Goal: Information Seeking & Learning: Learn about a topic

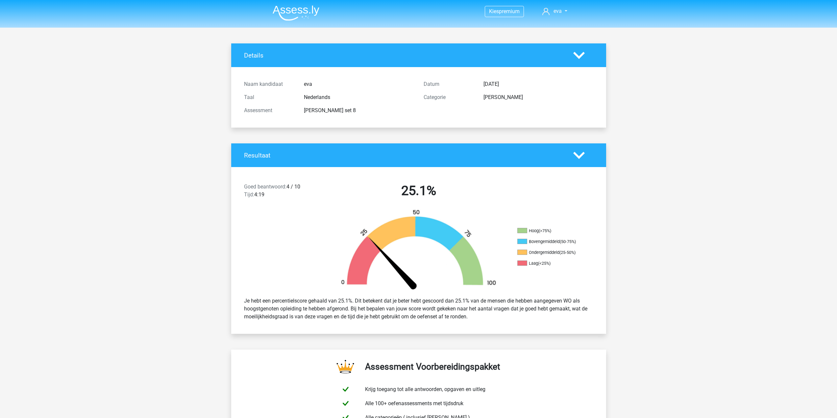
drag, startPoint x: 304, startPoint y: 110, endPoint x: 337, endPoint y: 109, distance: 32.6
click at [337, 109] on div "watson glaser set 8" at bounding box center [359, 111] width 120 height 8
copy div "watson glaser"
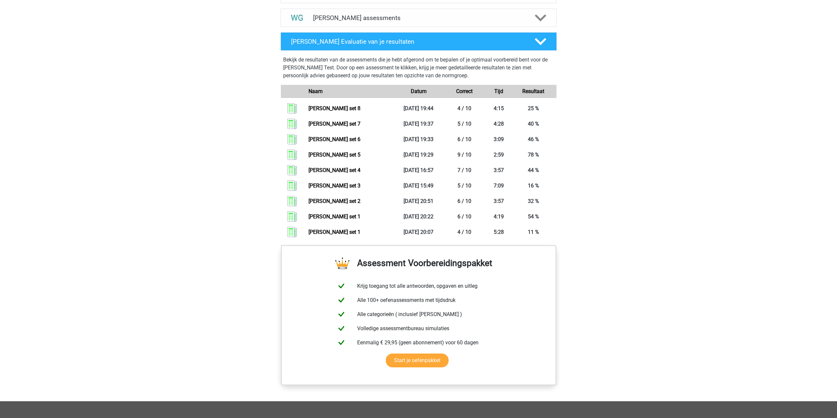
scroll to position [321, 0]
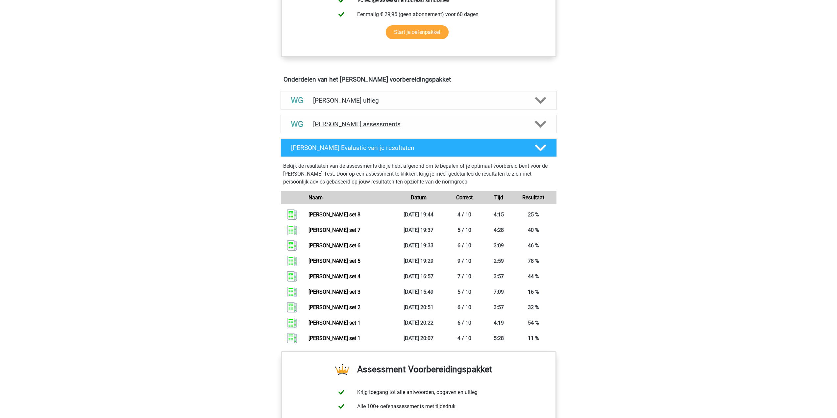
click at [435, 125] on h4 "Watson Glaser assessments" at bounding box center [418, 124] width 211 height 8
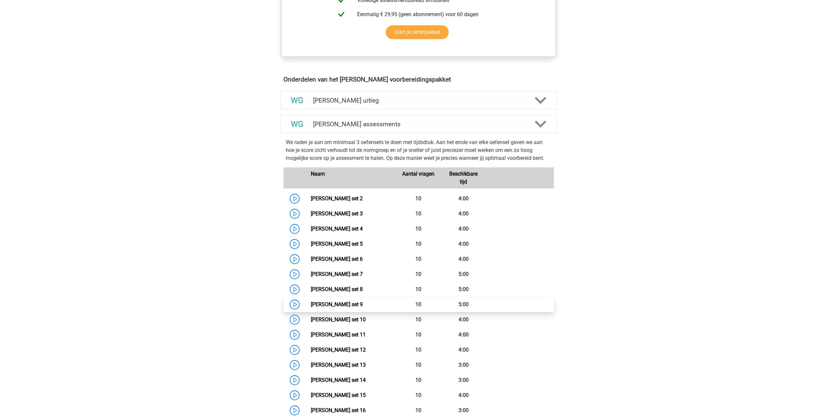
click at [311, 306] on link "Watson Glaser set 9" at bounding box center [337, 304] width 52 height 6
click at [311, 319] on link "Watson Glaser set 10" at bounding box center [338, 319] width 55 height 6
click at [311, 336] on link "Watson Glaser set 11" at bounding box center [338, 334] width 55 height 6
click at [311, 351] on link "Watson Glaser set 12" at bounding box center [338, 350] width 55 height 6
click at [311, 368] on link "Watson Glaser set 13" at bounding box center [338, 365] width 55 height 6
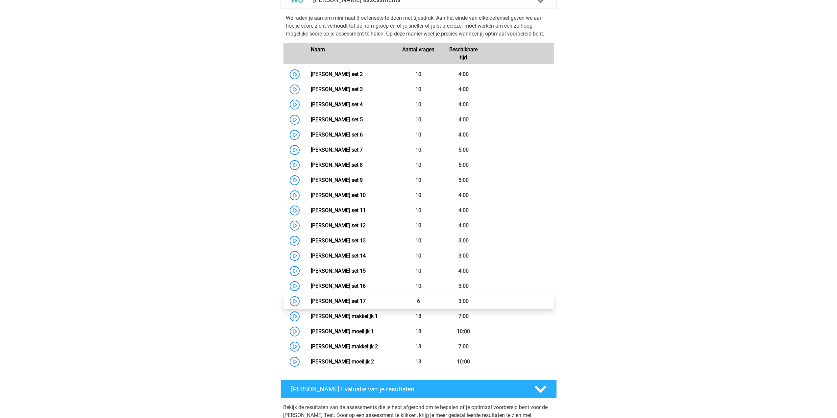
scroll to position [453, 0]
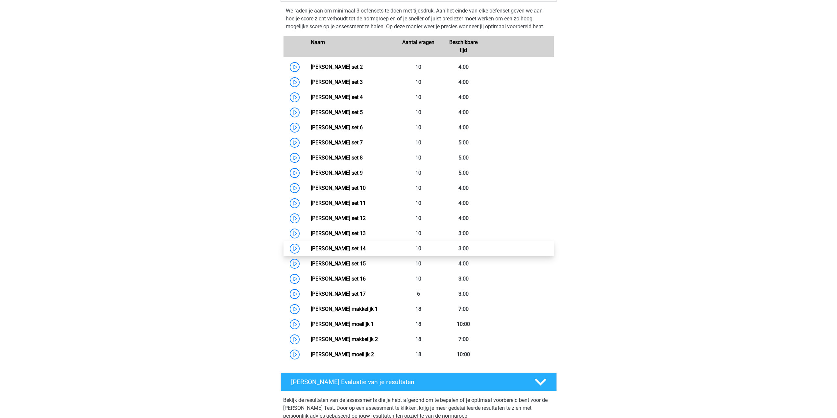
click at [311, 247] on link "Watson Glaser set 14" at bounding box center [338, 248] width 55 height 6
click at [311, 264] on link "Watson Glaser set 15" at bounding box center [338, 263] width 55 height 6
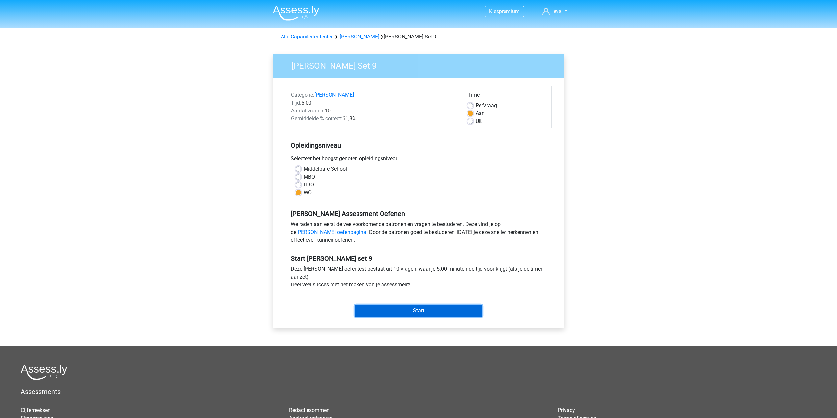
click at [360, 309] on input "Start" at bounding box center [418, 311] width 128 height 12
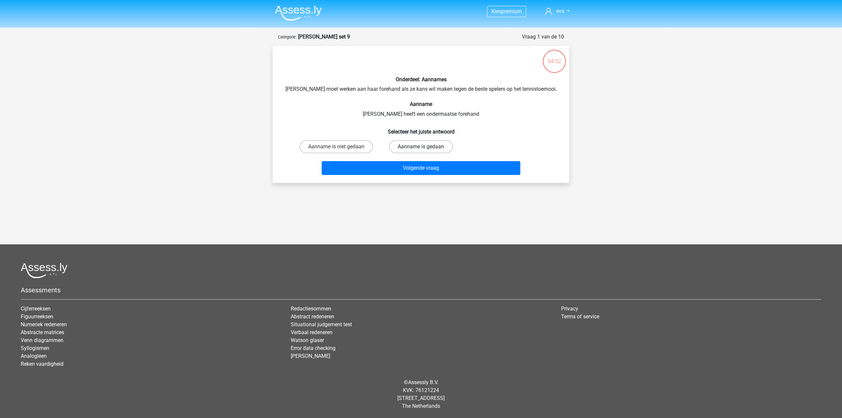
click at [412, 151] on label "Aanname is gedaan" at bounding box center [420, 146] width 63 height 13
click at [421, 151] on input "Aanname is gedaan" at bounding box center [423, 149] width 4 height 4
radio input "true"
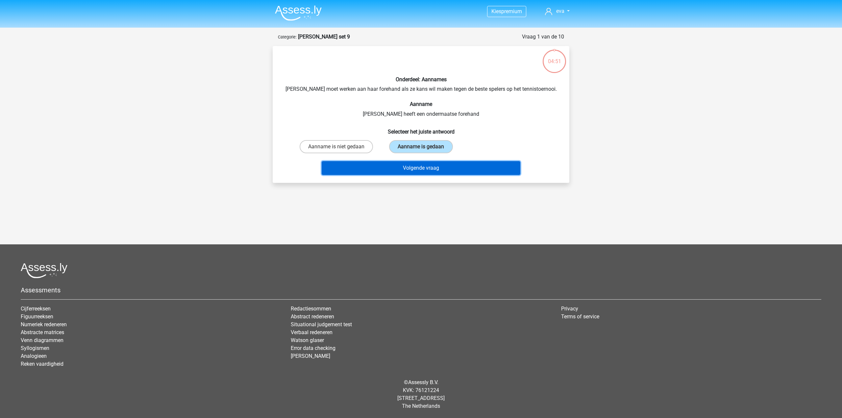
click at [409, 162] on button "Volgende vraag" at bounding box center [421, 168] width 199 height 14
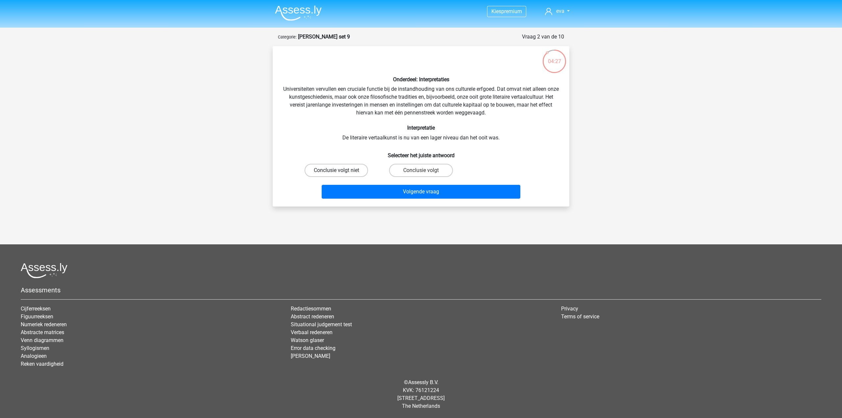
click at [335, 172] on label "Conclusie volgt niet" at bounding box center [336, 170] width 63 height 13
click at [336, 172] on input "Conclusie volgt niet" at bounding box center [338, 172] width 4 height 4
radio input "true"
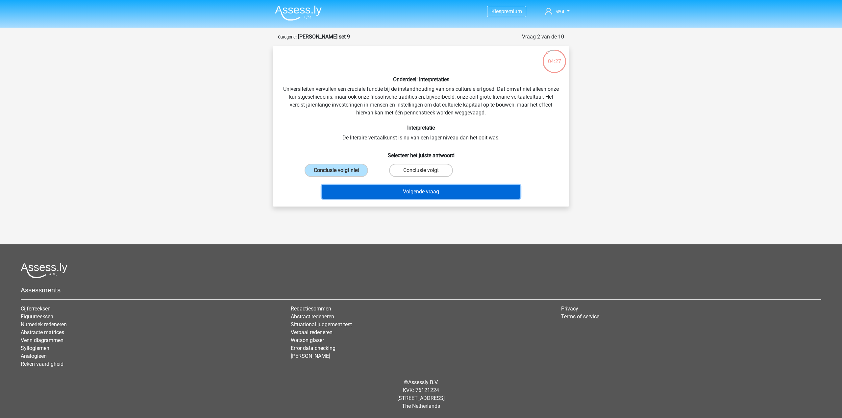
click at [348, 192] on button "Volgende vraag" at bounding box center [421, 192] width 199 height 14
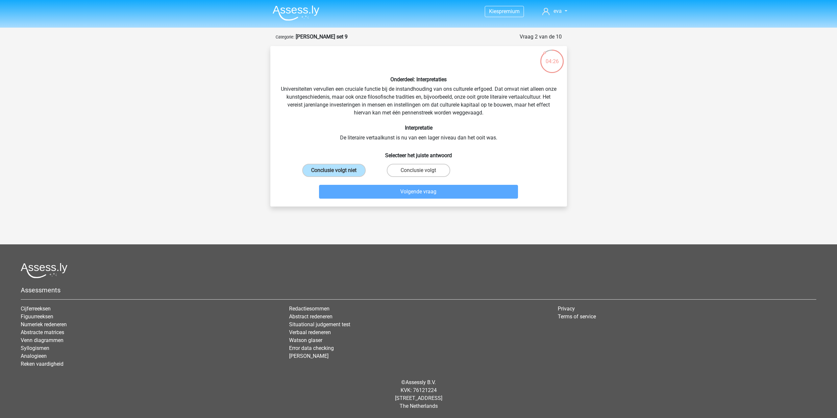
scroll to position [2, 0]
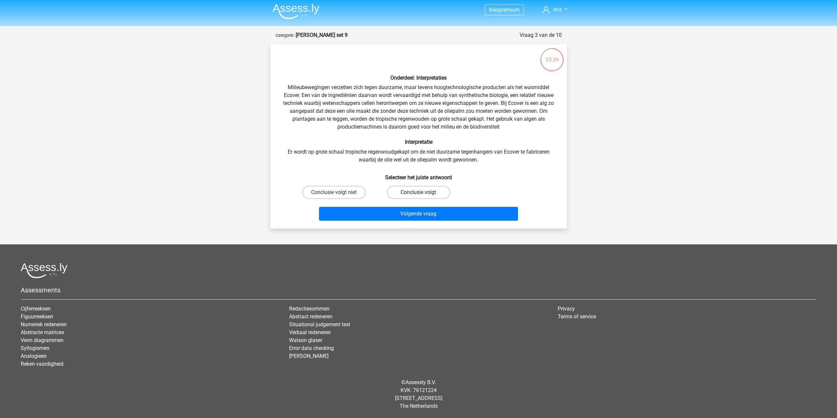
click at [390, 190] on label "Conclusie volgt" at bounding box center [418, 192] width 63 height 13
click at [418, 192] on input "Conclusie volgt" at bounding box center [420, 194] width 4 height 4
radio input "true"
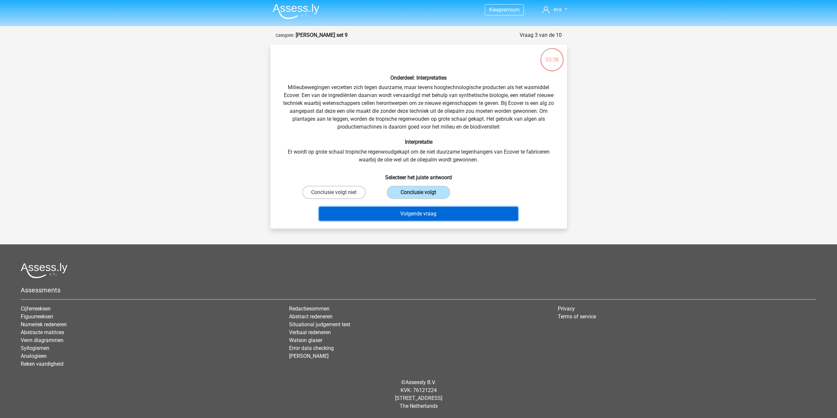
click at [389, 213] on button "Volgende vraag" at bounding box center [418, 214] width 199 height 14
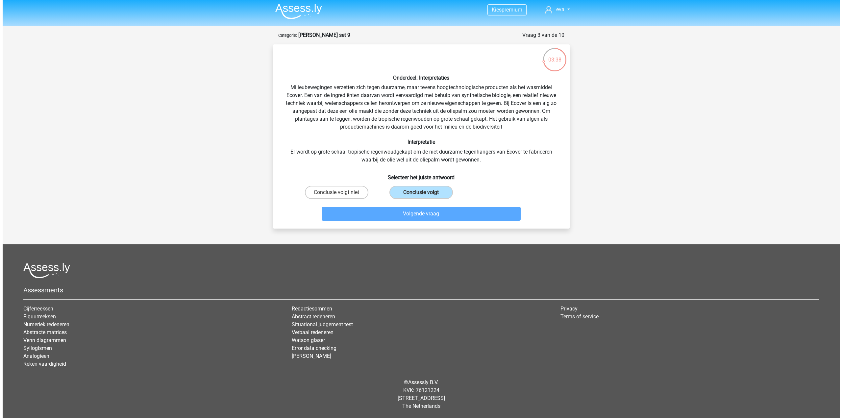
scroll to position [0, 0]
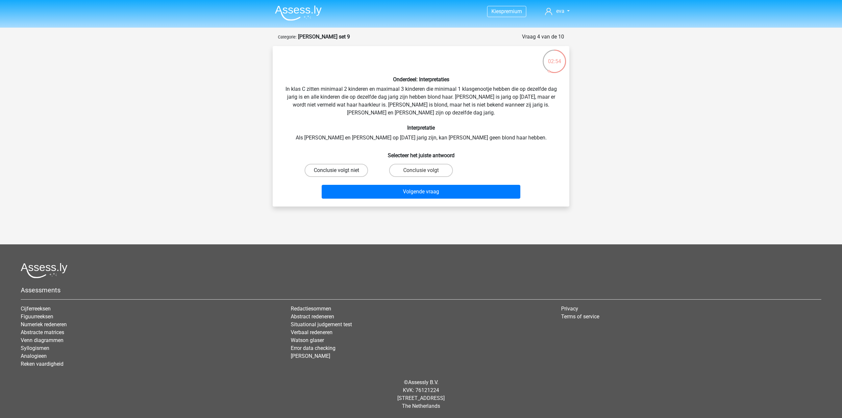
click at [347, 168] on label "Conclusie volgt niet" at bounding box center [336, 170] width 63 height 13
click at [341, 170] on input "Conclusie volgt niet" at bounding box center [338, 172] width 4 height 4
radio input "true"
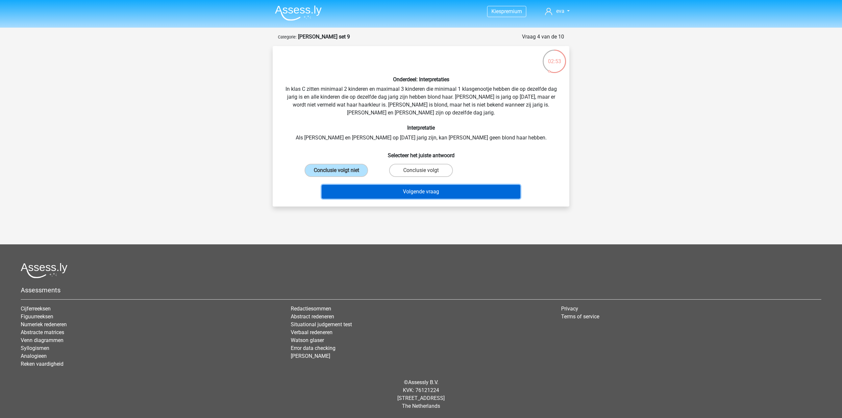
click at [377, 192] on button "Volgende vraag" at bounding box center [421, 192] width 199 height 14
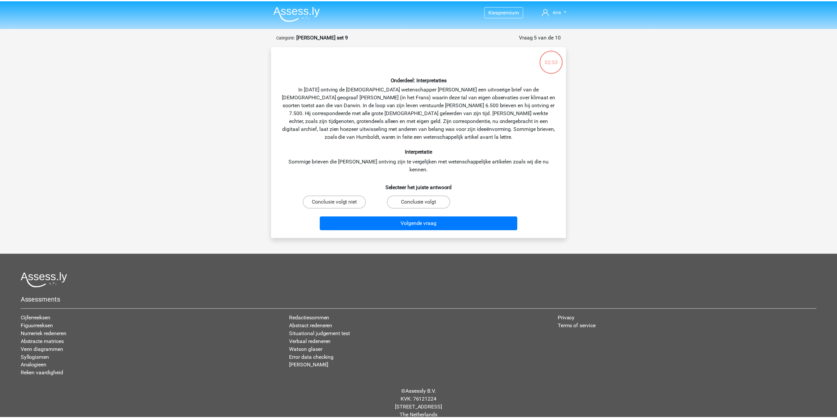
scroll to position [2, 0]
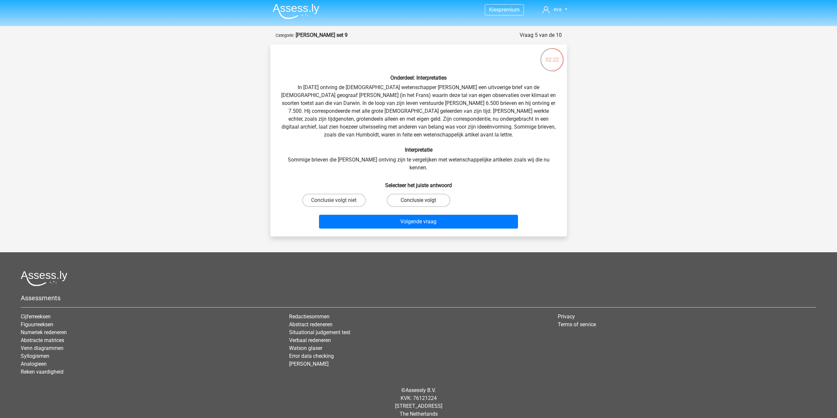
click at [390, 194] on label "Conclusie volgt" at bounding box center [418, 200] width 63 height 13
click at [418, 200] on input "Conclusie volgt" at bounding box center [420, 202] width 4 height 4
radio input "true"
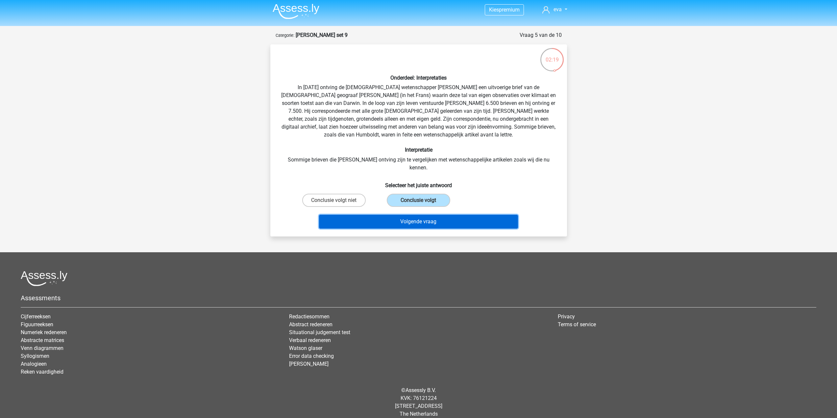
click at [379, 215] on button "Volgende vraag" at bounding box center [418, 222] width 199 height 14
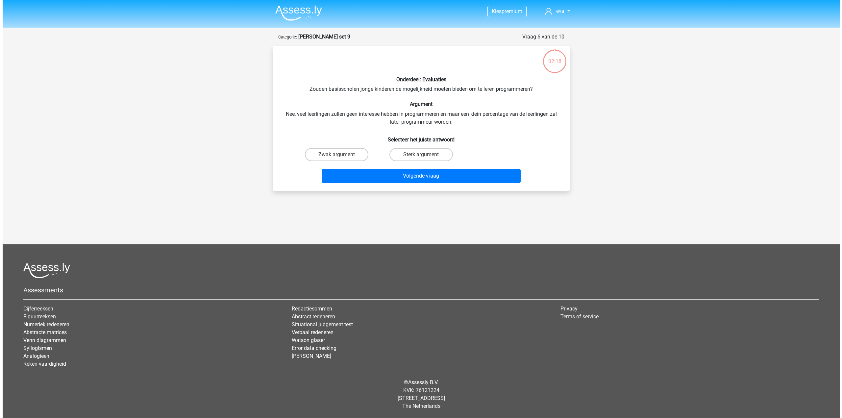
scroll to position [0, 0]
click at [337, 157] on input "Zwak argument" at bounding box center [338, 157] width 4 height 4
radio input "true"
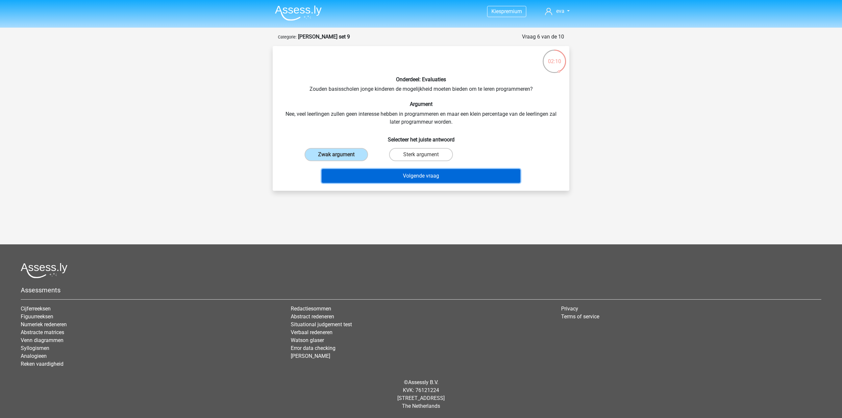
click at [358, 178] on button "Volgende vraag" at bounding box center [421, 176] width 199 height 14
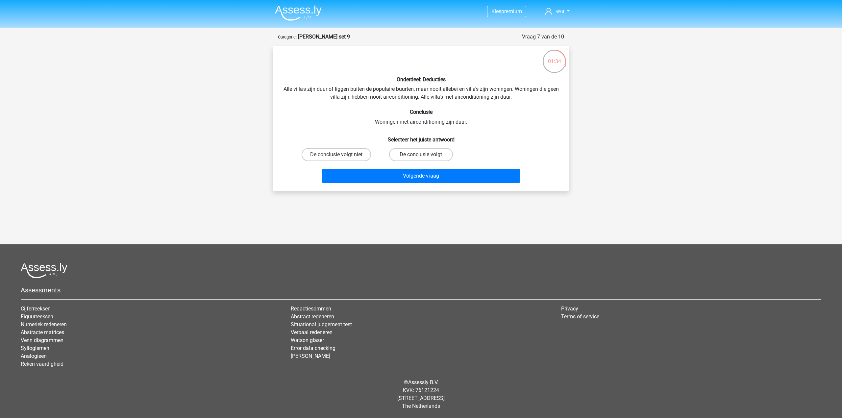
click at [409, 153] on label "De conclusie volgt" at bounding box center [420, 154] width 63 height 13
click at [421, 155] on input "De conclusie volgt" at bounding box center [423, 157] width 4 height 4
radio input "true"
click at [393, 175] on button "Volgende vraag" at bounding box center [421, 176] width 199 height 14
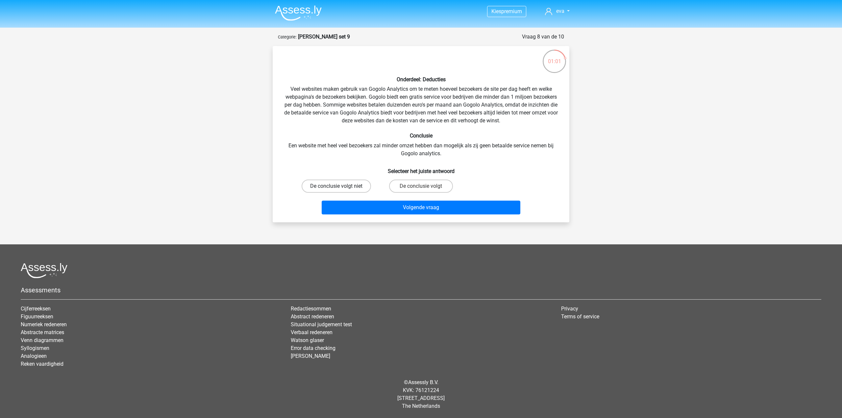
click at [348, 183] on label "De conclusie volgt niet" at bounding box center [336, 186] width 69 height 13
click at [341, 186] on input "De conclusie volgt niet" at bounding box center [338, 188] width 4 height 4
radio input "true"
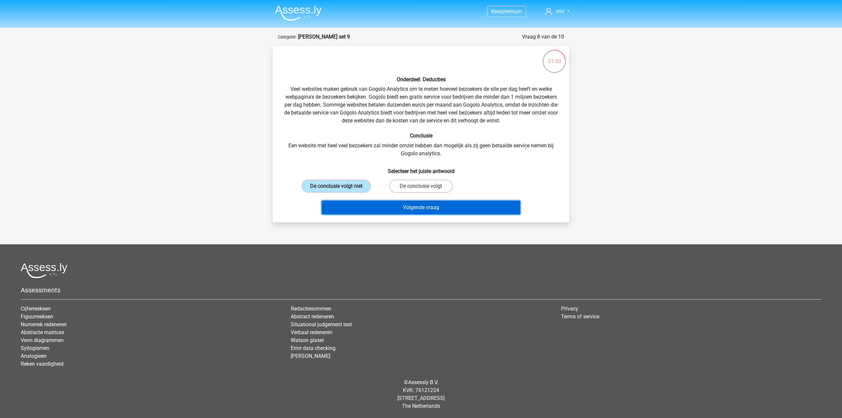
click at [370, 206] on button "Volgende vraag" at bounding box center [421, 208] width 199 height 14
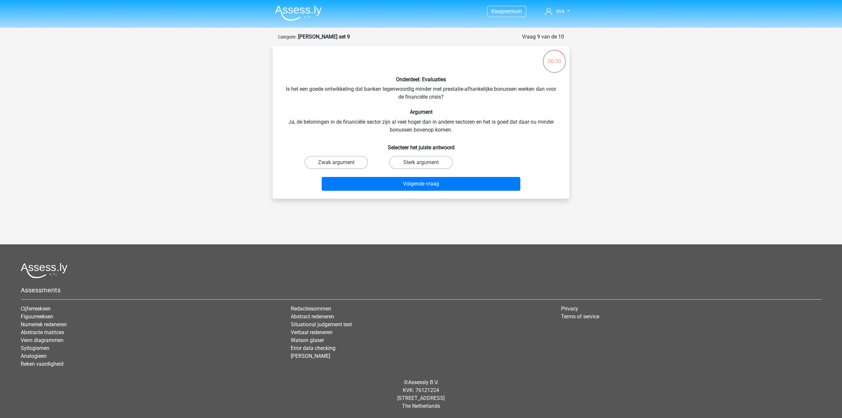
click at [339, 165] on input "Zwak argument" at bounding box center [338, 164] width 4 height 4
radio input "true"
click at [359, 186] on button "Volgende vraag" at bounding box center [421, 184] width 199 height 14
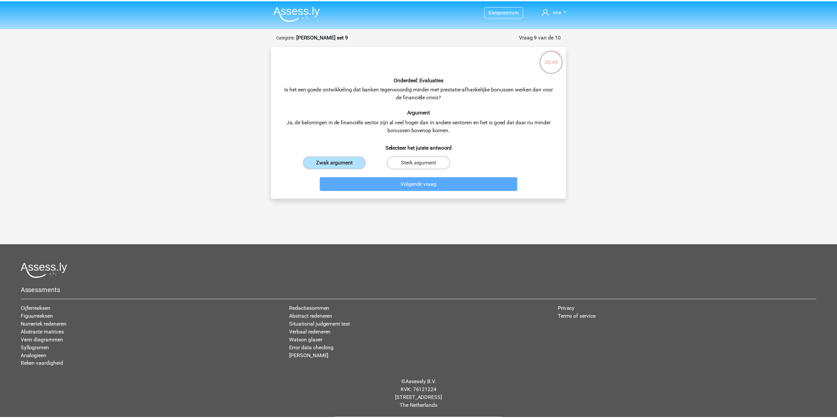
scroll to position [4, 0]
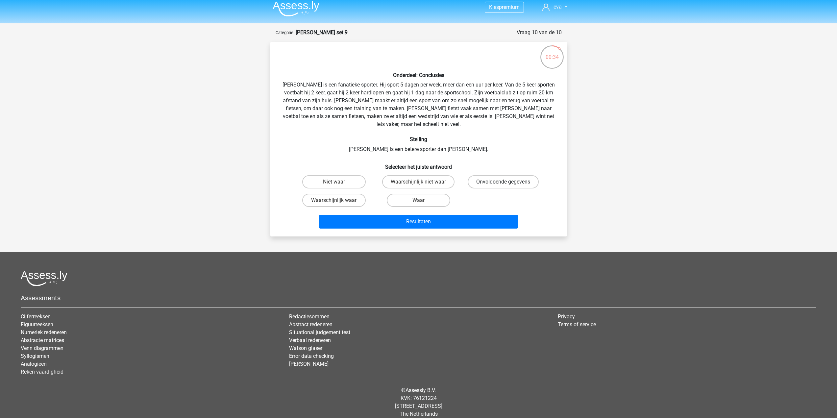
click at [489, 176] on label "Onvoldoende gegevens" at bounding box center [503, 181] width 71 height 13
click at [503, 182] on input "Onvoldoende gegevens" at bounding box center [505, 184] width 4 height 4
radio input "true"
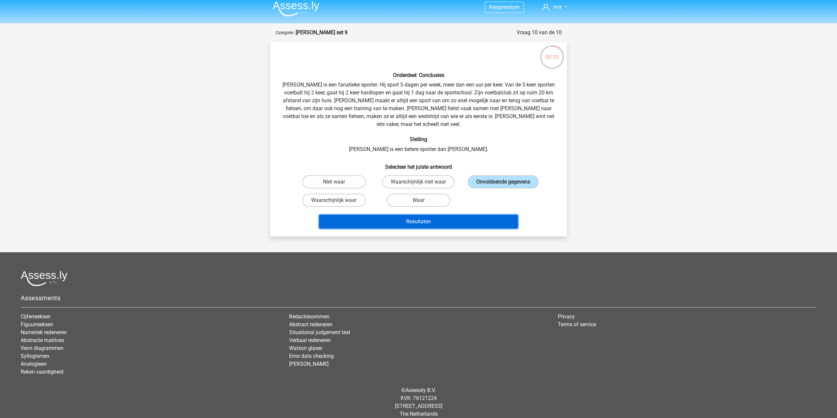
click at [434, 215] on button "Resultaten" at bounding box center [418, 222] width 199 height 14
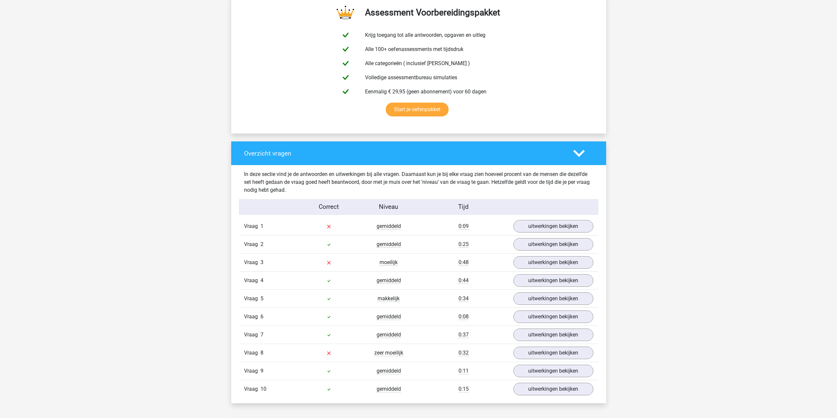
scroll to position [362, 0]
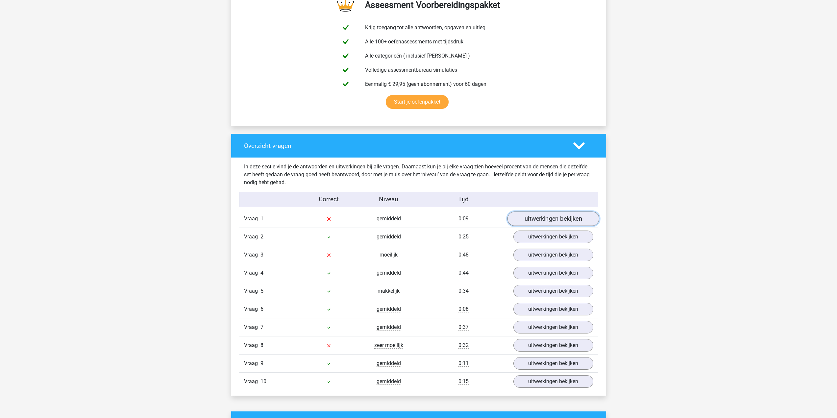
click at [533, 220] on link "uitwerkingen bekijken" at bounding box center [553, 218] width 92 height 14
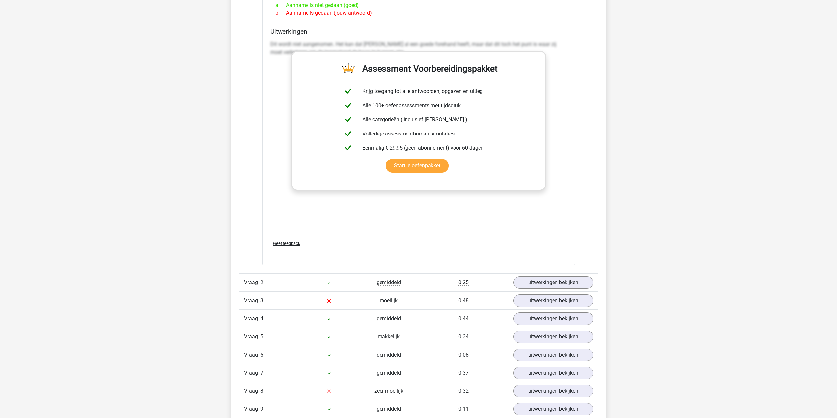
scroll to position [658, 0]
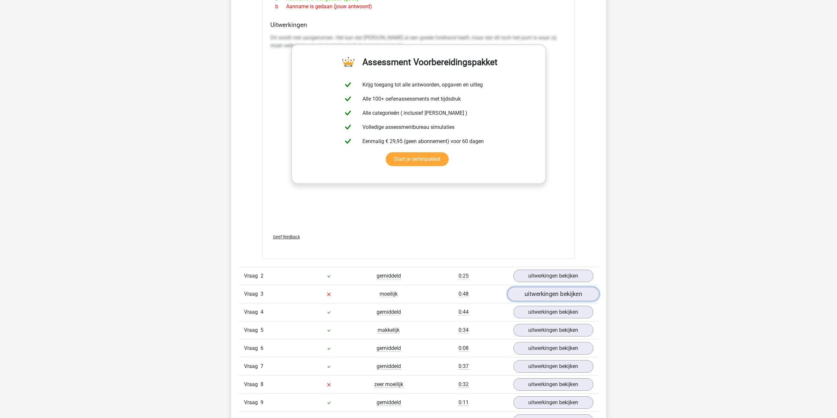
click at [570, 295] on link "uitwerkingen bekijken" at bounding box center [553, 294] width 92 height 14
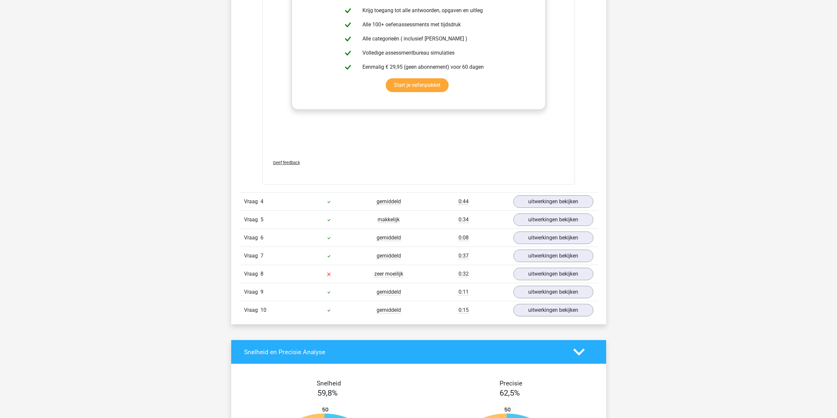
scroll to position [1151, 0]
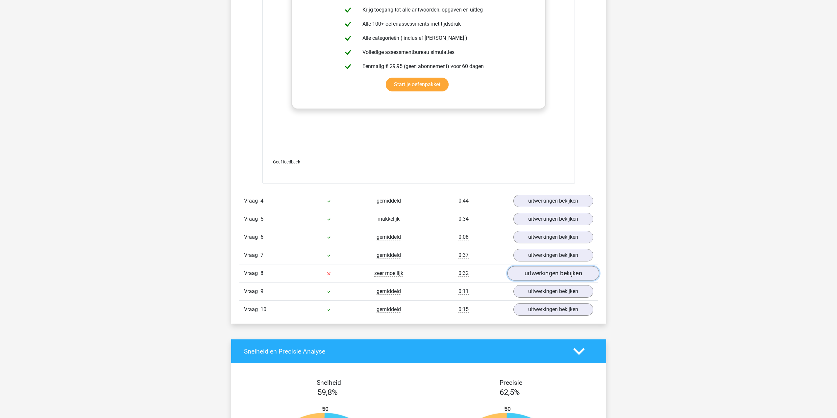
click at [555, 275] on link "uitwerkingen bekijken" at bounding box center [553, 273] width 92 height 14
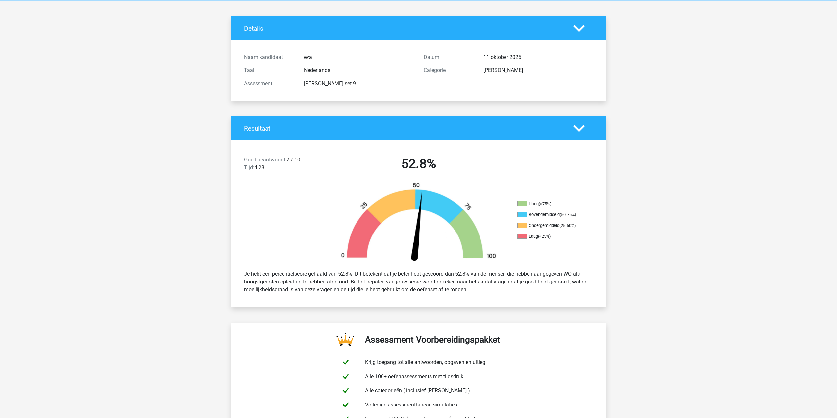
scroll to position [0, 0]
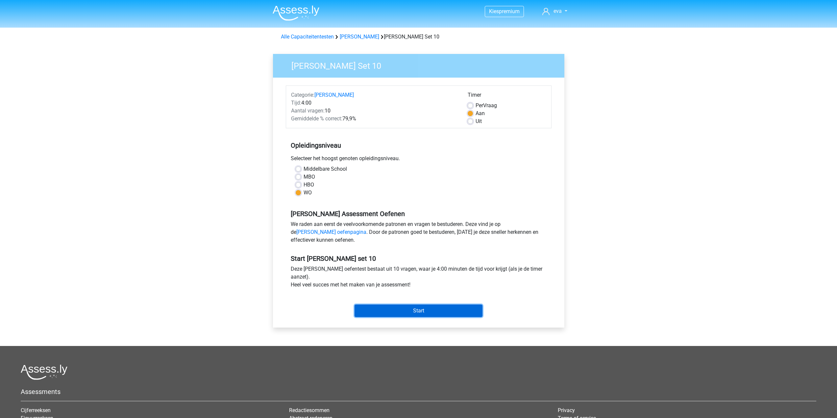
click at [381, 311] on input "Start" at bounding box center [418, 311] width 128 height 12
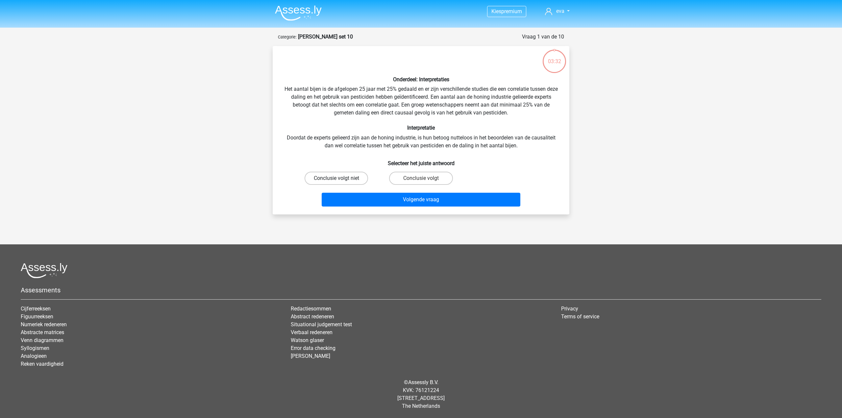
click at [330, 180] on label "Conclusie volgt niet" at bounding box center [336, 178] width 63 height 13
click at [336, 180] on input "Conclusie volgt niet" at bounding box center [338, 180] width 4 height 4
radio input "true"
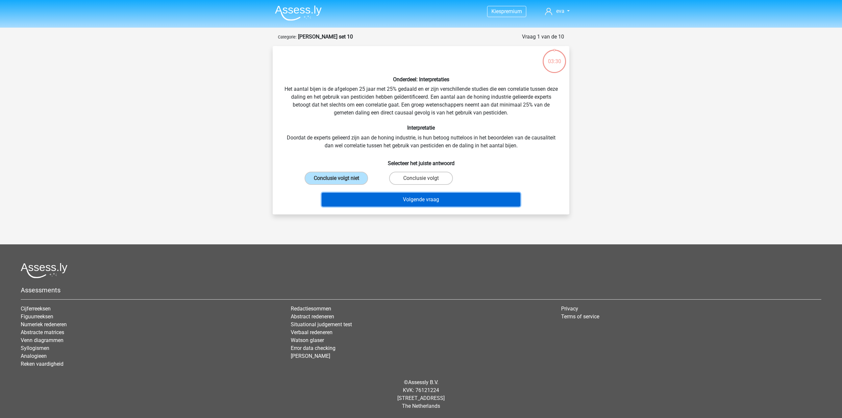
click at [359, 201] on button "Volgende vraag" at bounding box center [421, 200] width 199 height 14
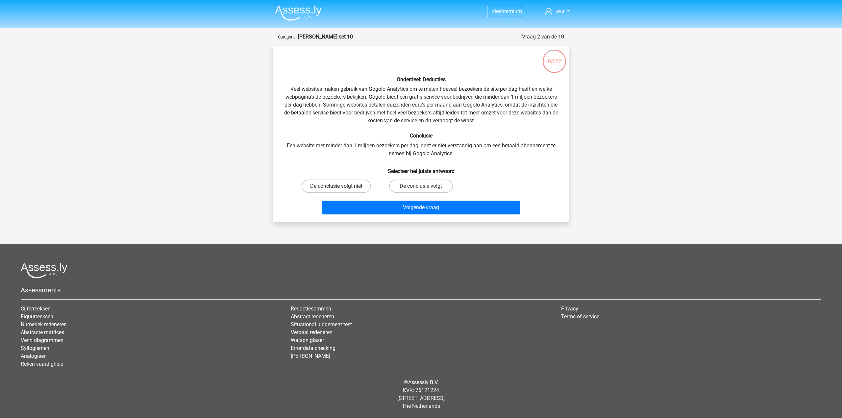
click at [325, 185] on label "De conclusie volgt niet" at bounding box center [336, 186] width 69 height 13
click at [336, 186] on input "De conclusie volgt niet" at bounding box center [338, 188] width 4 height 4
radio input "true"
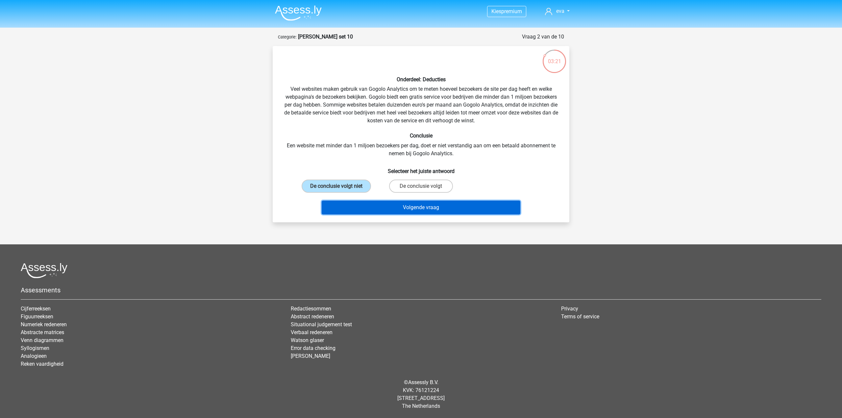
click at [338, 209] on button "Volgende vraag" at bounding box center [421, 208] width 199 height 14
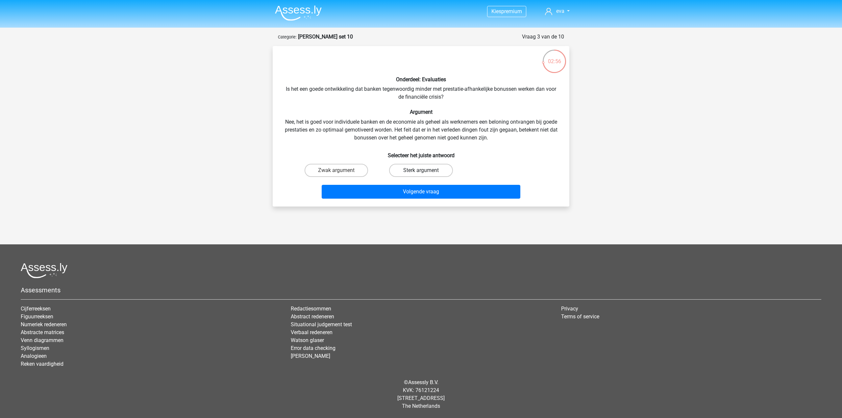
click at [400, 174] on label "Sterk argument" at bounding box center [420, 170] width 63 height 13
click at [421, 174] on input "Sterk argument" at bounding box center [423, 172] width 4 height 4
radio input "true"
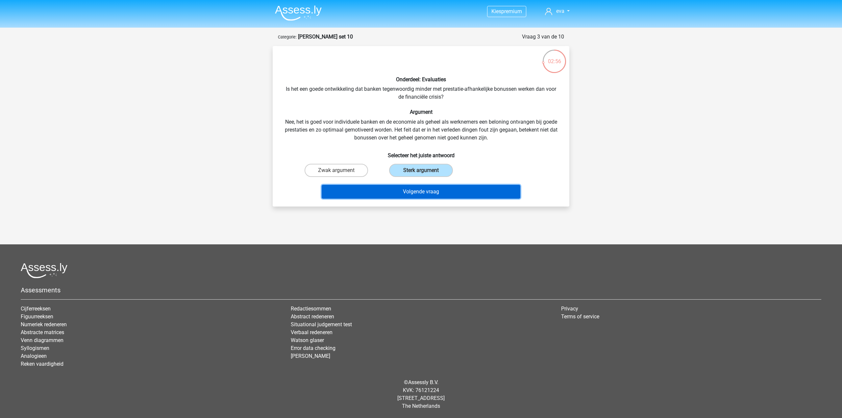
click at [397, 190] on button "Volgende vraag" at bounding box center [421, 192] width 199 height 14
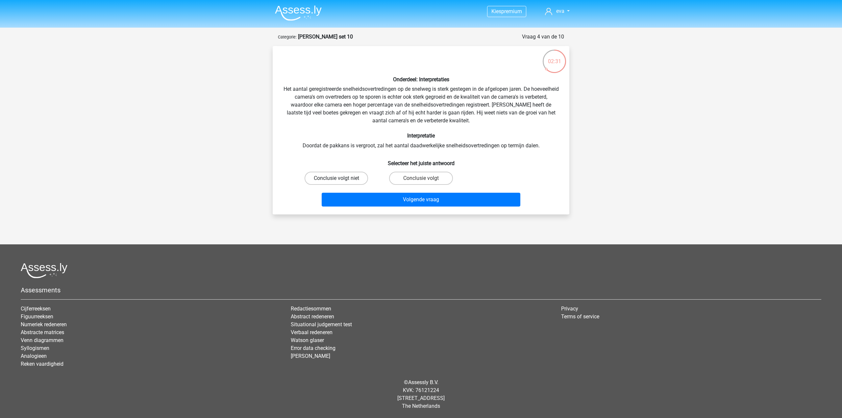
click at [331, 179] on label "Conclusie volgt niet" at bounding box center [336, 178] width 63 height 13
click at [336, 179] on input "Conclusie volgt niet" at bounding box center [338, 180] width 4 height 4
radio input "true"
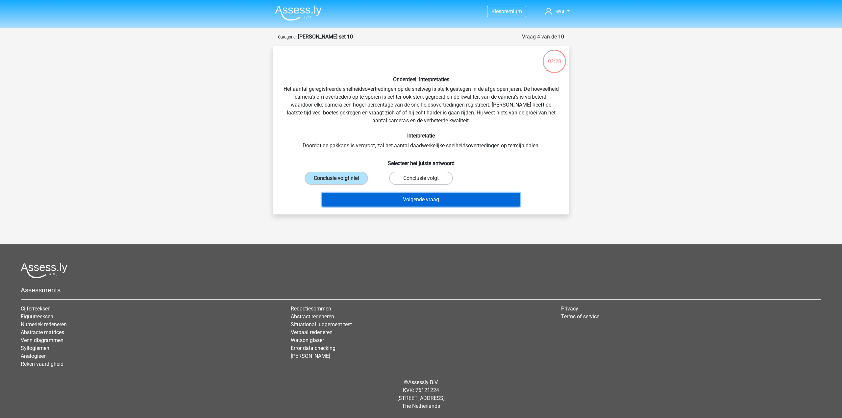
click at [345, 201] on button "Volgende vraag" at bounding box center [421, 200] width 199 height 14
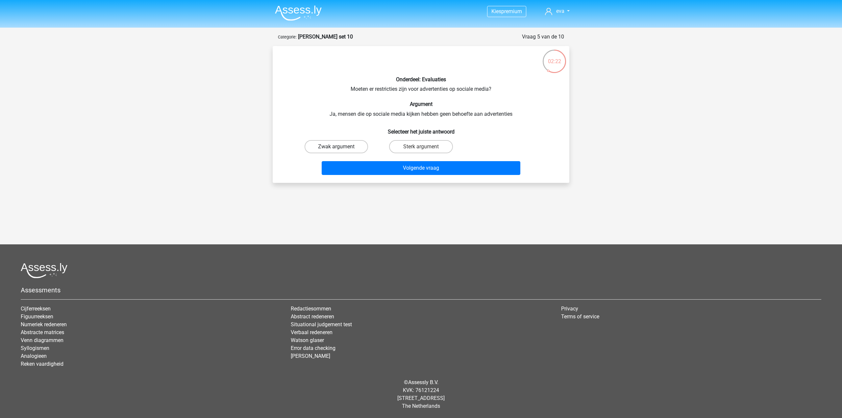
click at [345, 146] on label "Zwak argument" at bounding box center [336, 146] width 63 height 13
click at [341, 147] on input "Zwak argument" at bounding box center [338, 149] width 4 height 4
radio input "true"
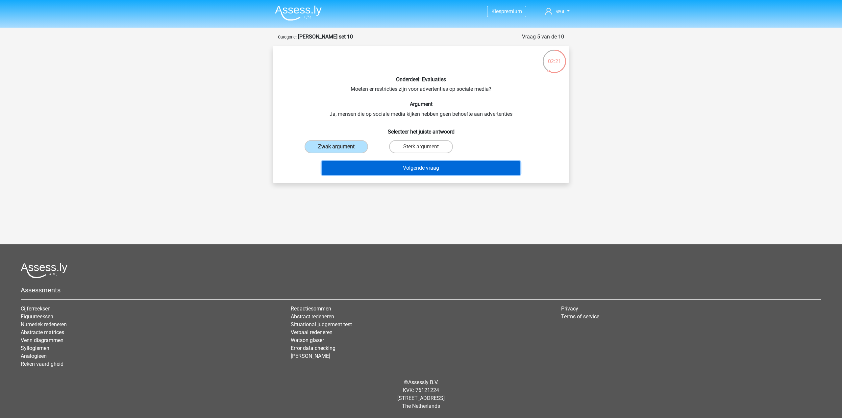
click at [353, 172] on button "Volgende vraag" at bounding box center [421, 168] width 199 height 14
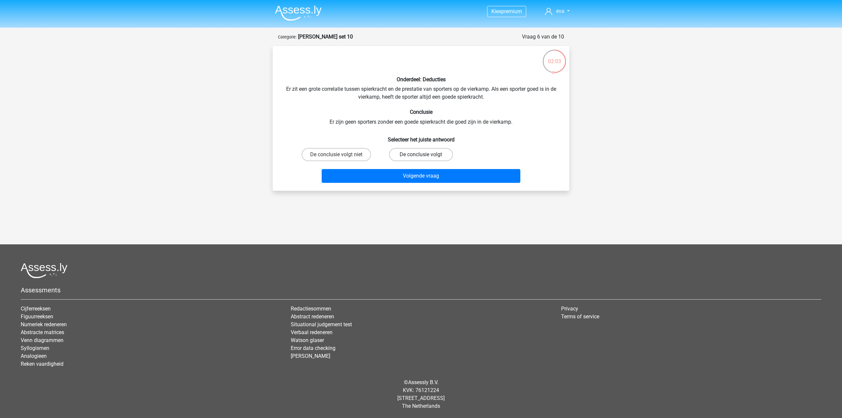
click at [405, 151] on label "De conclusie volgt" at bounding box center [420, 154] width 63 height 13
click at [421, 155] on input "De conclusie volgt" at bounding box center [423, 157] width 4 height 4
radio input "true"
click at [390, 177] on button "Volgende vraag" at bounding box center [421, 176] width 199 height 14
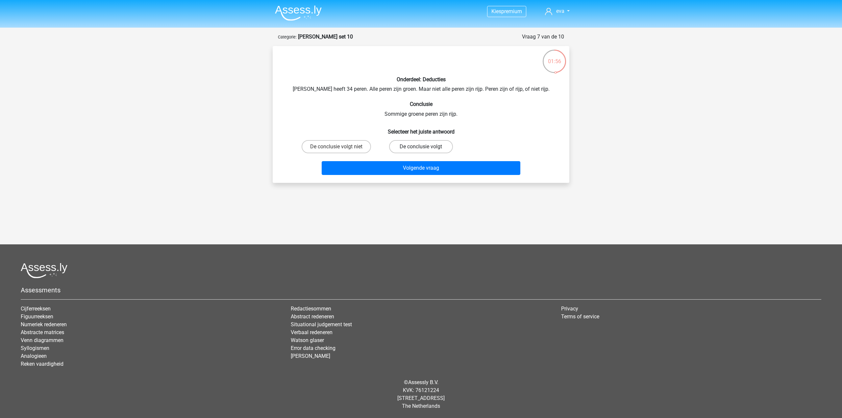
click at [399, 146] on label "De conclusie volgt" at bounding box center [420, 146] width 63 height 13
click at [421, 147] on input "De conclusie volgt" at bounding box center [423, 149] width 4 height 4
radio input "true"
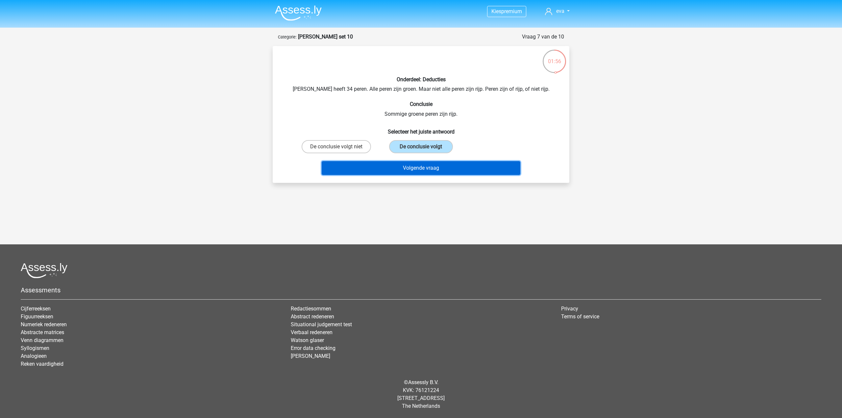
click at [394, 170] on button "Volgende vraag" at bounding box center [421, 168] width 199 height 14
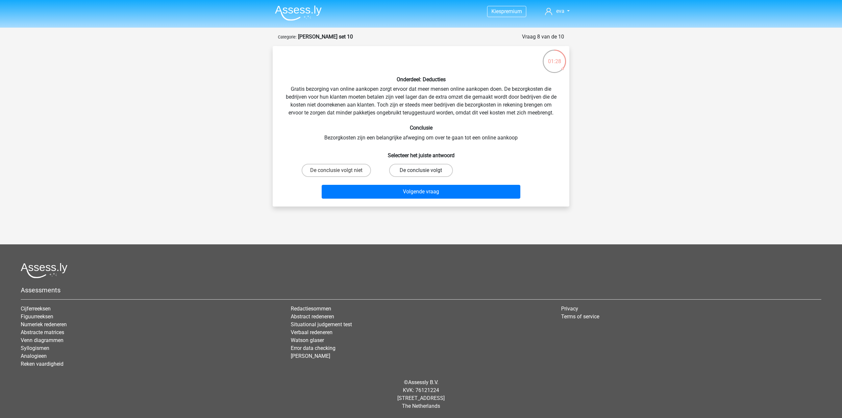
click at [402, 171] on label "De conclusie volgt" at bounding box center [420, 170] width 63 height 13
click at [421, 171] on input "De conclusie volgt" at bounding box center [423, 172] width 4 height 4
radio input "true"
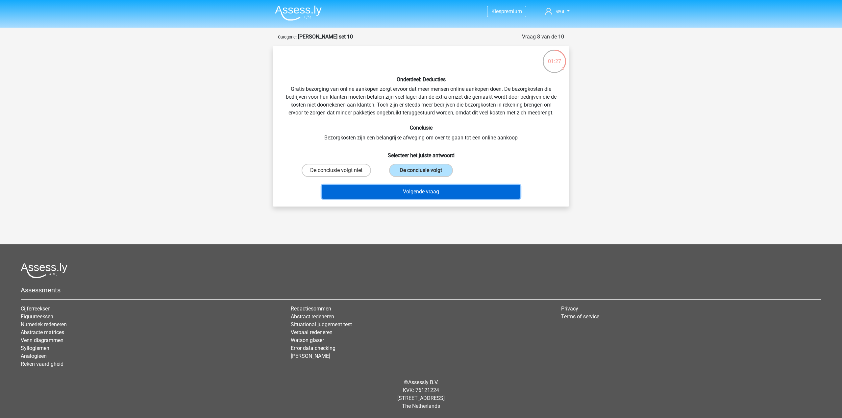
click at [391, 188] on button "Volgende vraag" at bounding box center [421, 192] width 199 height 14
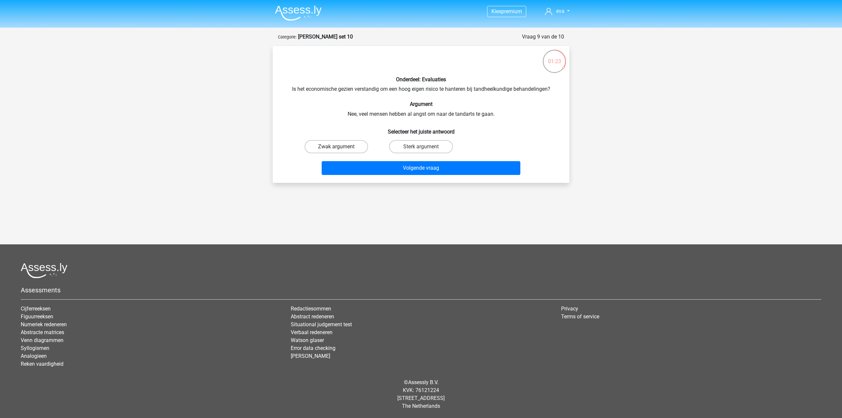
click at [357, 145] on label "Zwak argument" at bounding box center [336, 146] width 63 height 13
click at [341, 147] on input "Zwak argument" at bounding box center [338, 149] width 4 height 4
radio input "true"
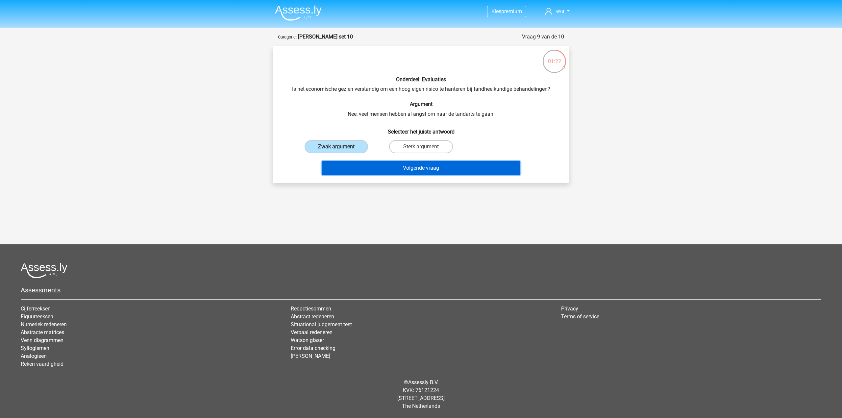
click at [359, 167] on button "Volgende vraag" at bounding box center [421, 168] width 199 height 14
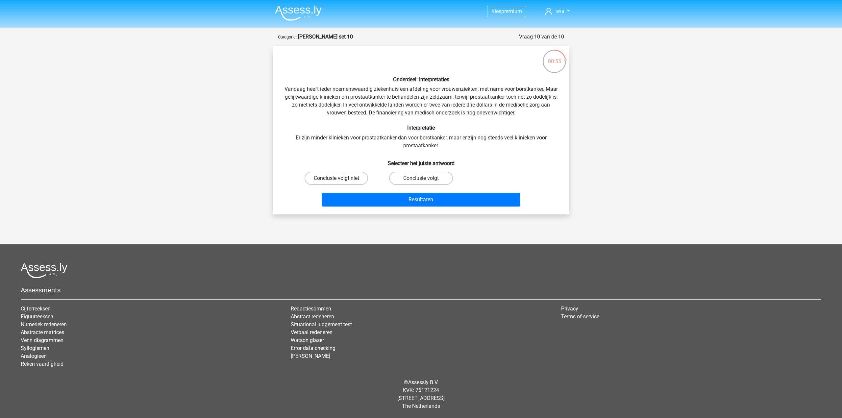
click at [353, 181] on label "Conclusie volgt niet" at bounding box center [336, 178] width 63 height 13
click at [341, 181] on input "Conclusie volgt niet" at bounding box center [338, 180] width 4 height 4
radio input "true"
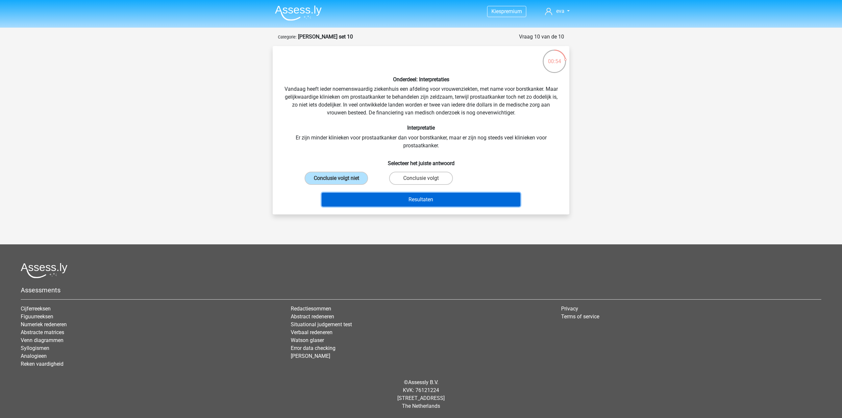
click at [354, 198] on button "Resultaten" at bounding box center [421, 200] width 199 height 14
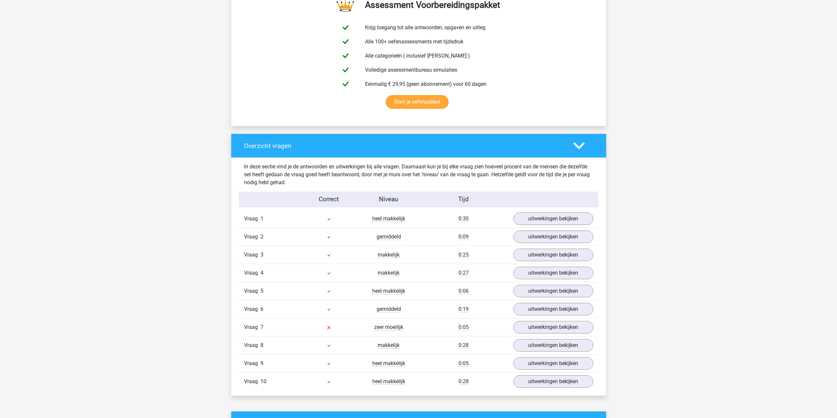
scroll to position [395, 0]
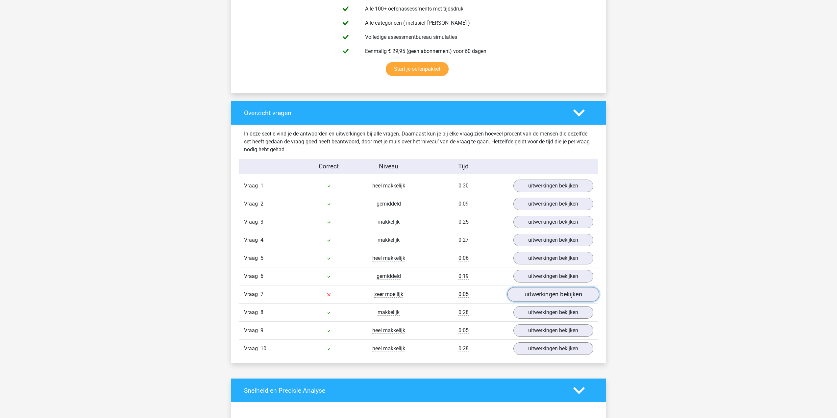
click at [577, 295] on link "uitwerkingen bekijken" at bounding box center [553, 294] width 92 height 14
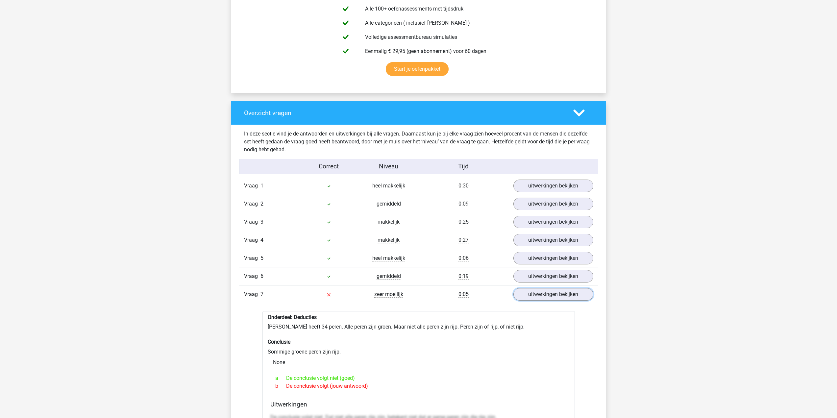
scroll to position [427, 0]
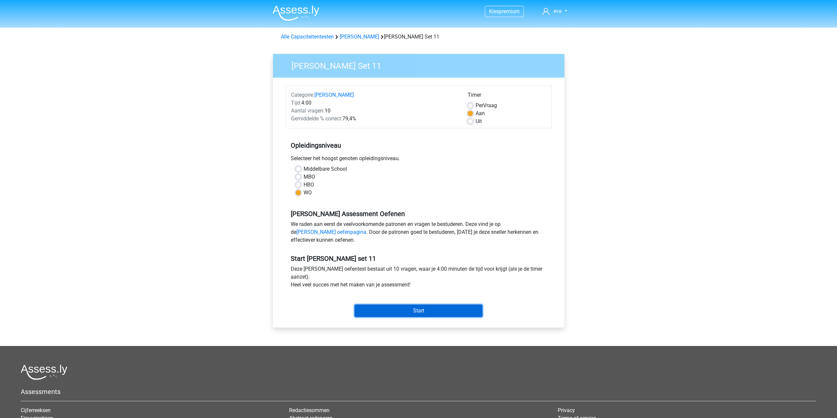
click at [371, 312] on input "Start" at bounding box center [418, 311] width 128 height 12
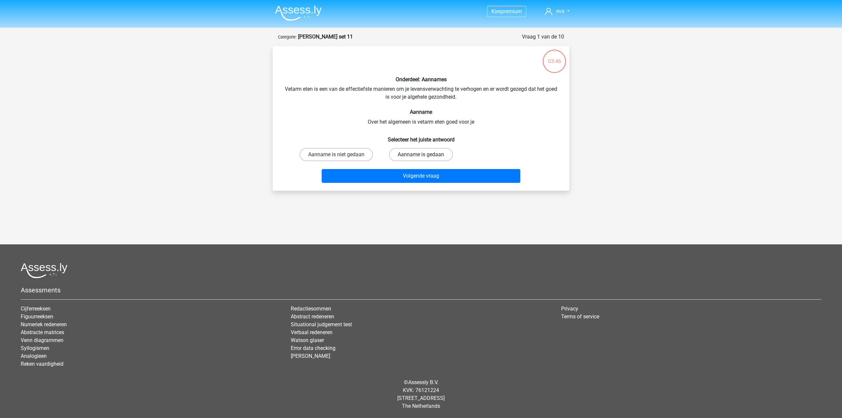
click at [394, 152] on label "Aanname is gedaan" at bounding box center [420, 154] width 63 height 13
click at [421, 155] on input "Aanname is gedaan" at bounding box center [423, 157] width 4 height 4
radio input "true"
click at [385, 175] on button "Volgende vraag" at bounding box center [421, 176] width 199 height 14
click at [358, 157] on label "De conclusie volgt niet" at bounding box center [336, 154] width 69 height 13
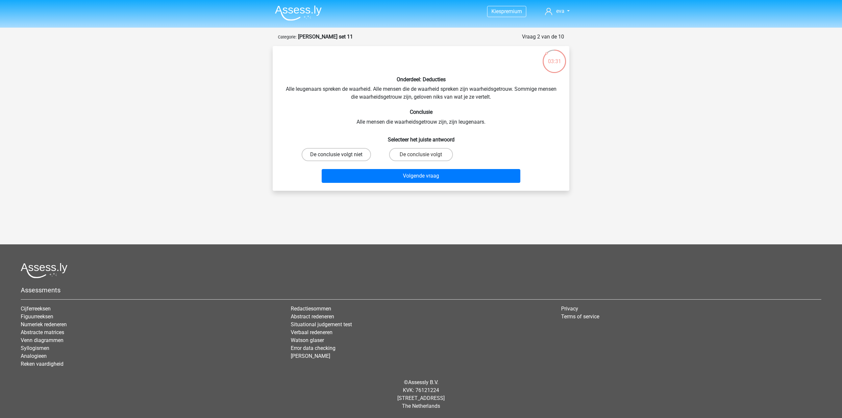
click at [341, 157] on input "De conclusie volgt niet" at bounding box center [338, 157] width 4 height 4
radio input "true"
click at [366, 181] on button "Volgende vraag" at bounding box center [421, 176] width 199 height 14
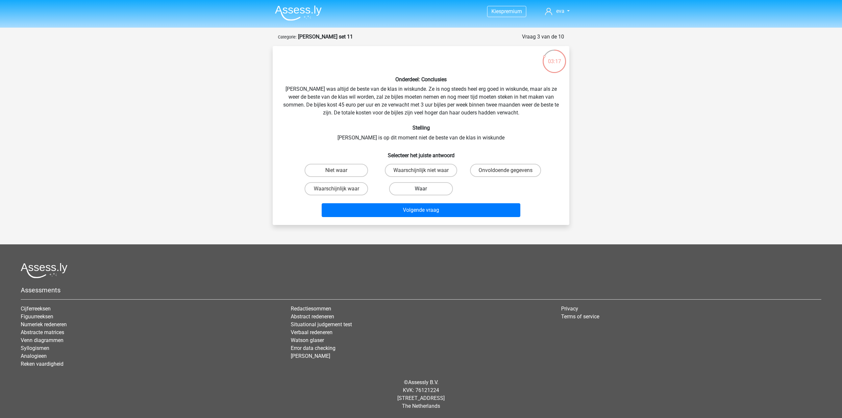
click at [400, 189] on label "Waar" at bounding box center [420, 188] width 63 height 13
click at [421, 189] on input "Waar" at bounding box center [423, 191] width 4 height 4
radio input "true"
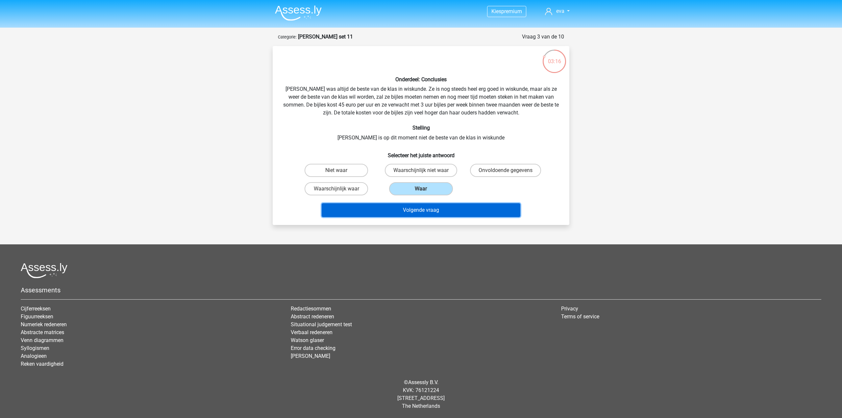
click at [394, 210] on button "Volgende vraag" at bounding box center [421, 210] width 199 height 14
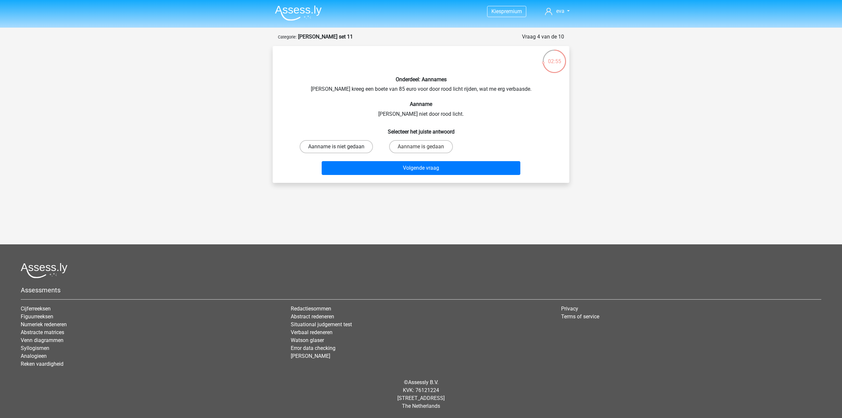
click at [359, 146] on label "Aanname is niet gedaan" at bounding box center [336, 146] width 73 height 13
click at [341, 147] on input "Aanname is niet gedaan" at bounding box center [338, 149] width 4 height 4
radio input "true"
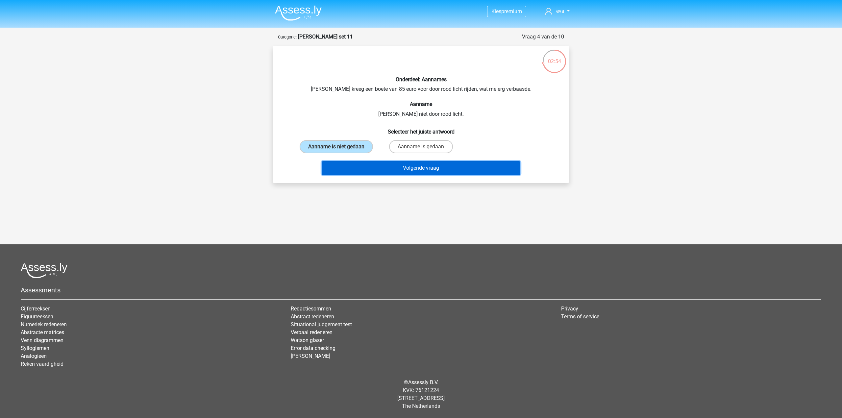
click at [382, 167] on button "Volgende vraag" at bounding box center [421, 168] width 199 height 14
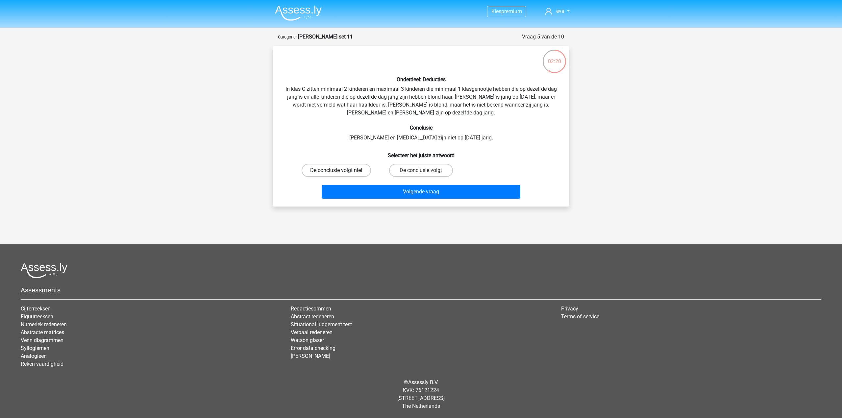
click at [352, 168] on label "De conclusie volgt niet" at bounding box center [336, 170] width 69 height 13
click at [341, 170] on input "De conclusie volgt niet" at bounding box center [338, 172] width 4 height 4
radio input "true"
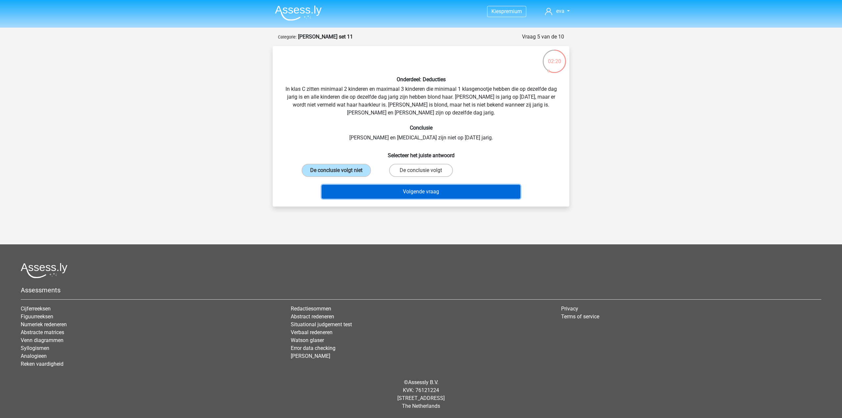
click at [374, 188] on button "Volgende vraag" at bounding box center [421, 192] width 199 height 14
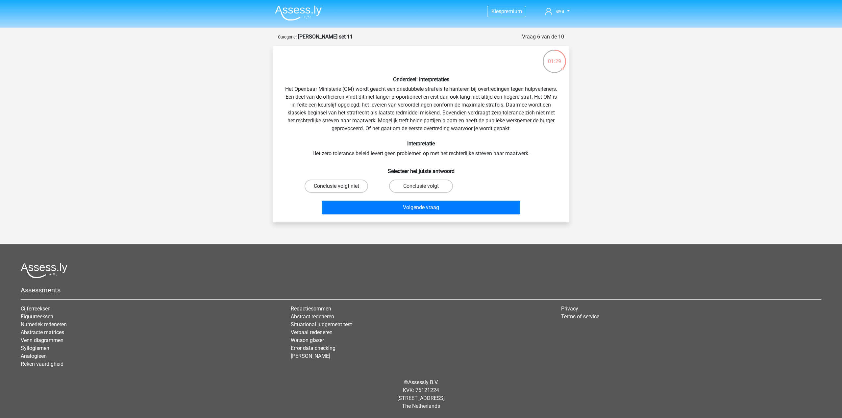
click at [357, 186] on label "Conclusie volgt niet" at bounding box center [336, 186] width 63 height 13
click at [341, 186] on input "Conclusie volgt niet" at bounding box center [338, 188] width 4 height 4
radio input "true"
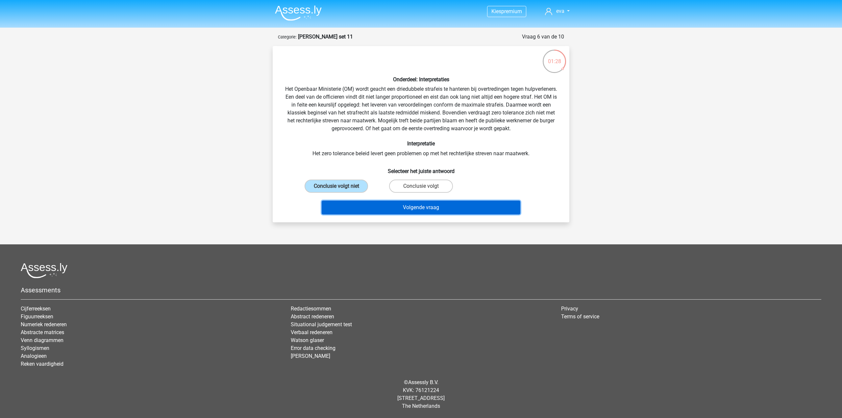
click at [361, 205] on button "Volgende vraag" at bounding box center [421, 208] width 199 height 14
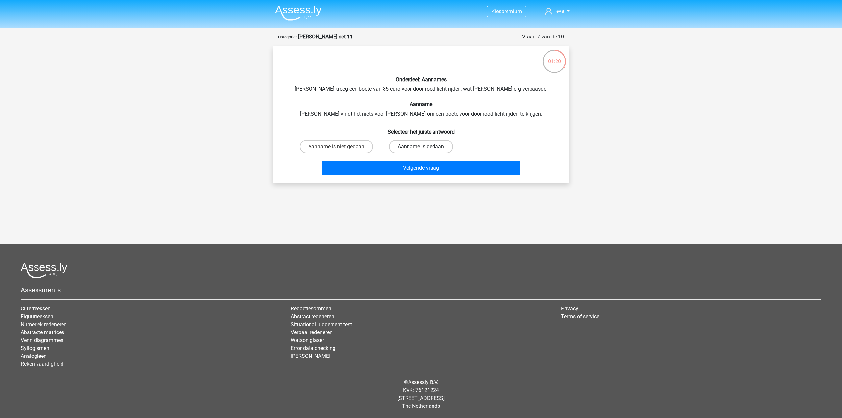
click at [394, 149] on label "Aanname is gedaan" at bounding box center [420, 146] width 63 height 13
click at [421, 149] on input "Aanname is gedaan" at bounding box center [423, 149] width 4 height 4
radio input "true"
click at [388, 160] on div "Volgende vraag" at bounding box center [421, 167] width 276 height 22
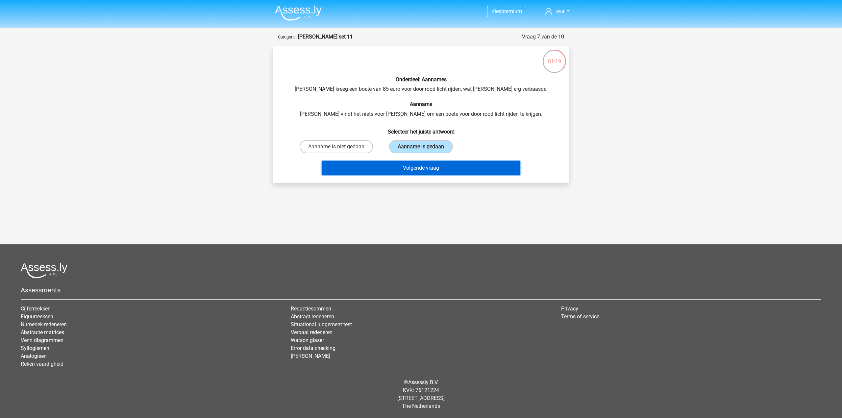
click at [385, 168] on button "Volgende vraag" at bounding box center [421, 168] width 199 height 14
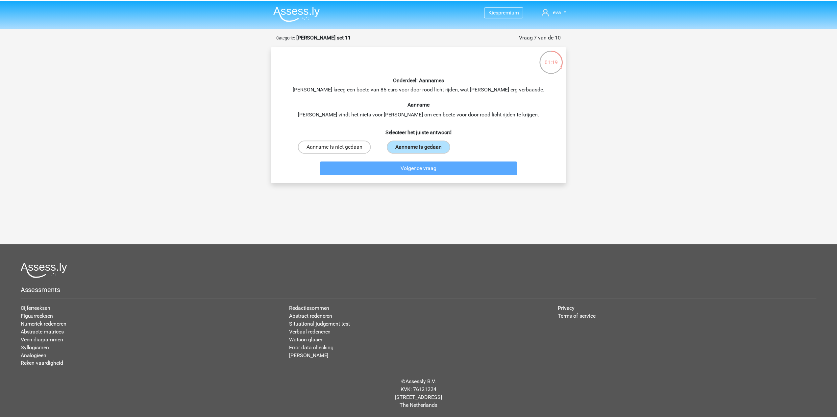
scroll to position [2, 0]
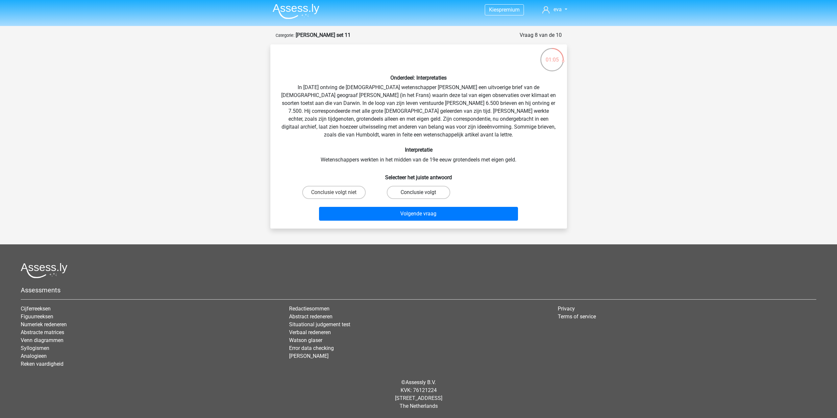
click at [400, 196] on label "Conclusie volgt" at bounding box center [418, 192] width 63 height 13
click at [418, 196] on input "Conclusie volgt" at bounding box center [420, 194] width 4 height 4
radio input "true"
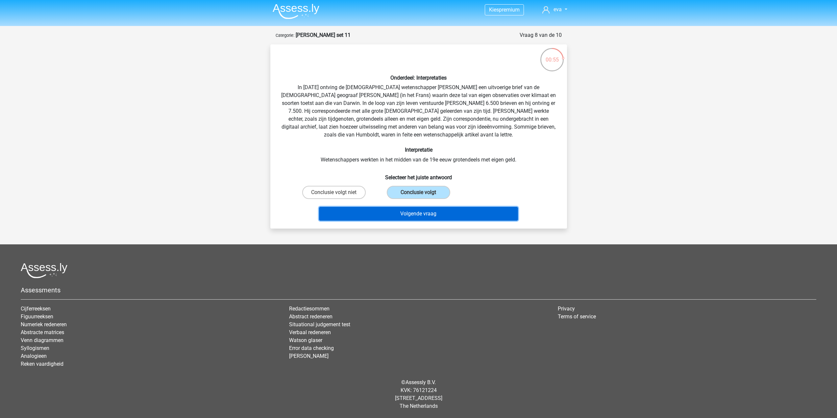
click at [394, 215] on button "Volgende vraag" at bounding box center [418, 214] width 199 height 14
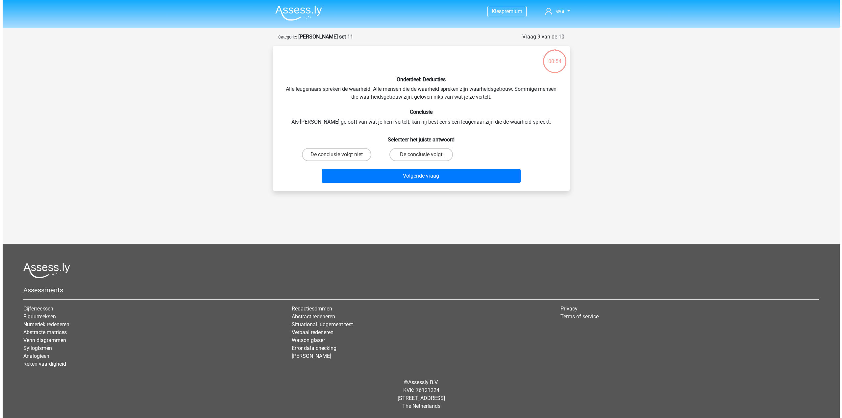
scroll to position [0, 0]
click at [358, 156] on label "De conclusie volgt niet" at bounding box center [336, 154] width 69 height 13
click at [341, 156] on input "De conclusie volgt niet" at bounding box center [338, 157] width 4 height 4
radio input "true"
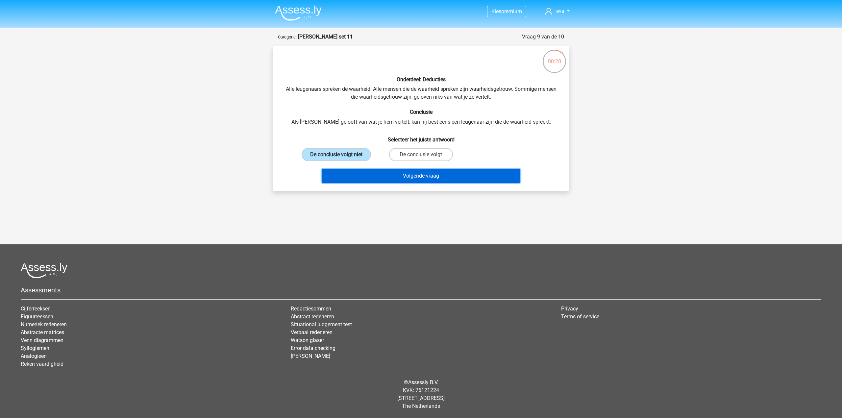
click at [359, 180] on button "Volgende vraag" at bounding box center [421, 176] width 199 height 14
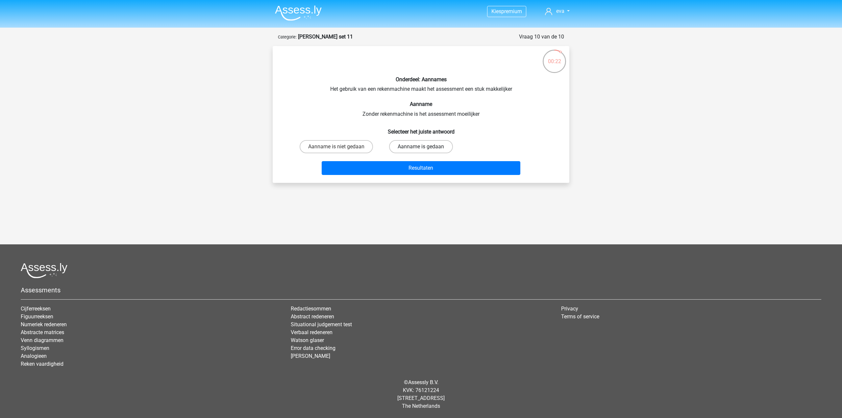
click at [396, 143] on label "Aanname is gedaan" at bounding box center [420, 146] width 63 height 13
click at [421, 147] on input "Aanname is gedaan" at bounding box center [423, 149] width 4 height 4
radio input "true"
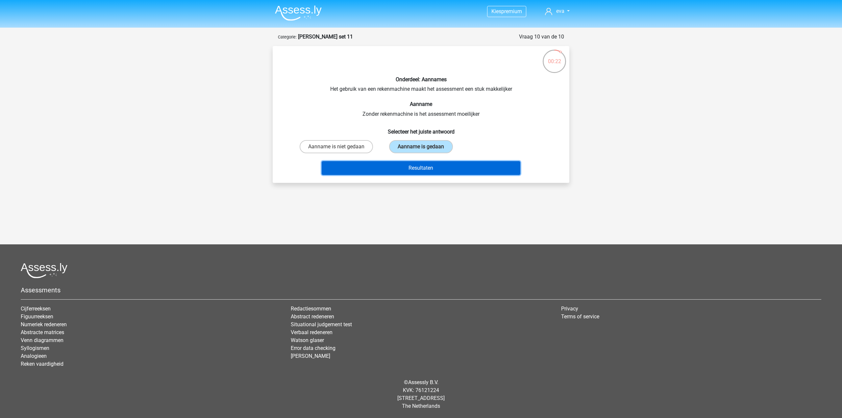
click at [390, 166] on button "Resultaten" at bounding box center [421, 168] width 199 height 14
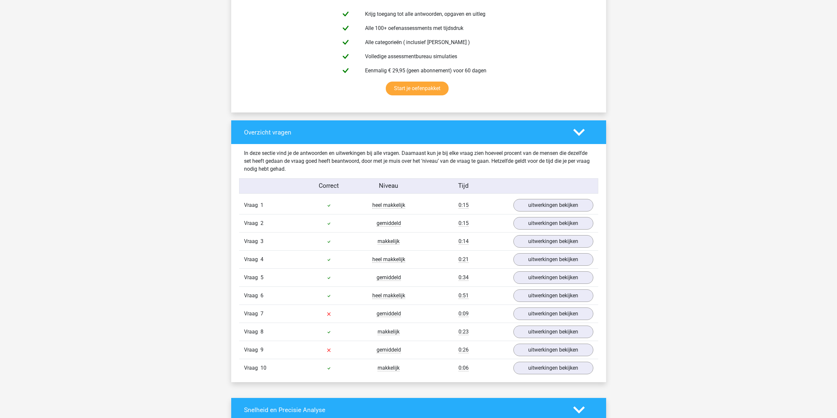
scroll to position [395, 0]
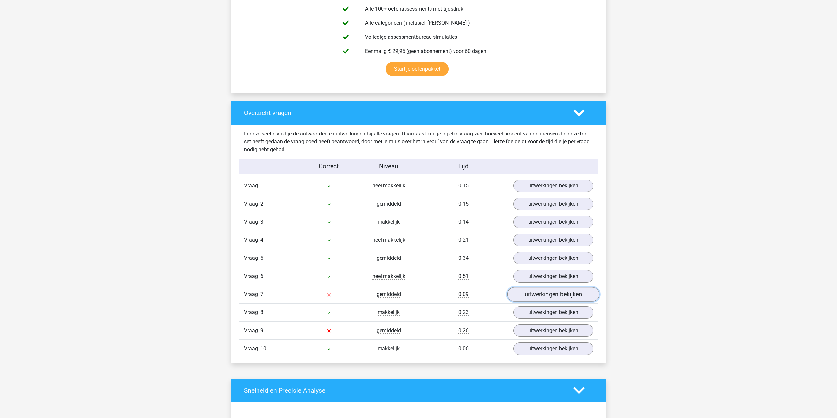
click at [530, 296] on link "uitwerkingen bekijken" at bounding box center [553, 294] width 92 height 14
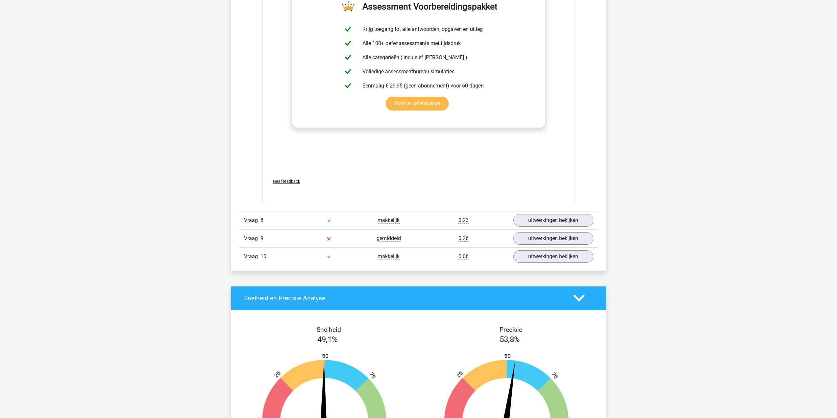
scroll to position [822, 0]
click at [539, 240] on link "uitwerkingen bekijken" at bounding box center [553, 238] width 92 height 14
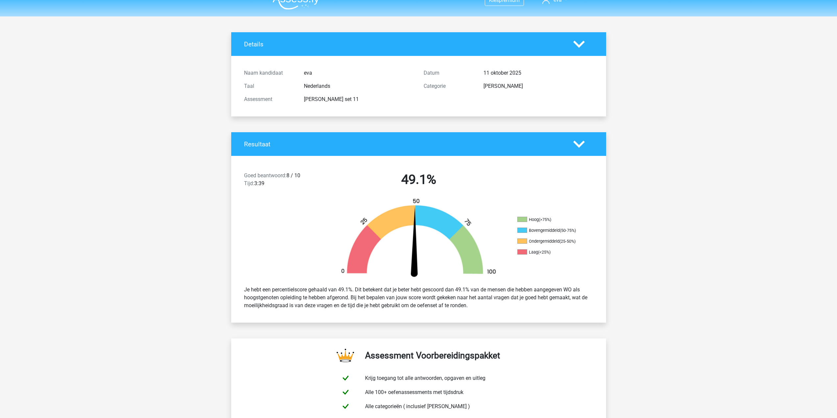
scroll to position [0, 0]
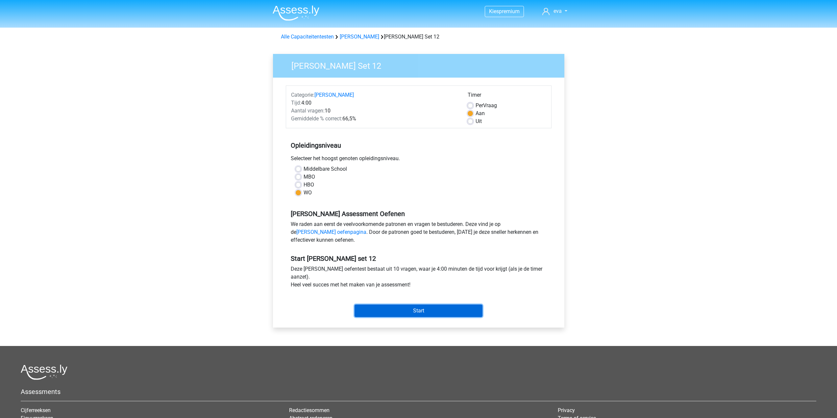
click at [372, 308] on input "Start" at bounding box center [418, 311] width 128 height 12
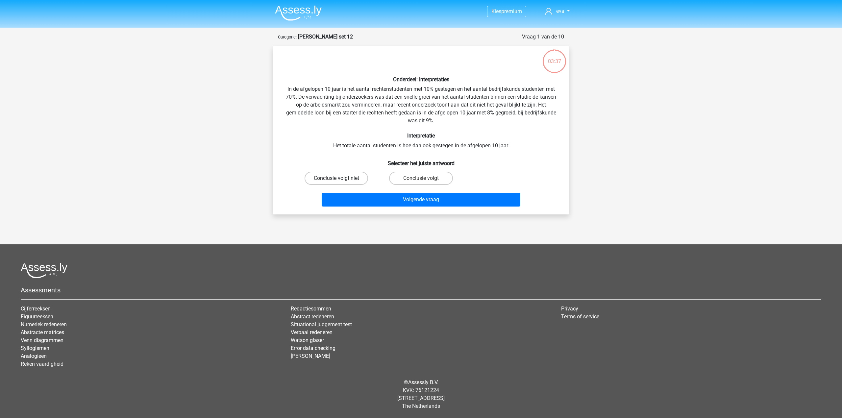
click at [355, 183] on label "Conclusie volgt niet" at bounding box center [336, 178] width 63 height 13
click at [341, 183] on input "Conclusie volgt niet" at bounding box center [338, 180] width 4 height 4
radio input "true"
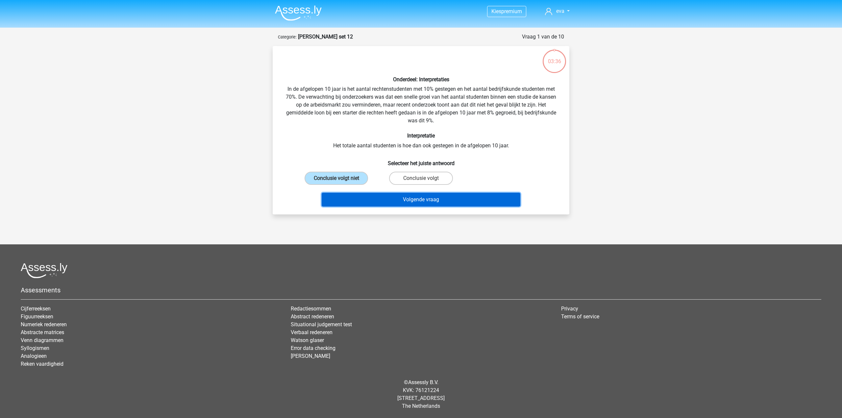
click at [356, 200] on button "Volgende vraag" at bounding box center [421, 200] width 199 height 14
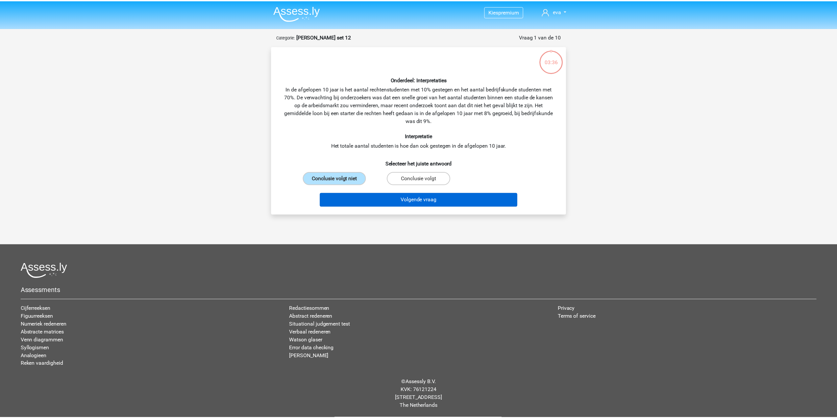
scroll to position [4, 0]
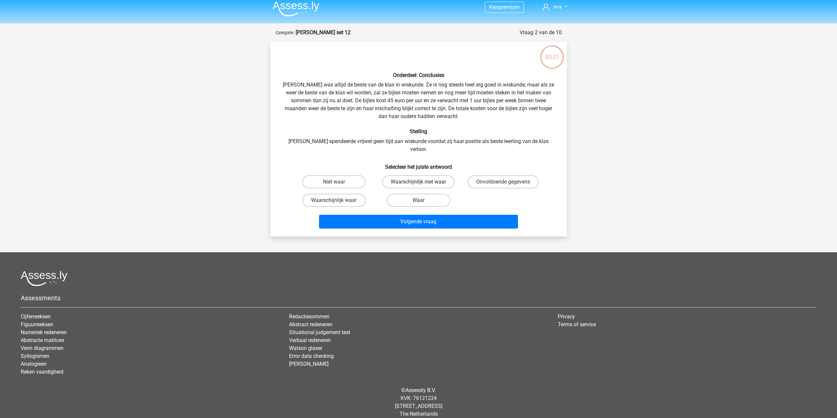
click at [402, 177] on label "Waarschijnlijk niet waar" at bounding box center [418, 181] width 72 height 13
click at [418, 182] on input "Waarschijnlijk niet waar" at bounding box center [420, 184] width 4 height 4
radio input "true"
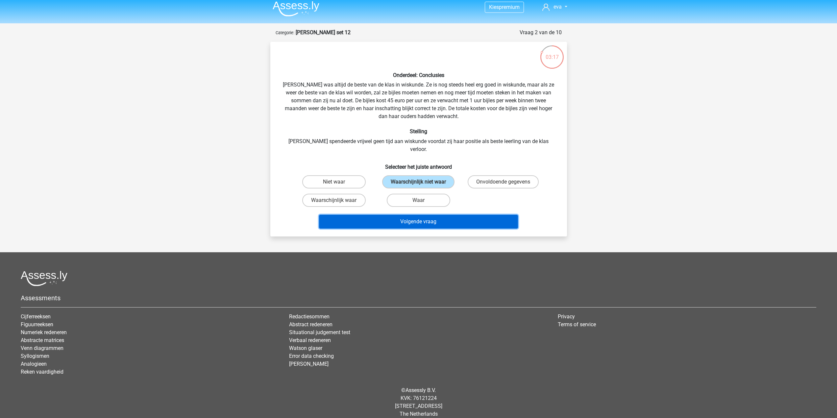
click at [392, 217] on button "Volgende vraag" at bounding box center [418, 222] width 199 height 14
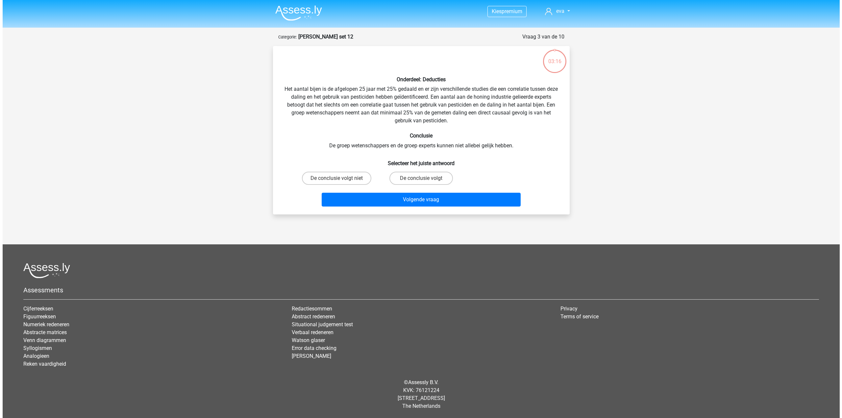
scroll to position [0, 0]
click at [404, 179] on label "De conclusie volgt" at bounding box center [420, 178] width 63 height 13
click at [421, 179] on input "De conclusie volgt" at bounding box center [423, 180] width 4 height 4
radio input "true"
click at [348, 177] on label "De conclusie volgt niet" at bounding box center [336, 178] width 69 height 13
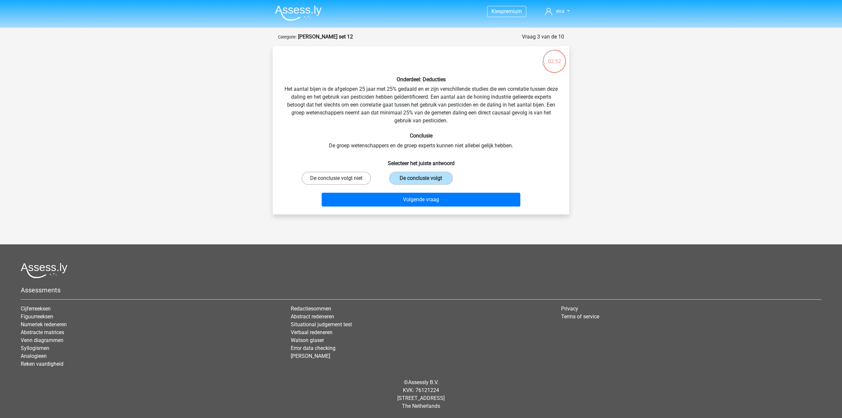
click at [341, 178] on input "De conclusie volgt niet" at bounding box center [338, 180] width 4 height 4
radio input "true"
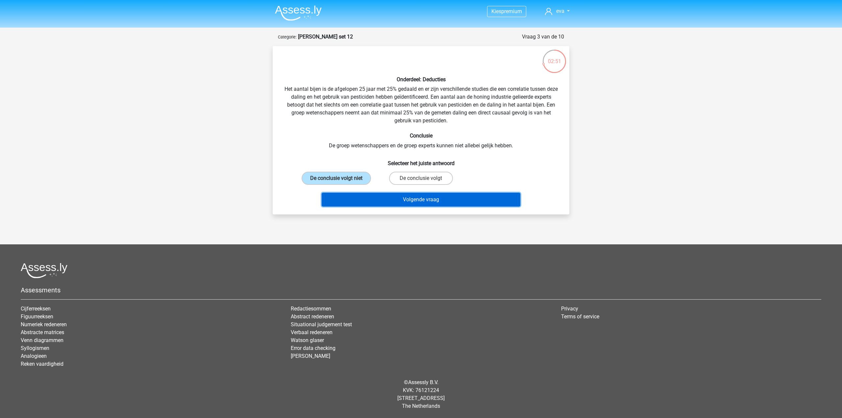
click at [358, 198] on button "Volgende vraag" at bounding box center [421, 200] width 199 height 14
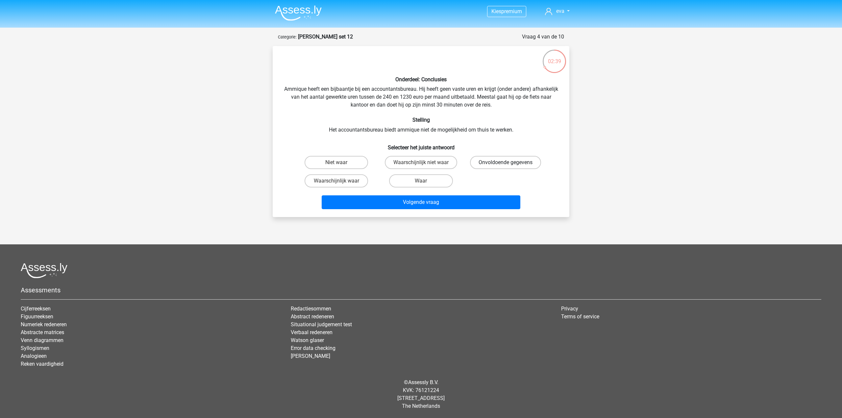
click at [496, 164] on label "Onvoldoende gegevens" at bounding box center [505, 162] width 71 height 13
click at [505, 164] on input "Onvoldoende gegevens" at bounding box center [507, 164] width 4 height 4
radio input "true"
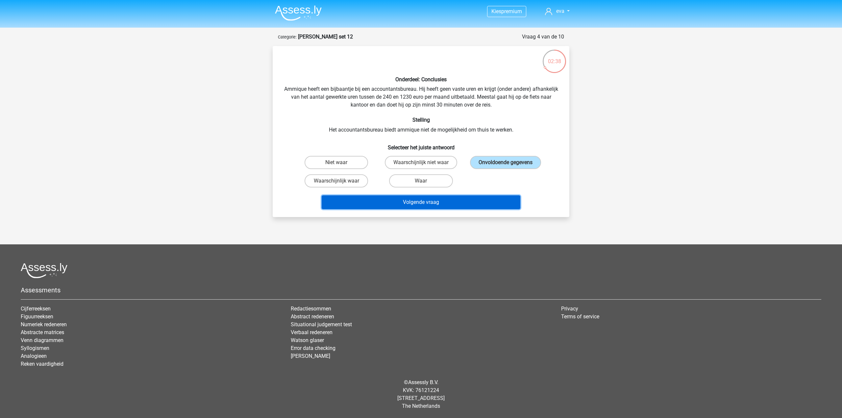
click at [417, 206] on button "Volgende vraag" at bounding box center [421, 202] width 199 height 14
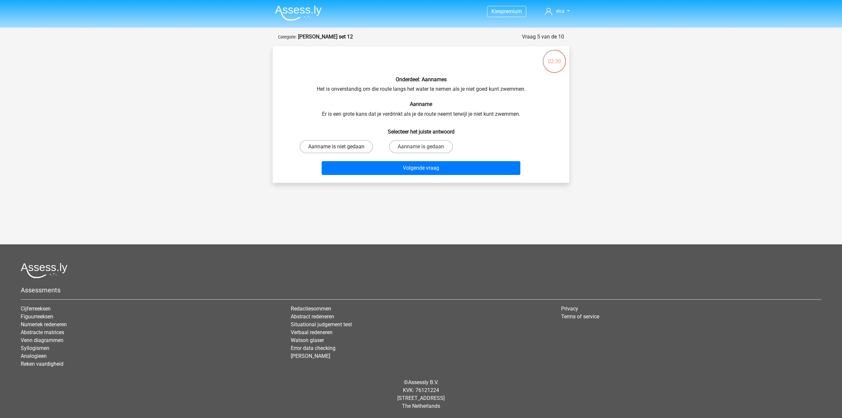
click at [351, 149] on label "Aanname is niet gedaan" at bounding box center [336, 146] width 73 height 13
click at [341, 149] on input "Aanname is niet gedaan" at bounding box center [338, 149] width 4 height 4
radio input "true"
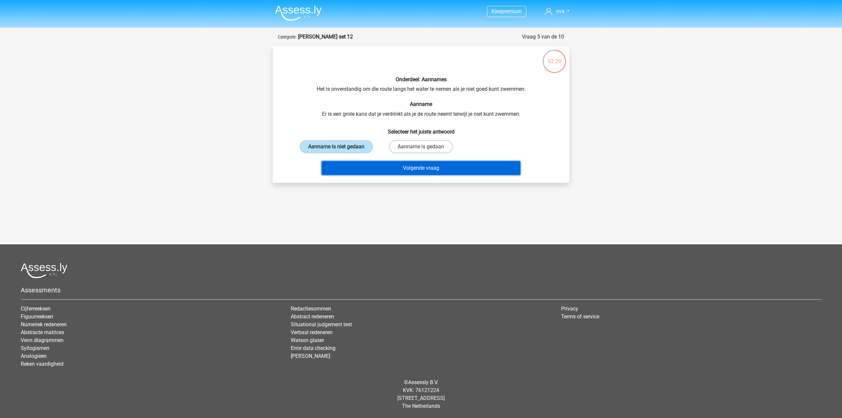
click at [373, 170] on button "Volgende vraag" at bounding box center [421, 168] width 199 height 14
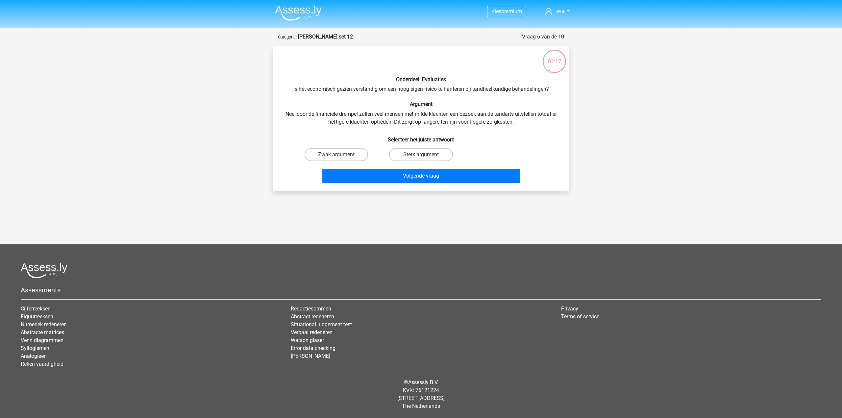
click at [340, 155] on input "Zwak argument" at bounding box center [338, 157] width 4 height 4
radio input "true"
click at [352, 176] on button "Volgende vraag" at bounding box center [421, 176] width 199 height 14
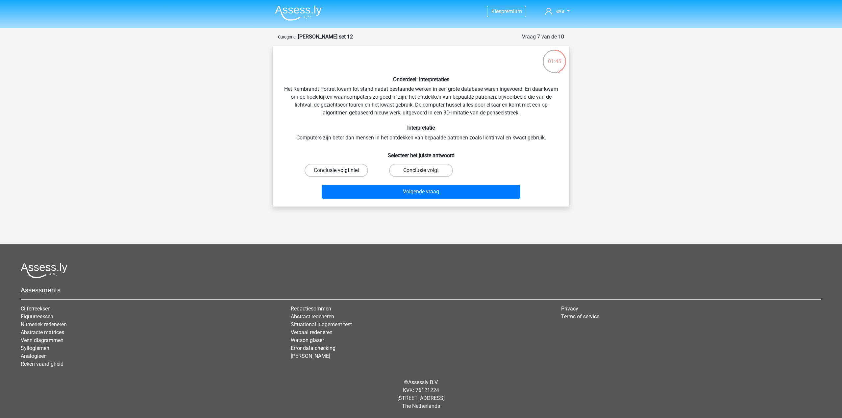
click at [362, 171] on label "Conclusie volgt niet" at bounding box center [336, 170] width 63 height 13
click at [341, 171] on input "Conclusie volgt niet" at bounding box center [338, 172] width 4 height 4
radio input "true"
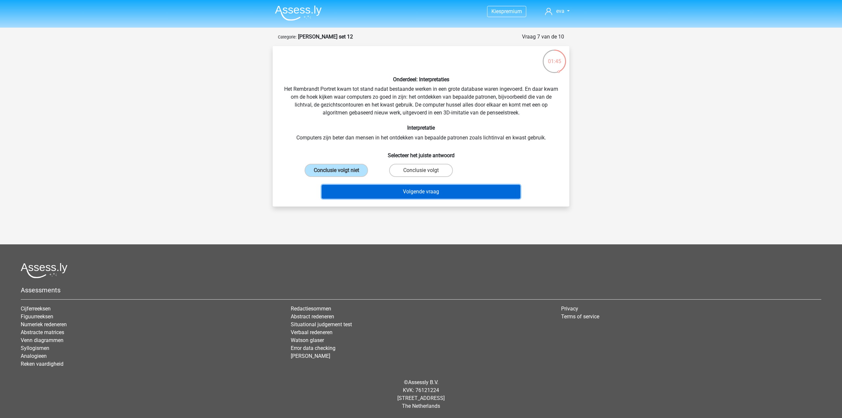
click at [366, 192] on button "Volgende vraag" at bounding box center [421, 192] width 199 height 14
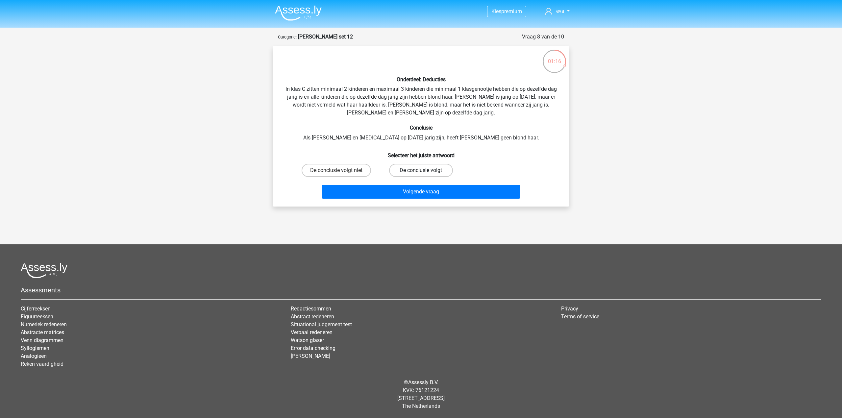
click at [406, 171] on label "De conclusie volgt" at bounding box center [420, 170] width 63 height 13
click at [421, 171] on input "De conclusie volgt" at bounding box center [423, 172] width 4 height 4
radio input "true"
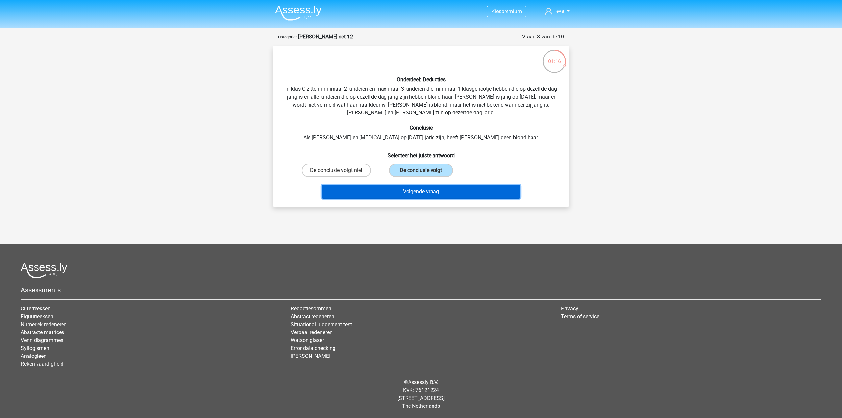
click at [395, 195] on button "Volgende vraag" at bounding box center [421, 192] width 199 height 14
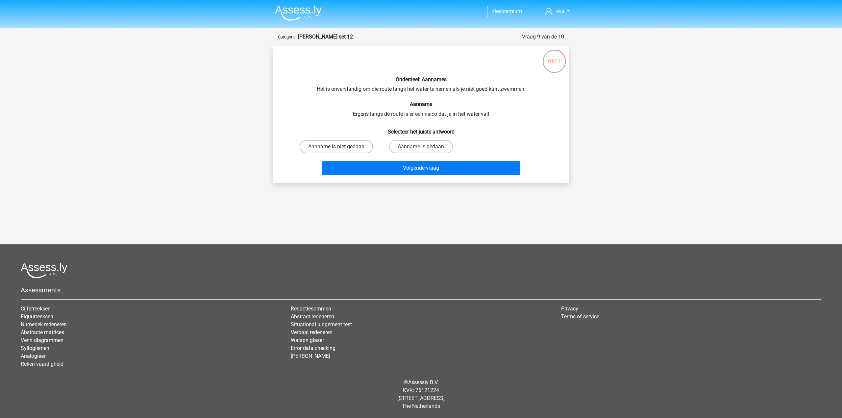
click at [347, 149] on label "Aanname is niet gedaan" at bounding box center [336, 146] width 73 height 13
click at [341, 149] on input "Aanname is niet gedaan" at bounding box center [338, 149] width 4 height 4
radio input "true"
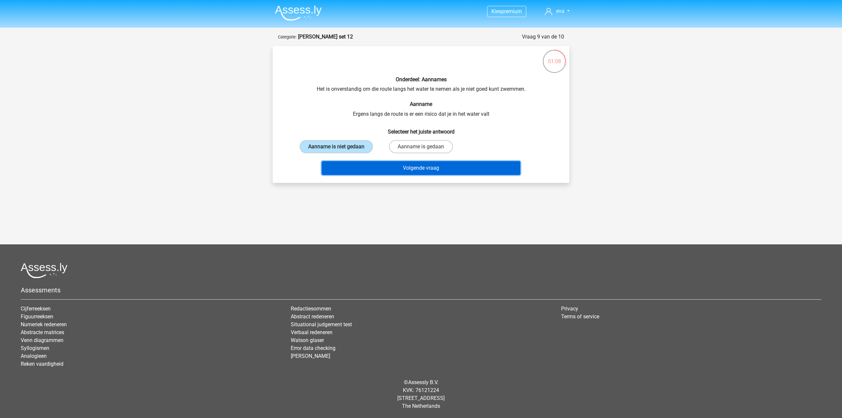
click at [359, 168] on button "Volgende vraag" at bounding box center [421, 168] width 199 height 14
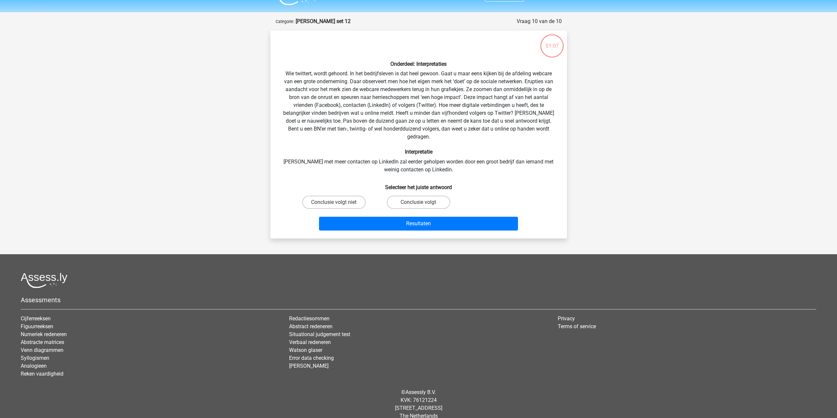
scroll to position [17, 0]
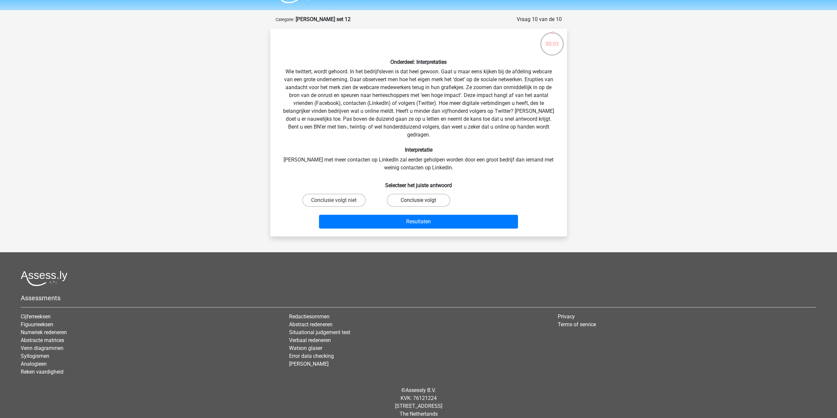
click at [401, 194] on label "Conclusie volgt" at bounding box center [418, 200] width 63 height 13
click at [418, 200] on input "Conclusie volgt" at bounding box center [420, 202] width 4 height 4
radio input "true"
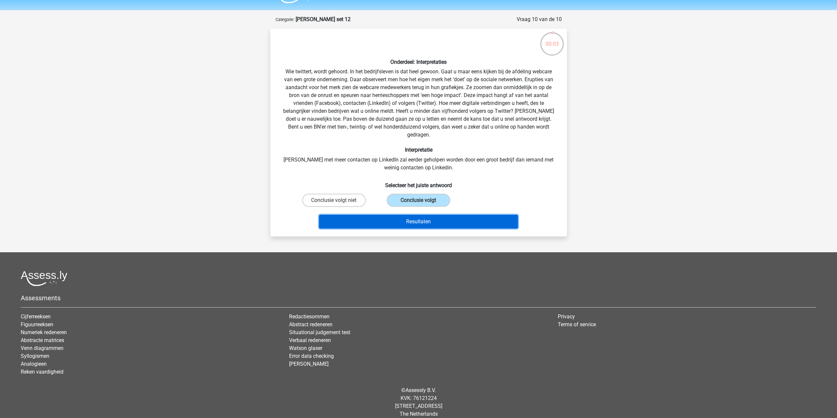
click at [396, 215] on button "Resultaten" at bounding box center [418, 222] width 199 height 14
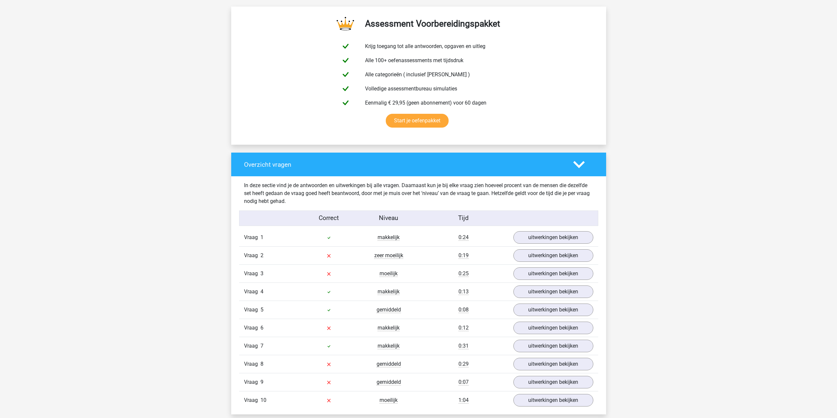
scroll to position [362, 0]
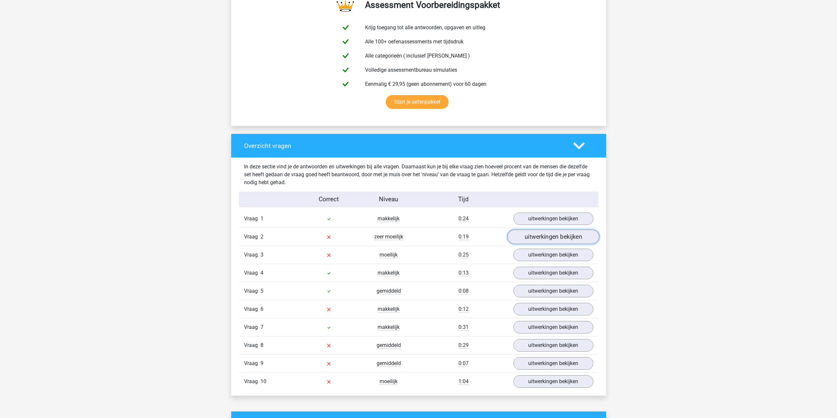
click at [535, 234] on link "uitwerkingen bekijken" at bounding box center [553, 237] width 92 height 14
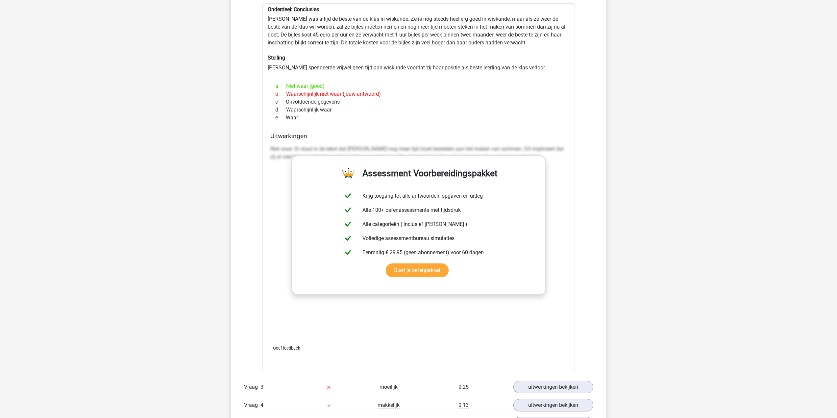
scroll to position [723, 0]
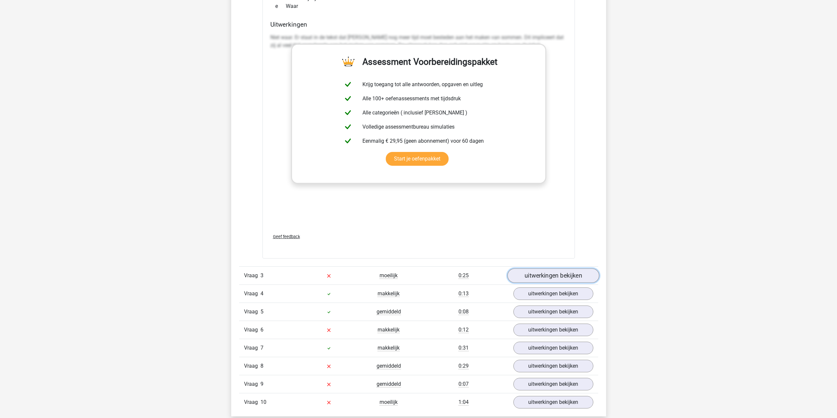
click at [531, 279] on link "uitwerkingen bekijken" at bounding box center [553, 275] width 92 height 14
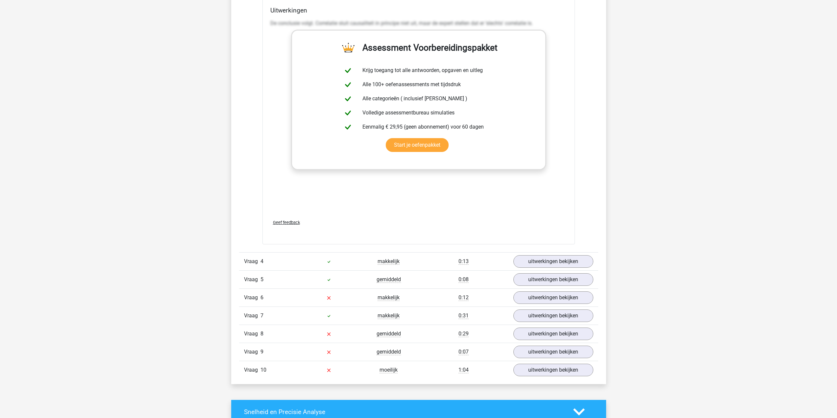
scroll to position [1118, 0]
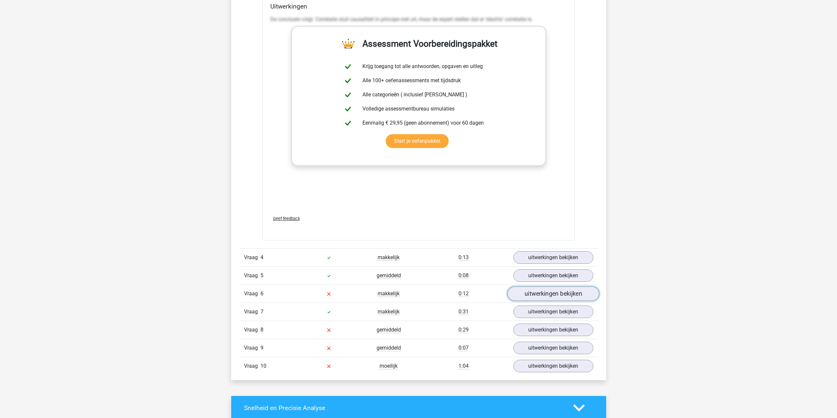
click at [522, 297] on link "uitwerkingen bekijken" at bounding box center [553, 293] width 92 height 14
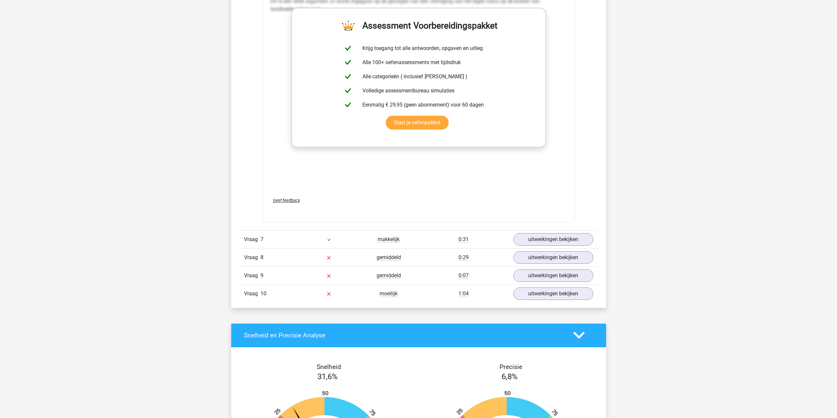
scroll to position [1578, 0]
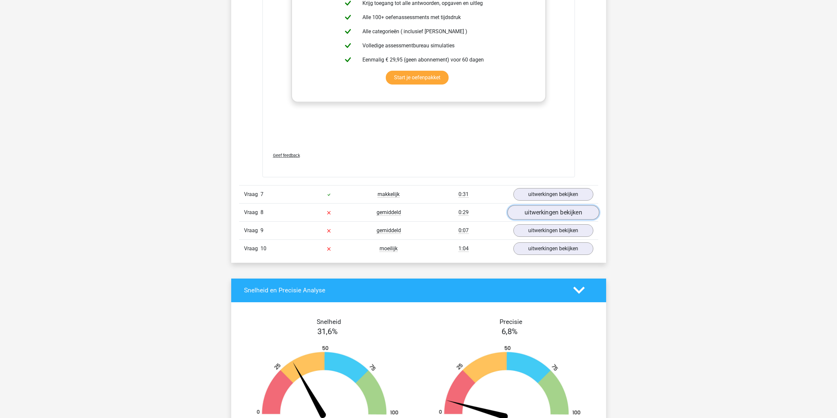
click at [541, 214] on link "uitwerkingen bekijken" at bounding box center [553, 212] width 92 height 14
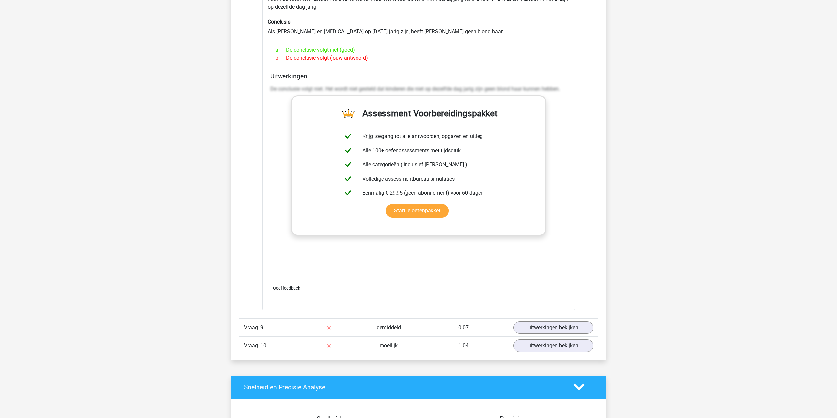
scroll to position [1841, 0]
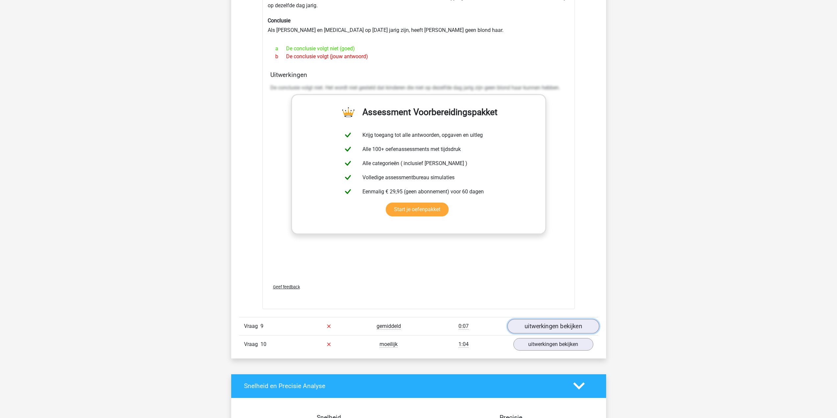
click at [521, 319] on link "uitwerkingen bekijken" at bounding box center [553, 326] width 92 height 14
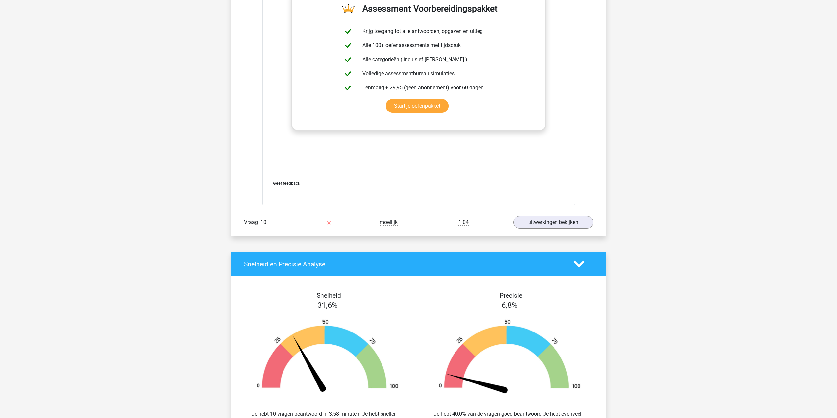
scroll to position [2302, 0]
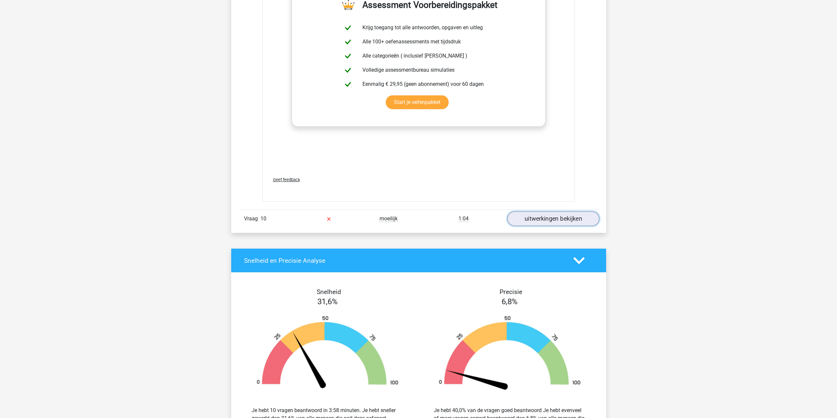
click at [545, 212] on link "uitwerkingen bekijken" at bounding box center [553, 218] width 92 height 14
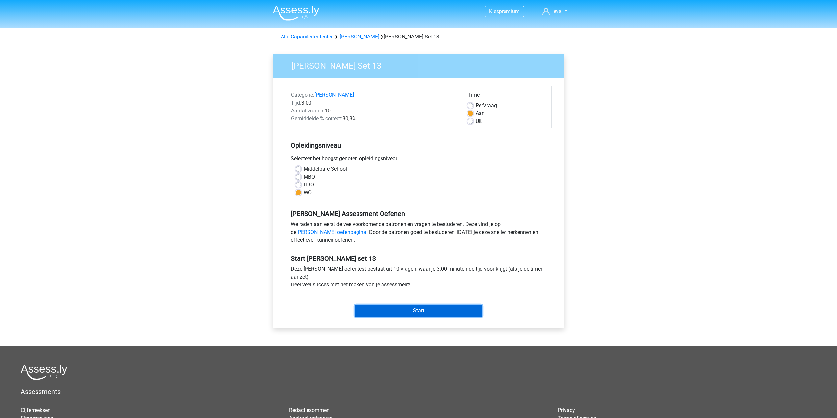
click at [380, 314] on input "Start" at bounding box center [418, 311] width 128 height 12
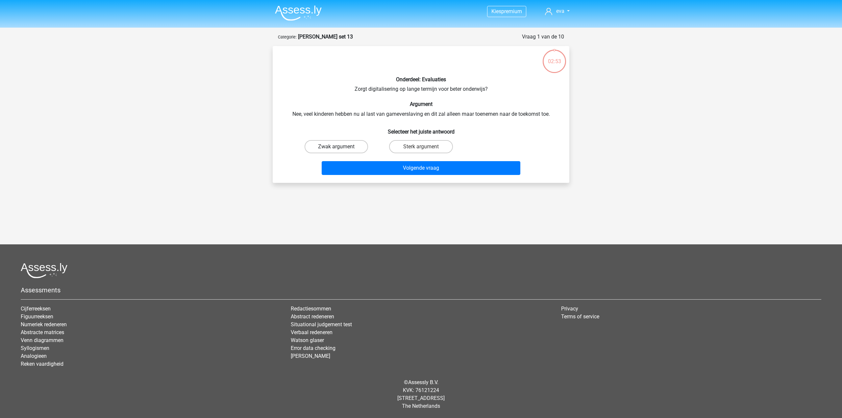
click at [339, 140] on label "Zwak argument" at bounding box center [336, 146] width 63 height 13
click at [339, 147] on input "Zwak argument" at bounding box center [338, 149] width 4 height 4
radio input "true"
click at [342, 175] on div "Volgende vraag" at bounding box center [421, 169] width 254 height 16
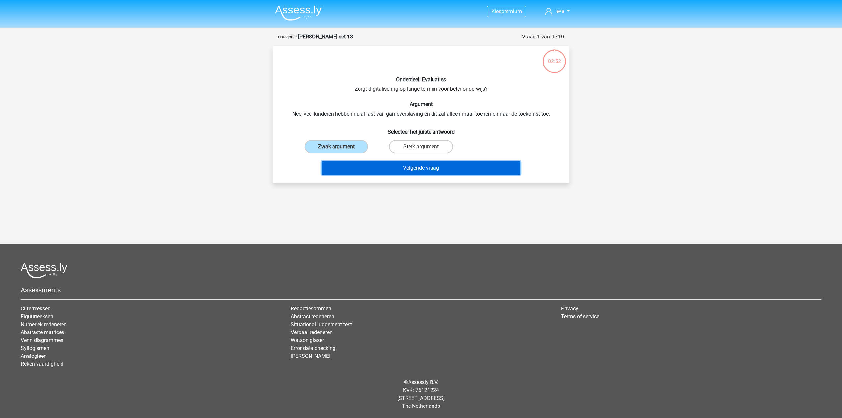
click at [344, 169] on button "Volgende vraag" at bounding box center [421, 168] width 199 height 14
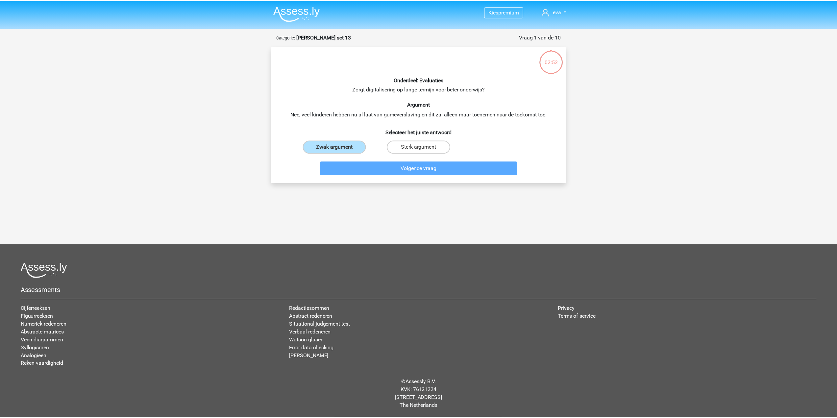
scroll to position [2, 0]
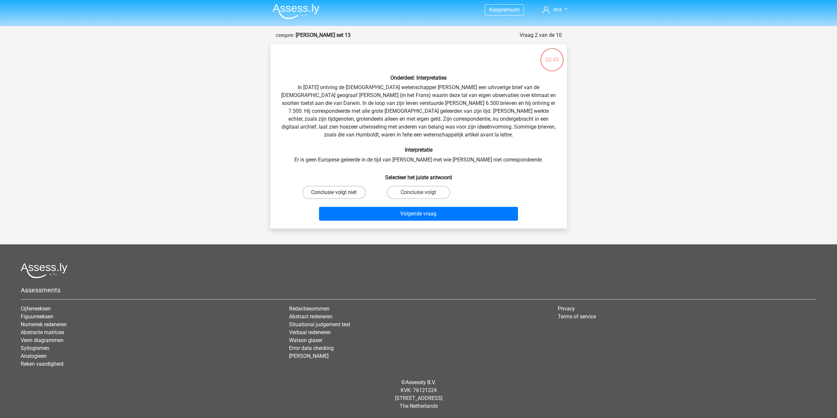
click at [339, 194] on label "Conclusie volgt niet" at bounding box center [333, 192] width 63 height 13
click at [338, 194] on input "Conclusie volgt niet" at bounding box center [336, 194] width 4 height 4
radio input "true"
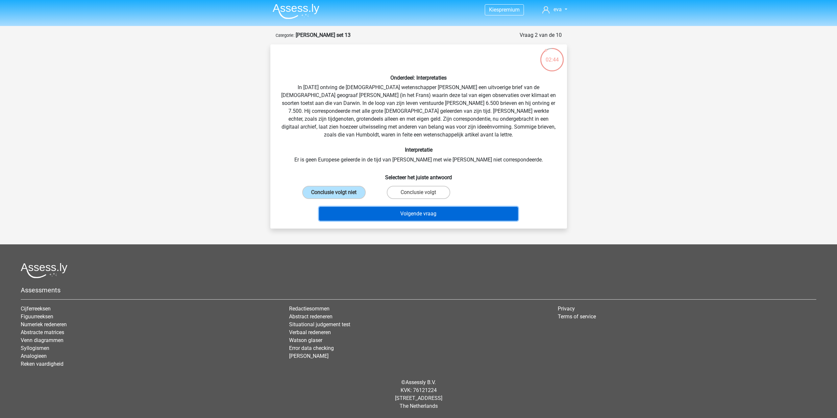
click at [354, 217] on button "Volgende vraag" at bounding box center [418, 214] width 199 height 14
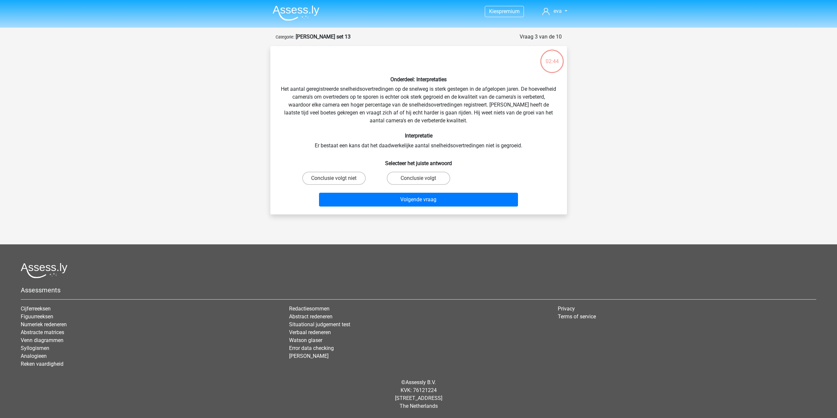
scroll to position [0, 0]
click at [397, 178] on label "Conclusie volgt" at bounding box center [420, 178] width 63 height 13
click at [421, 178] on input "Conclusie volgt" at bounding box center [423, 180] width 4 height 4
radio input "true"
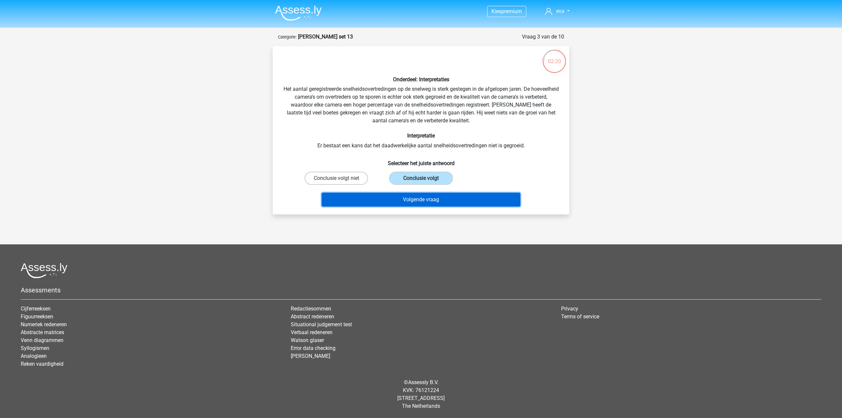
click at [389, 204] on button "Volgende vraag" at bounding box center [421, 200] width 199 height 14
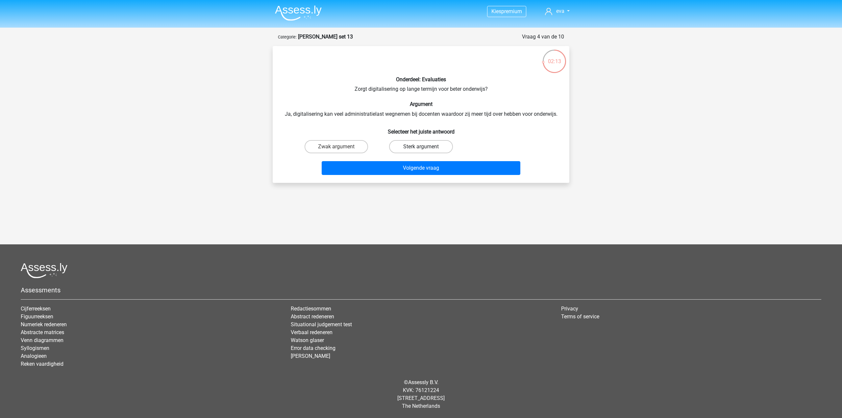
click at [399, 149] on label "Sterk argument" at bounding box center [420, 146] width 63 height 13
click at [421, 149] on input "Sterk argument" at bounding box center [423, 149] width 4 height 4
radio input "true"
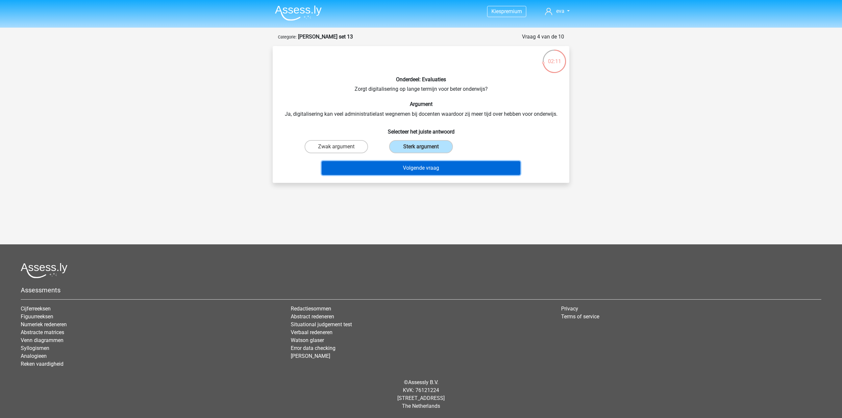
click at [392, 171] on button "Volgende vraag" at bounding box center [421, 168] width 199 height 14
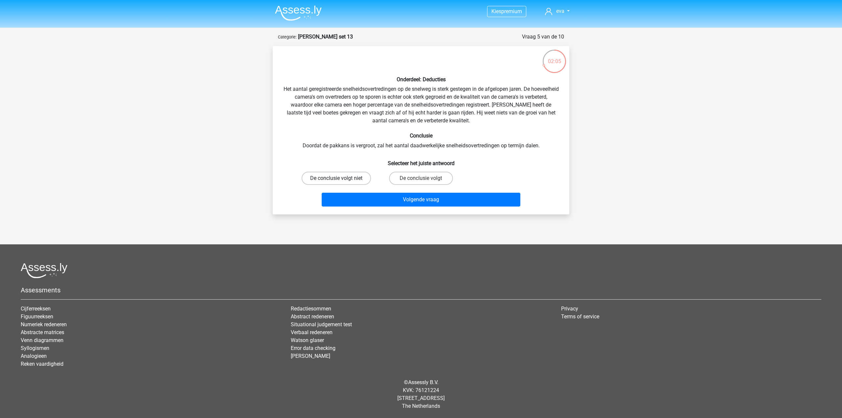
click at [316, 175] on label "De conclusie volgt niet" at bounding box center [336, 178] width 69 height 13
click at [336, 178] on input "De conclusie volgt niet" at bounding box center [338, 180] width 4 height 4
radio input "true"
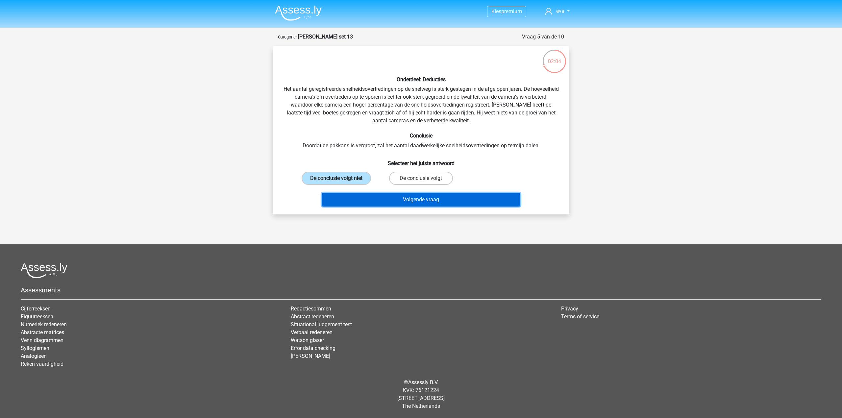
click at [373, 199] on button "Volgende vraag" at bounding box center [421, 200] width 199 height 14
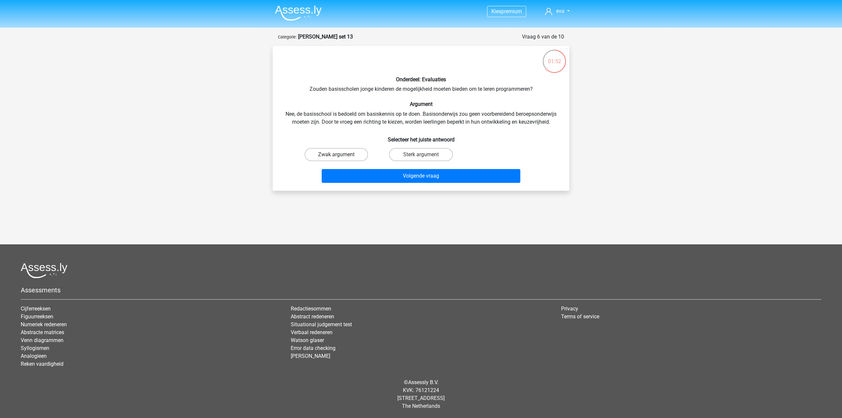
click at [351, 156] on label "Zwak argument" at bounding box center [336, 154] width 63 height 13
click at [341, 156] on input "Zwak argument" at bounding box center [338, 157] width 4 height 4
radio input "true"
click at [354, 178] on button "Volgende vraag" at bounding box center [421, 176] width 199 height 14
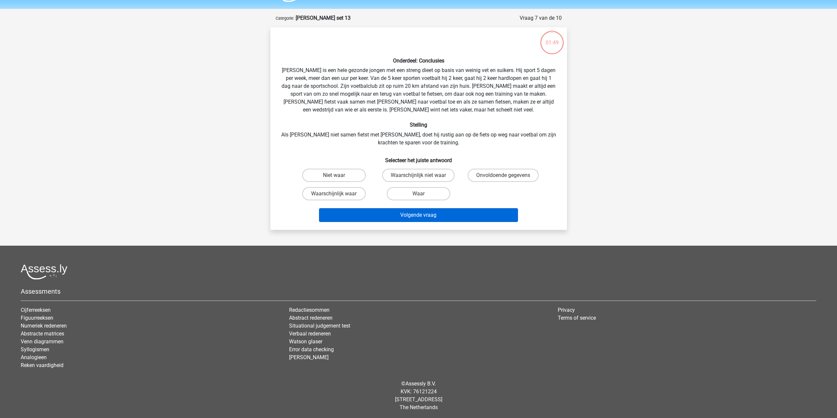
scroll to position [20, 0]
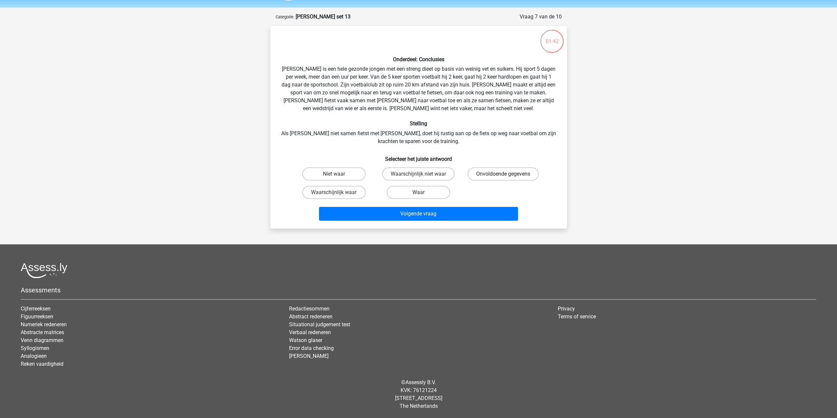
click at [481, 175] on label "Onvoldoende gegevens" at bounding box center [503, 173] width 71 height 13
click at [503, 175] on input "Onvoldoende gegevens" at bounding box center [505, 176] width 4 height 4
radio input "true"
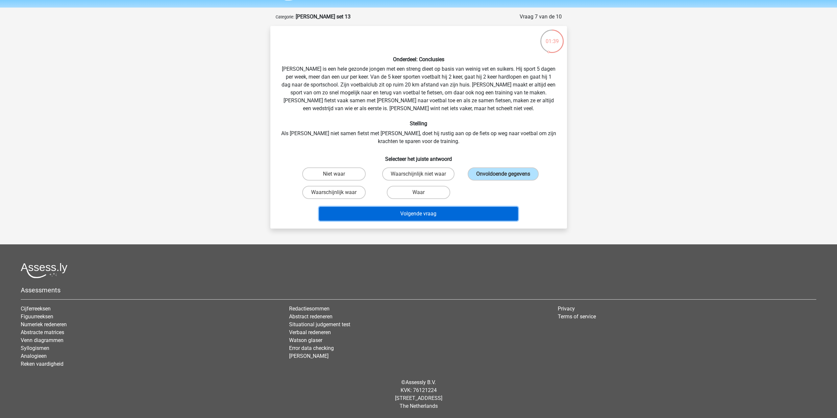
click at [430, 216] on button "Volgende vraag" at bounding box center [418, 214] width 199 height 14
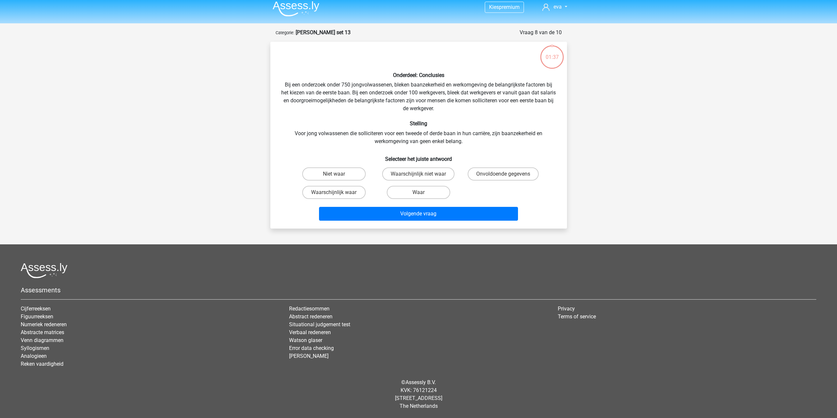
scroll to position [4, 0]
click at [486, 174] on label "Onvoldoende gegevens" at bounding box center [503, 173] width 71 height 13
click at [503, 174] on input "Onvoldoende gegevens" at bounding box center [505, 176] width 4 height 4
radio input "true"
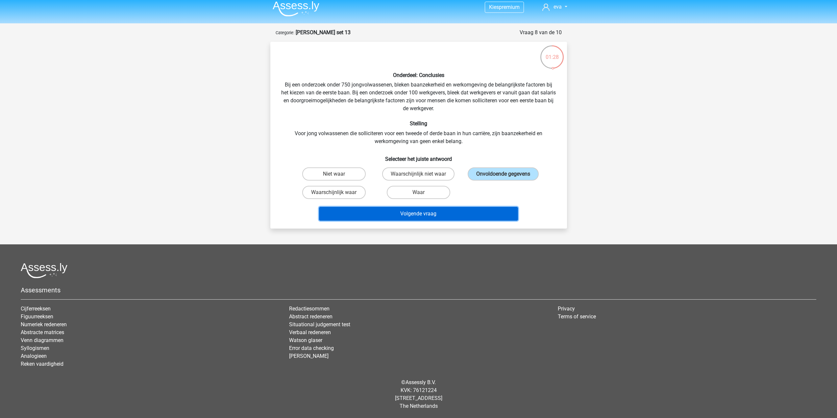
click at [441, 217] on button "Volgende vraag" at bounding box center [418, 214] width 199 height 14
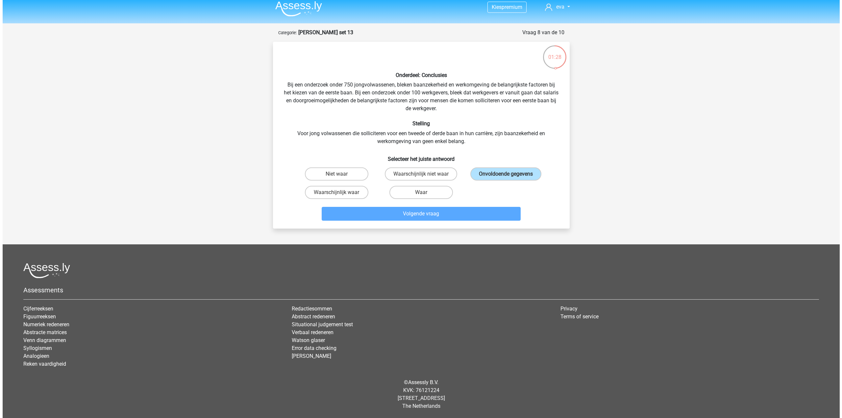
scroll to position [0, 0]
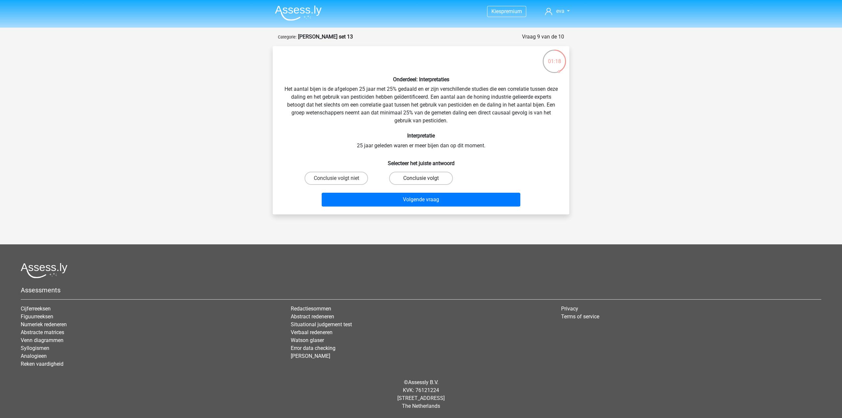
click at [417, 180] on label "Conclusie volgt" at bounding box center [420, 178] width 63 height 13
click at [421, 180] on input "Conclusie volgt" at bounding box center [423, 180] width 4 height 4
radio input "true"
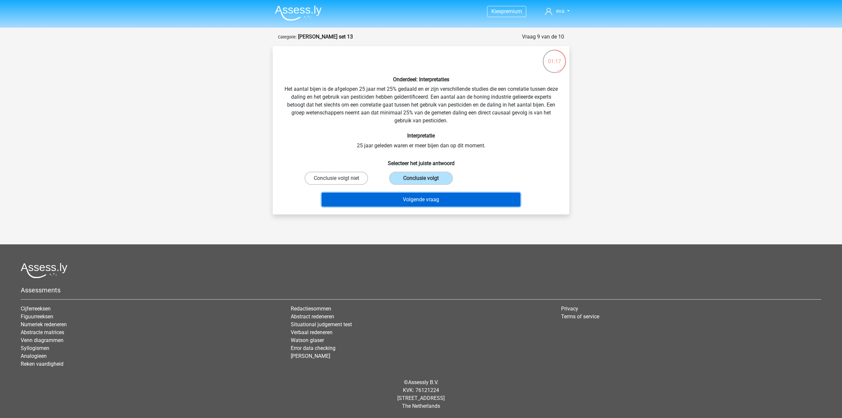
click at [407, 203] on button "Volgende vraag" at bounding box center [421, 200] width 199 height 14
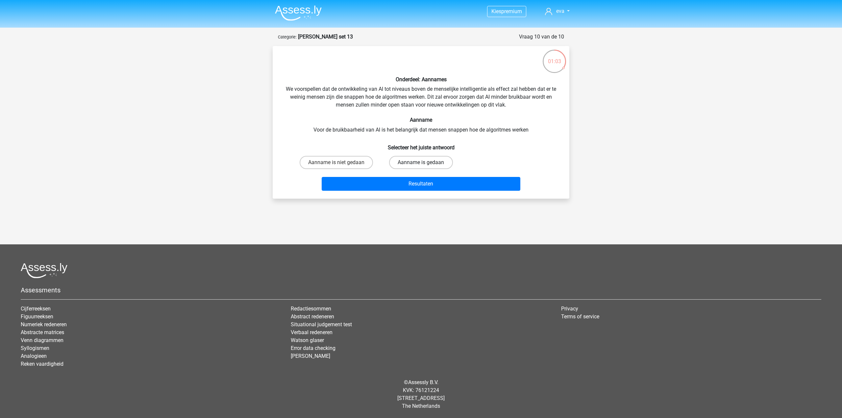
click at [399, 166] on label "Aanname is gedaan" at bounding box center [420, 162] width 63 height 13
click at [421, 166] on input "Aanname is gedaan" at bounding box center [423, 164] width 4 height 4
radio input "true"
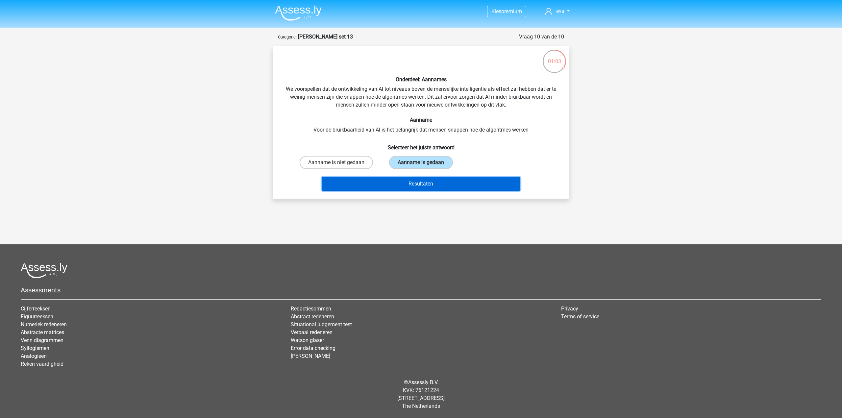
click at [397, 186] on button "Resultaten" at bounding box center [421, 184] width 199 height 14
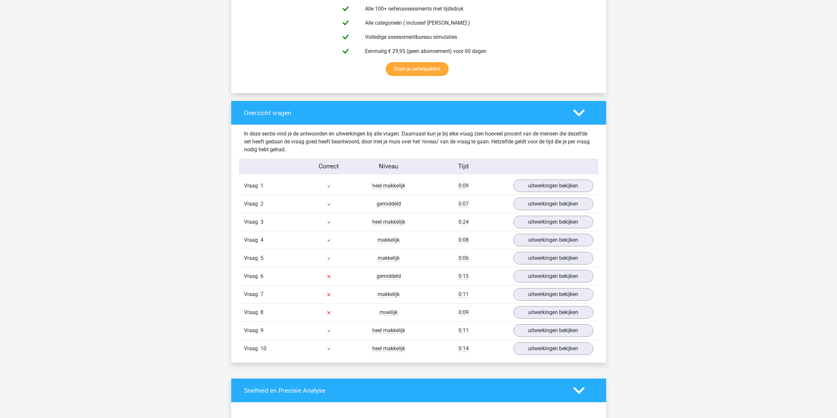
scroll to position [427, 0]
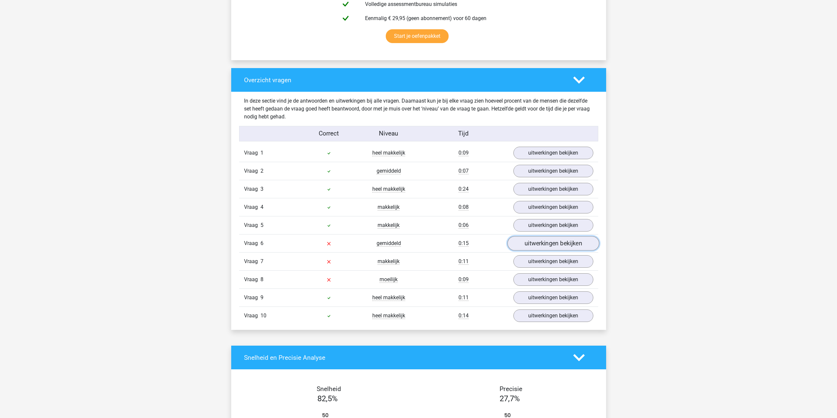
click at [537, 241] on link "uitwerkingen bekijken" at bounding box center [553, 243] width 92 height 14
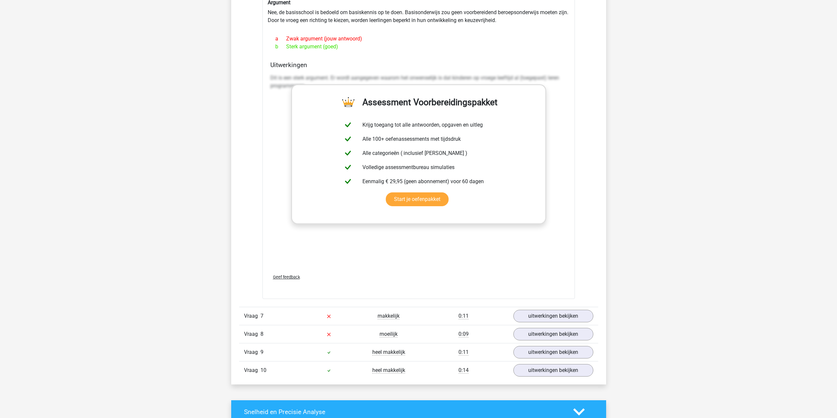
scroll to position [723, 0]
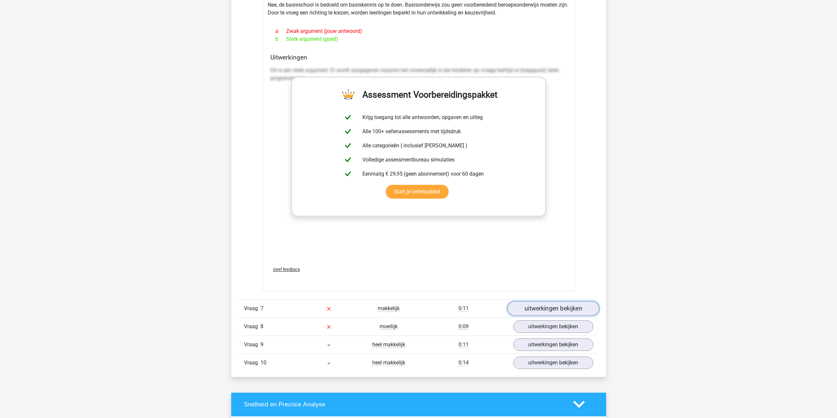
click at [533, 305] on link "uitwerkingen bekijken" at bounding box center [553, 308] width 92 height 14
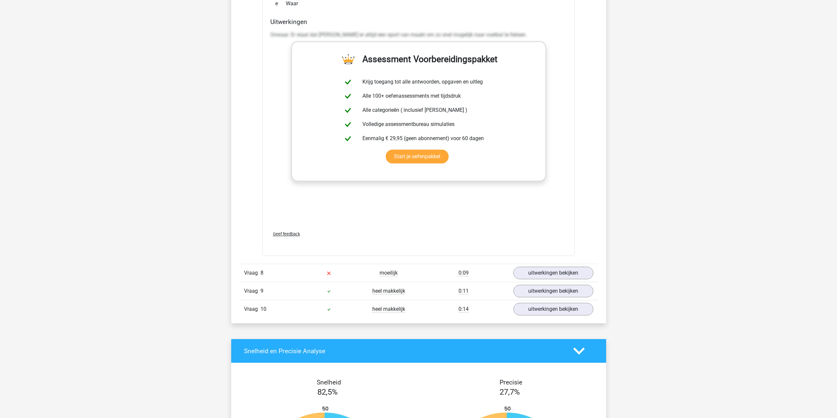
scroll to position [1184, 0]
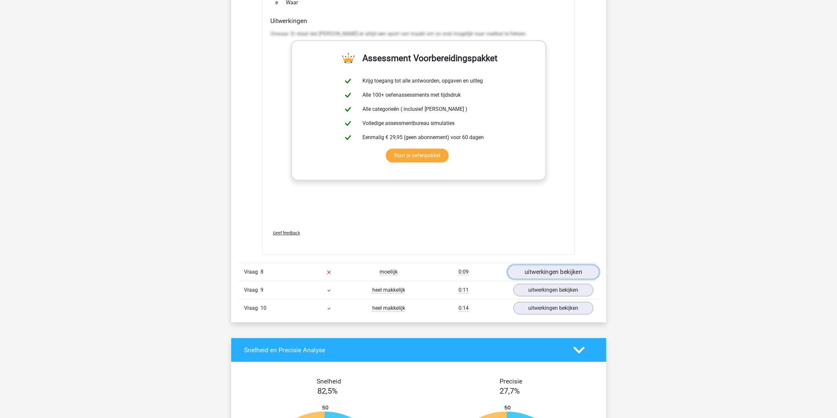
click at [557, 265] on link "uitwerkingen bekijken" at bounding box center [553, 272] width 92 height 14
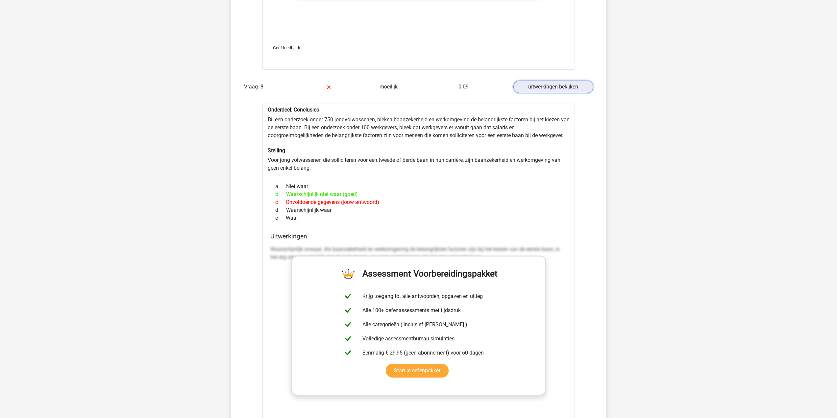
scroll to position [1381, 0]
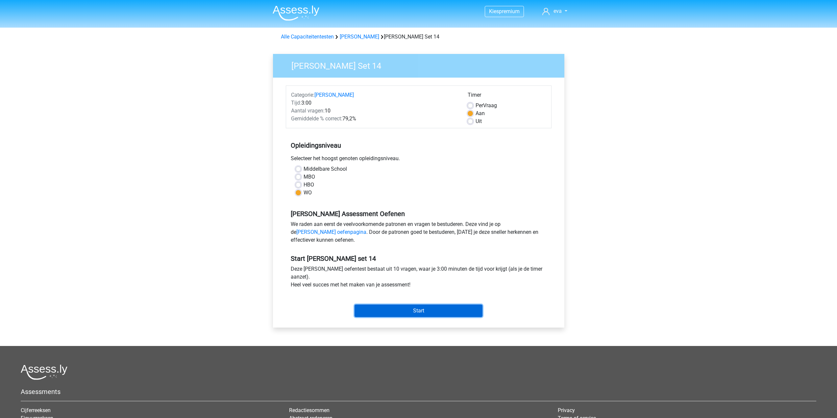
click at [410, 310] on input "Start" at bounding box center [418, 311] width 128 height 12
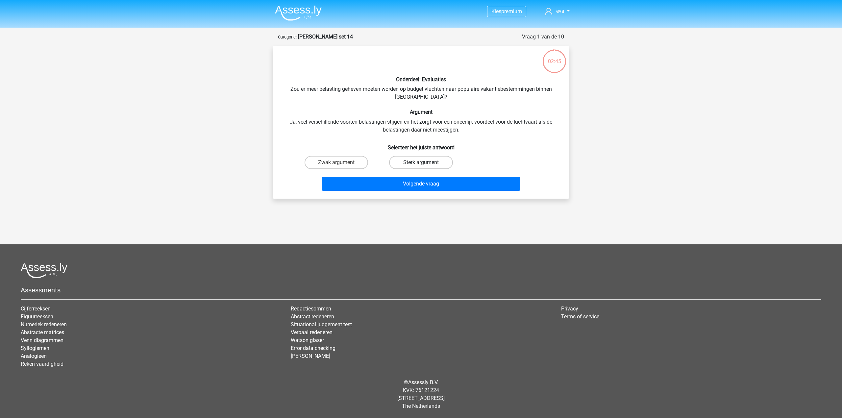
click at [394, 162] on label "Sterk argument" at bounding box center [420, 162] width 63 height 13
click at [421, 162] on input "Sterk argument" at bounding box center [423, 164] width 4 height 4
radio input "true"
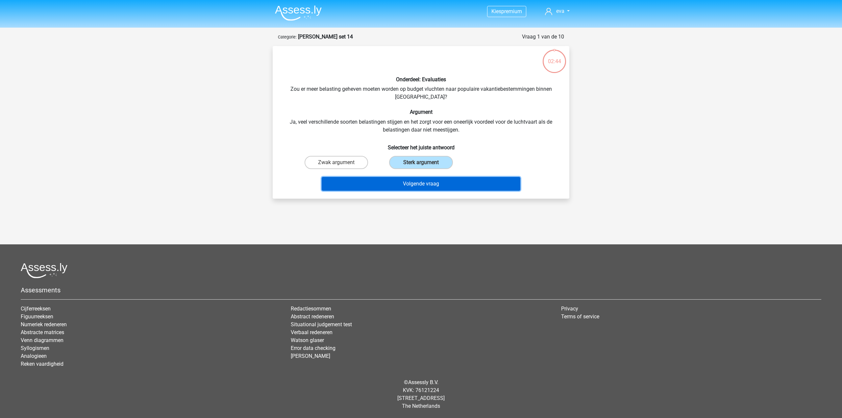
click at [395, 185] on button "Volgende vraag" at bounding box center [421, 184] width 199 height 14
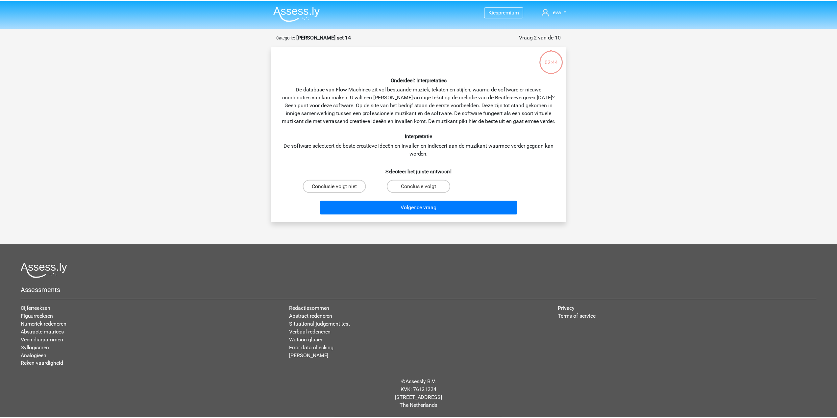
scroll to position [2, 0]
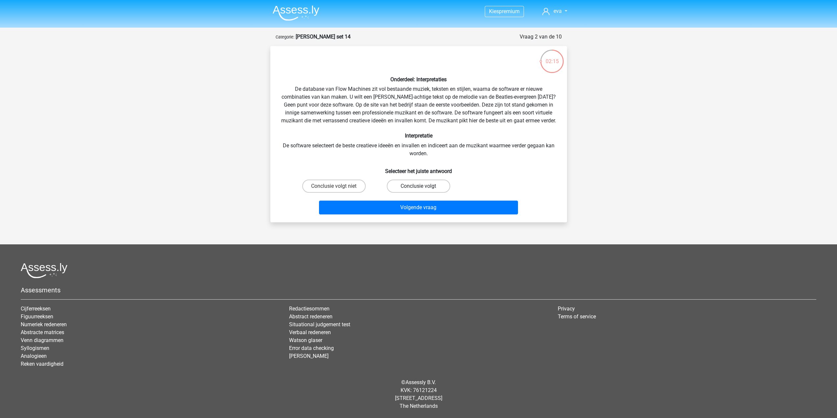
click at [408, 189] on label "Conclusie volgt" at bounding box center [418, 186] width 63 height 13
click at [418, 189] on input "Conclusie volgt" at bounding box center [420, 188] width 4 height 4
radio input "true"
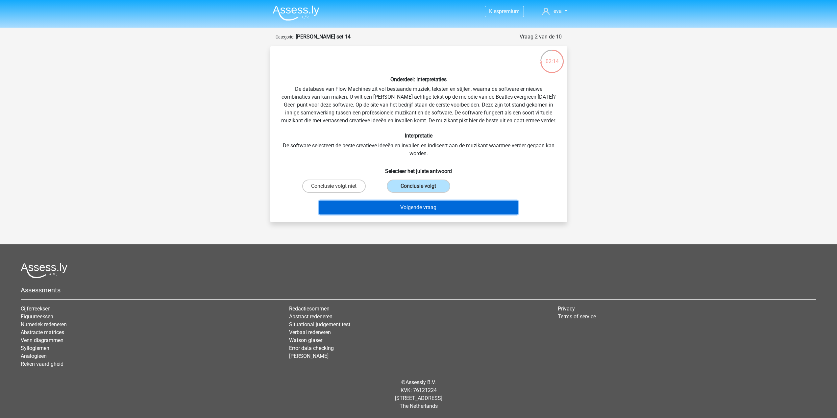
click at [404, 209] on button "Volgende vraag" at bounding box center [418, 208] width 199 height 14
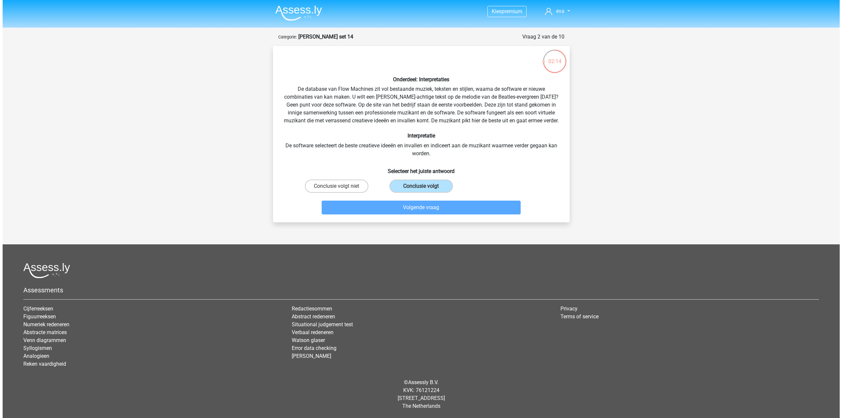
scroll to position [0, 0]
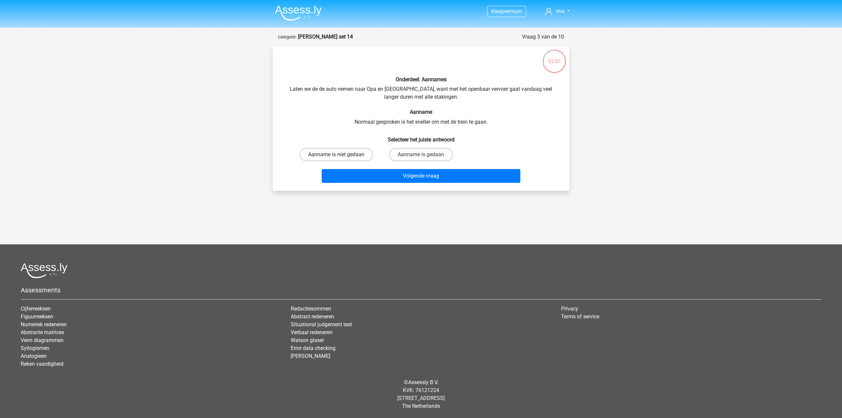
click at [356, 156] on label "Aanname is niet gedaan" at bounding box center [336, 154] width 73 height 13
click at [341, 156] on input "Aanname is niet gedaan" at bounding box center [338, 157] width 4 height 4
radio input "true"
click at [361, 175] on button "Volgende vraag" at bounding box center [421, 176] width 199 height 14
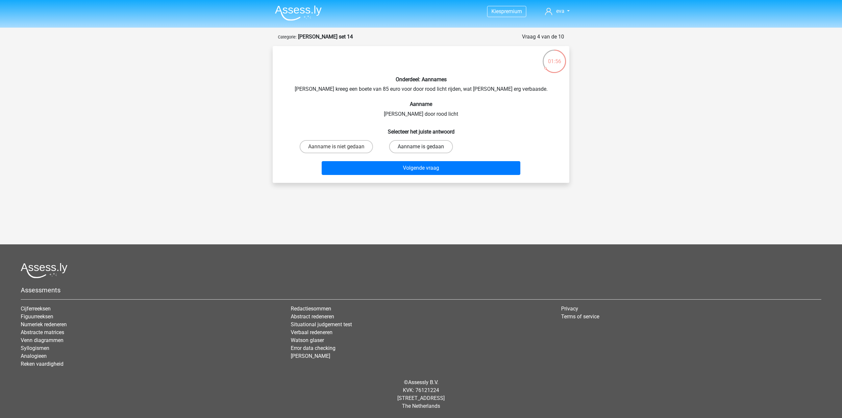
click at [403, 152] on label "Aanname is gedaan" at bounding box center [420, 146] width 63 height 13
click at [421, 151] on input "Aanname is gedaan" at bounding box center [423, 149] width 4 height 4
radio input "true"
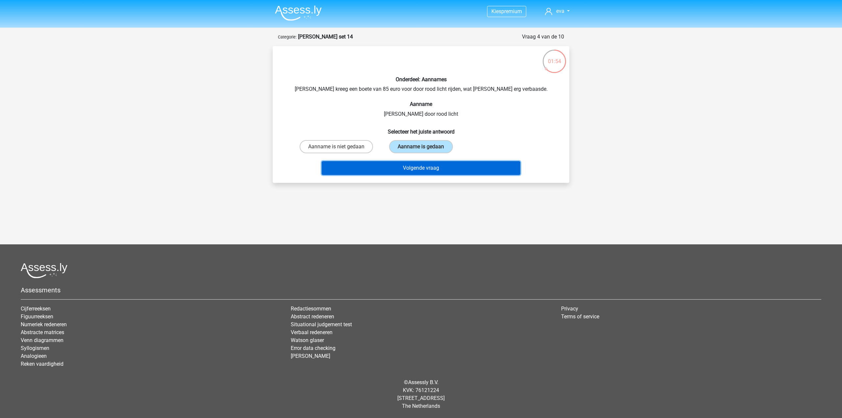
click at [398, 170] on button "Volgende vraag" at bounding box center [421, 168] width 199 height 14
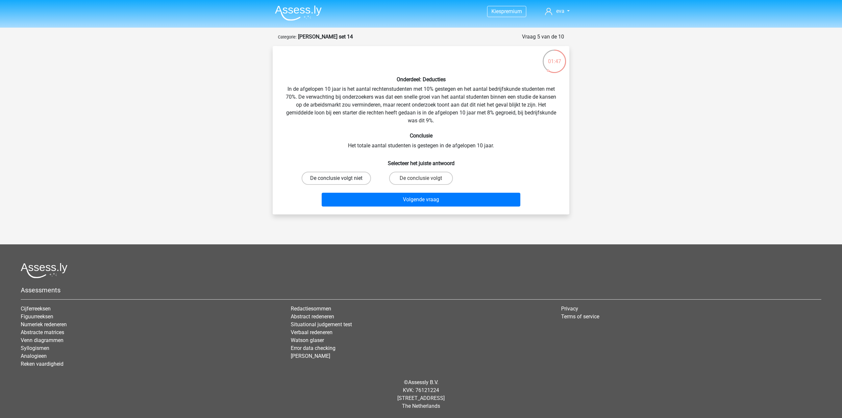
click at [358, 178] on label "De conclusie volgt niet" at bounding box center [336, 178] width 69 height 13
click at [341, 178] on input "De conclusie volgt niet" at bounding box center [338, 180] width 4 height 4
radio input "true"
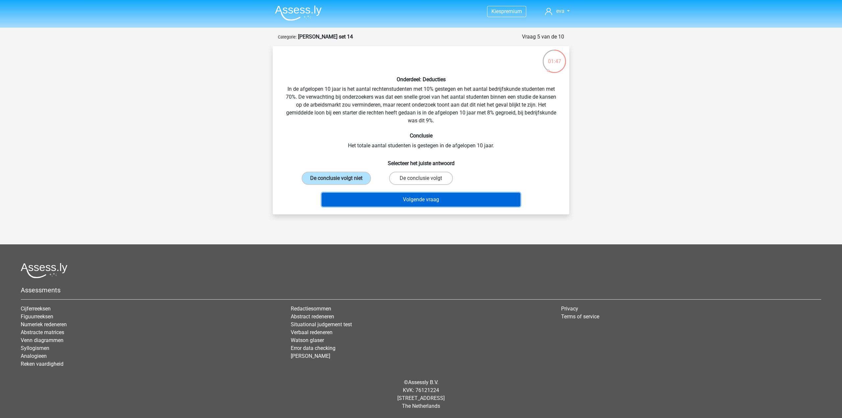
click at [358, 193] on button "Volgende vraag" at bounding box center [421, 200] width 199 height 14
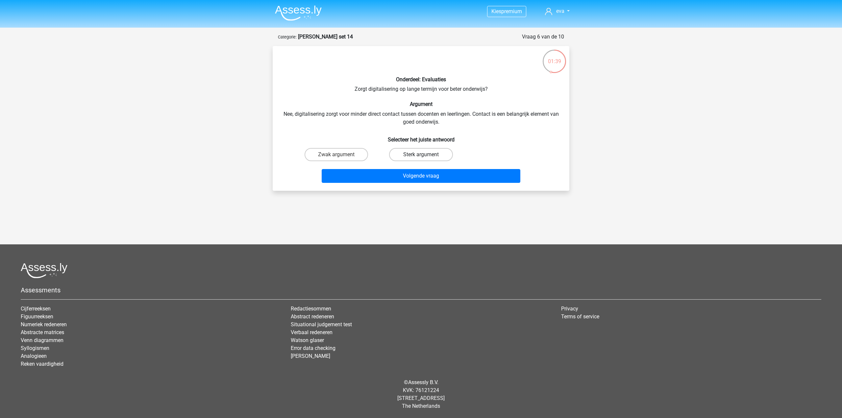
click at [401, 155] on label "Sterk argument" at bounding box center [420, 154] width 63 height 13
click at [421, 155] on input "Sterk argument" at bounding box center [423, 157] width 4 height 4
radio input "true"
click at [378, 179] on button "Volgende vraag" at bounding box center [421, 176] width 199 height 14
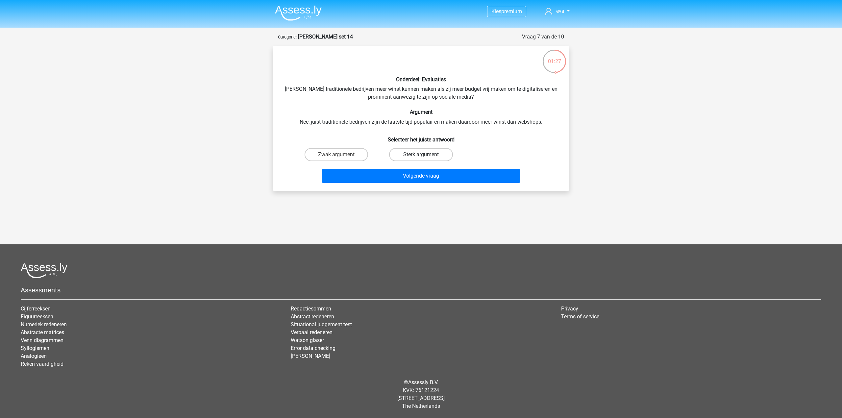
click at [396, 155] on label "Sterk argument" at bounding box center [420, 154] width 63 height 13
click at [421, 155] on input "Sterk argument" at bounding box center [423, 157] width 4 height 4
radio input "true"
click at [372, 177] on button "Volgende vraag" at bounding box center [421, 176] width 199 height 14
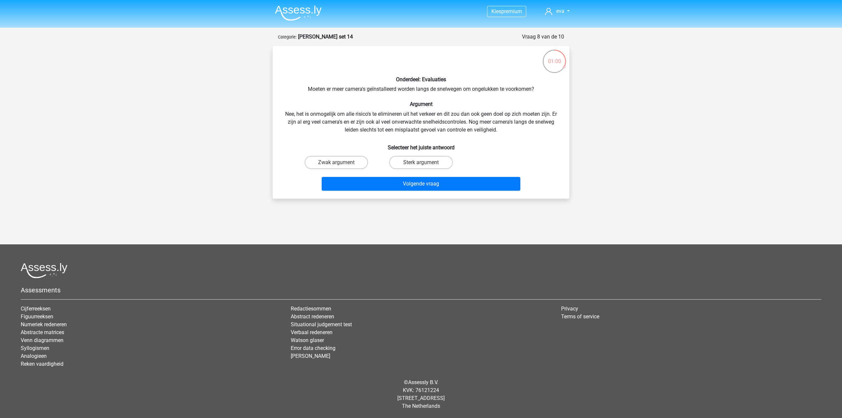
click at [384, 163] on div "Sterk argument" at bounding box center [420, 162] width 79 height 13
click at [397, 166] on label "Sterk argument" at bounding box center [420, 162] width 63 height 13
click at [421, 166] on input "Sterk argument" at bounding box center [423, 164] width 4 height 4
radio input "true"
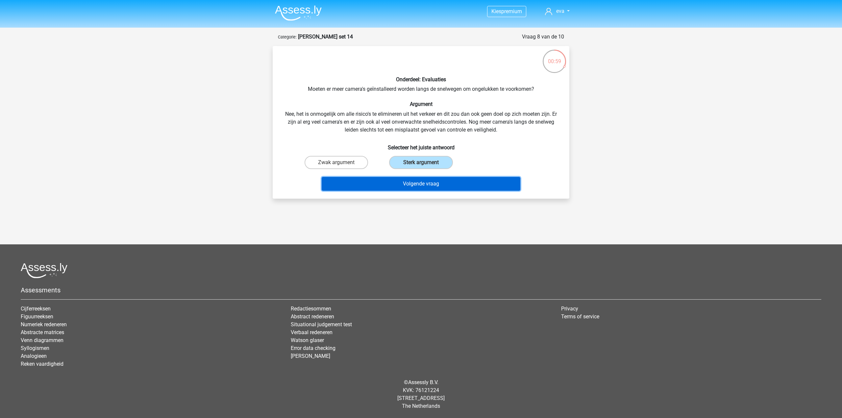
click at [393, 182] on button "Volgende vraag" at bounding box center [421, 184] width 199 height 14
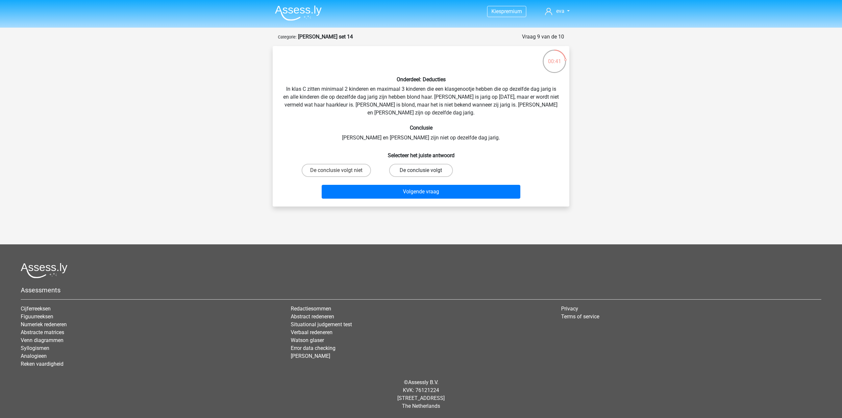
click at [399, 171] on label "De conclusie volgt" at bounding box center [420, 170] width 63 height 13
click at [421, 171] on input "De conclusie volgt" at bounding box center [423, 172] width 4 height 4
radio input "true"
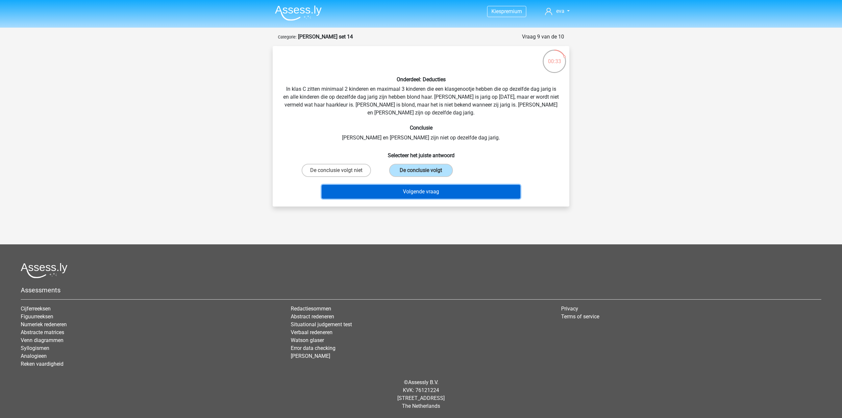
click at [372, 195] on button "Volgende vraag" at bounding box center [421, 192] width 199 height 14
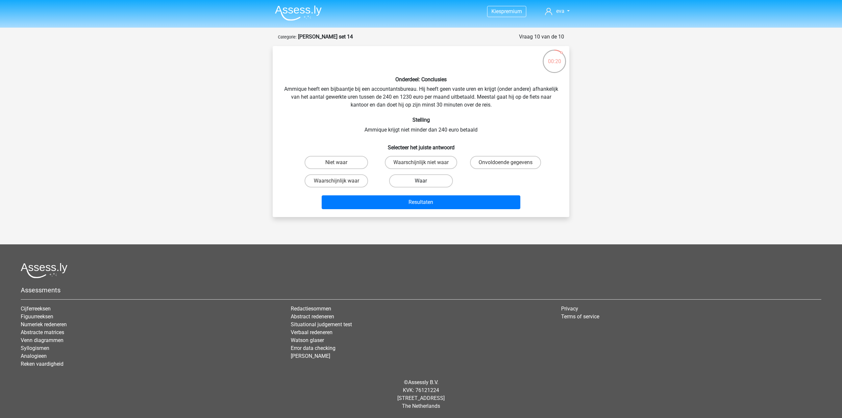
click at [403, 184] on label "Waar" at bounding box center [420, 180] width 63 height 13
click at [421, 184] on input "Waar" at bounding box center [423, 183] width 4 height 4
radio input "true"
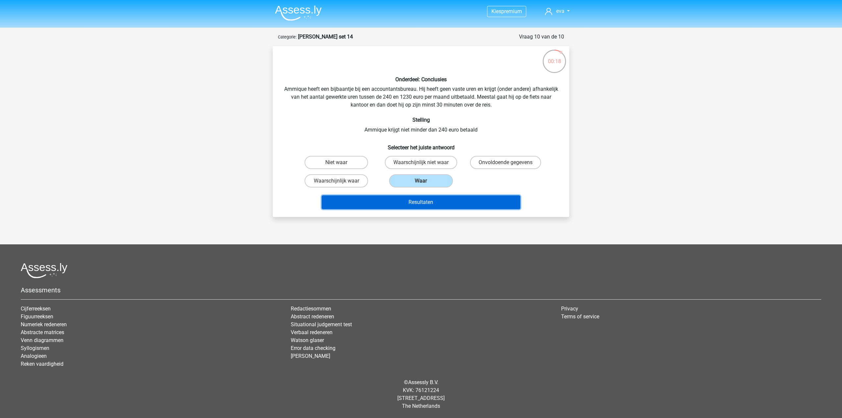
click at [394, 201] on button "Resultaten" at bounding box center [421, 202] width 199 height 14
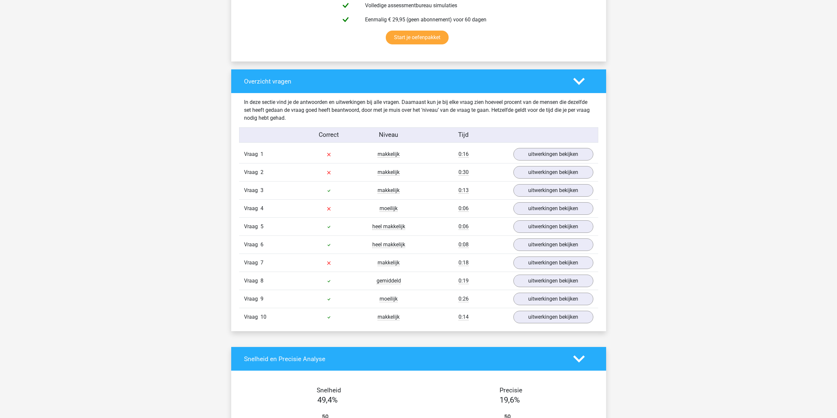
scroll to position [427, 0]
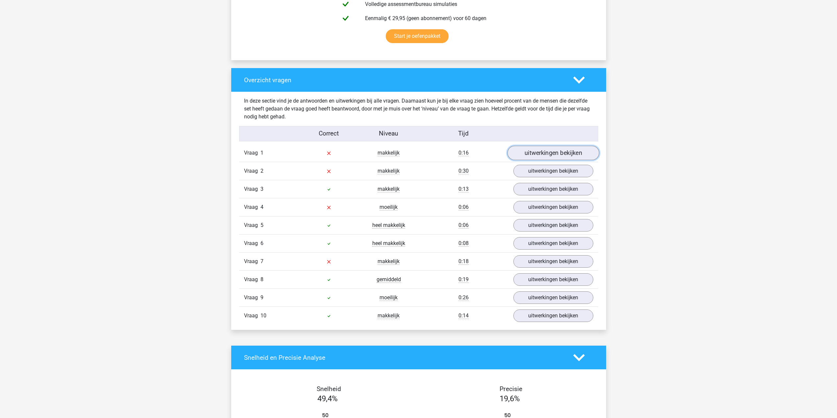
click at [549, 156] on link "uitwerkingen bekijken" at bounding box center [553, 153] width 92 height 14
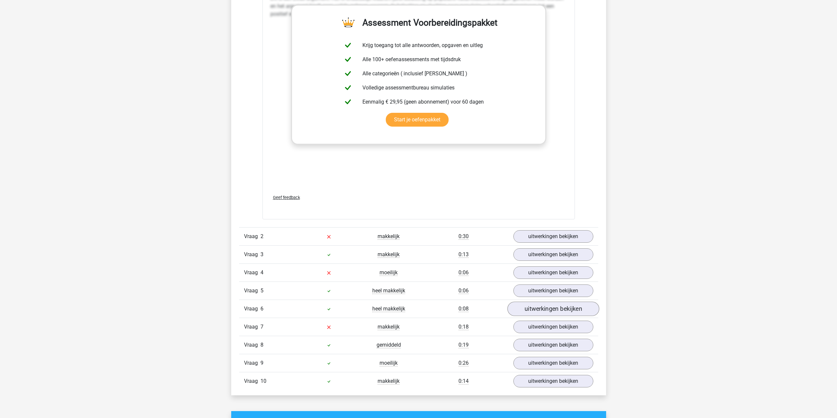
scroll to position [723, 0]
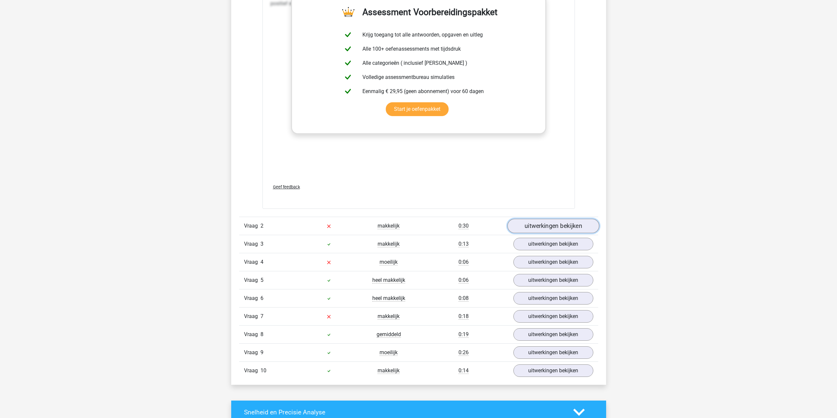
click at [551, 219] on link "uitwerkingen bekijken" at bounding box center [553, 226] width 92 height 14
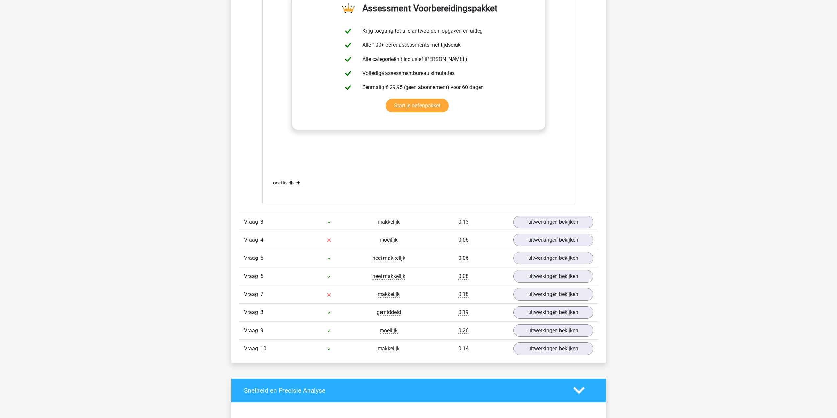
scroll to position [1118, 0]
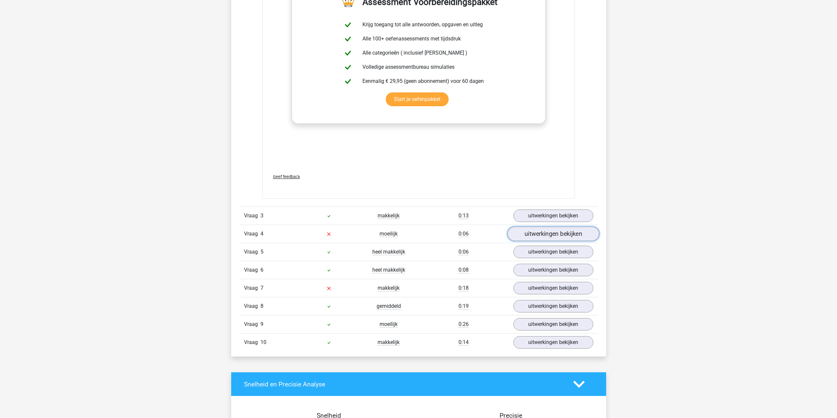
click at [549, 227] on link "uitwerkingen bekijken" at bounding box center [553, 234] width 92 height 14
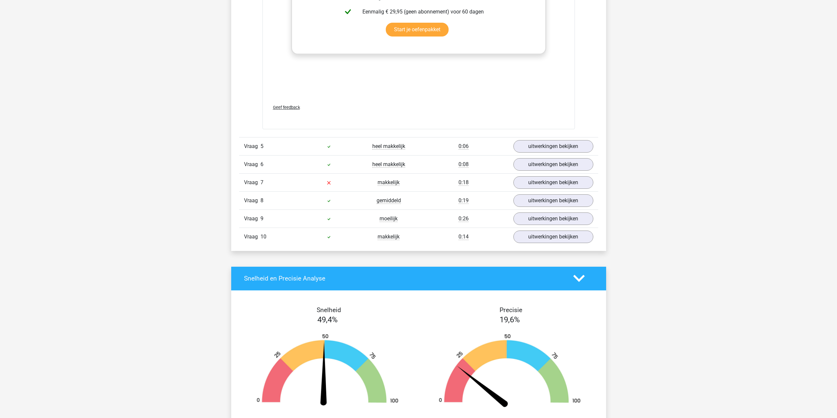
scroll to position [1578, 0]
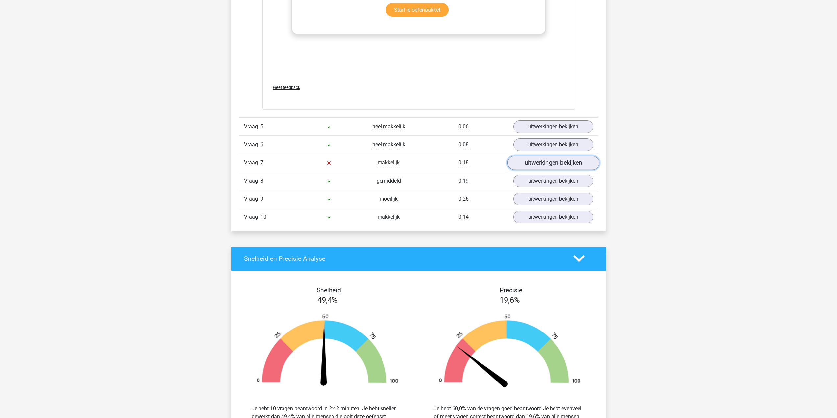
click at [547, 161] on link "uitwerkingen bekijken" at bounding box center [553, 163] width 92 height 14
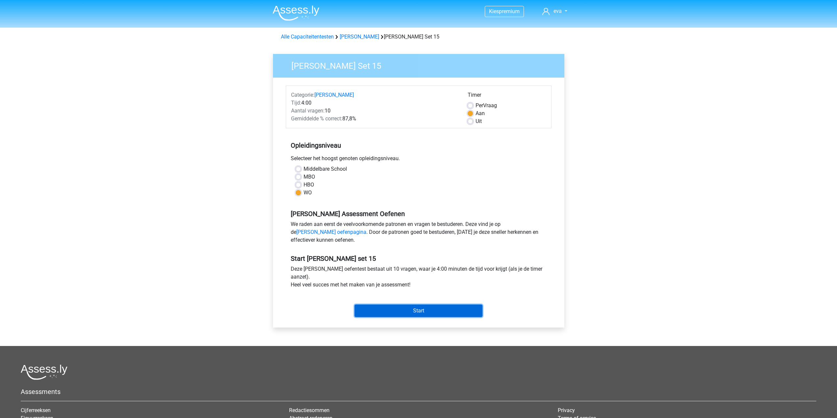
click at [383, 313] on input "Start" at bounding box center [418, 311] width 128 height 12
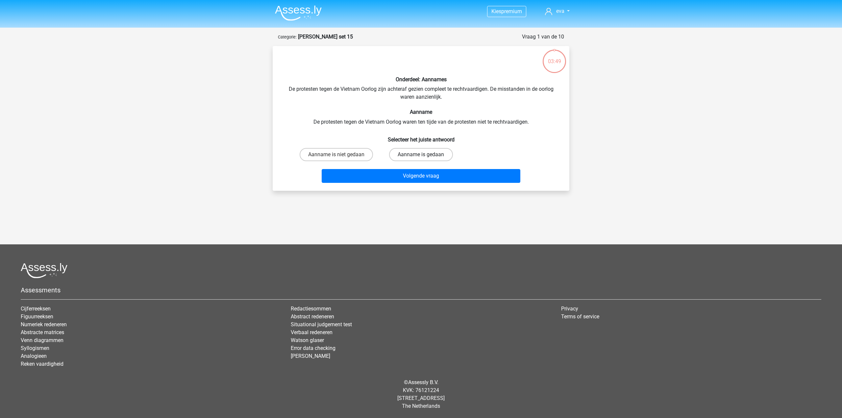
click at [403, 153] on label "Aanname is gedaan" at bounding box center [420, 154] width 63 height 13
click at [421, 155] on input "Aanname is gedaan" at bounding box center [423, 157] width 4 height 4
radio input "true"
click at [392, 175] on button "Volgende vraag" at bounding box center [421, 176] width 199 height 14
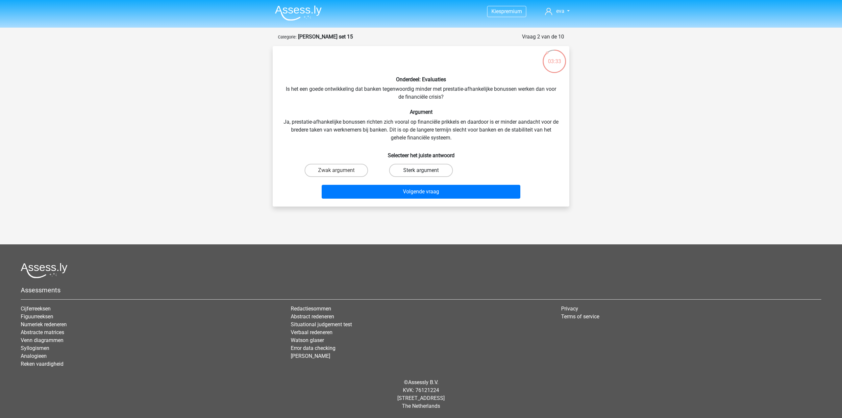
click at [406, 171] on label "Sterk argument" at bounding box center [420, 170] width 63 height 13
click at [421, 171] on input "Sterk argument" at bounding box center [423, 172] width 4 height 4
radio input "true"
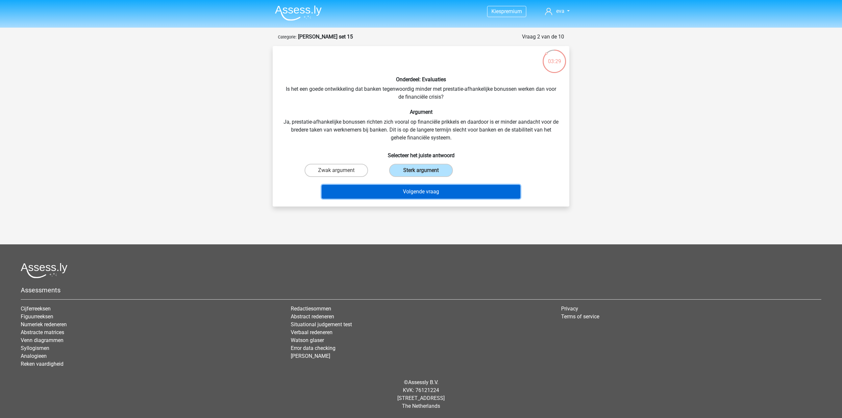
click at [398, 192] on button "Volgende vraag" at bounding box center [421, 192] width 199 height 14
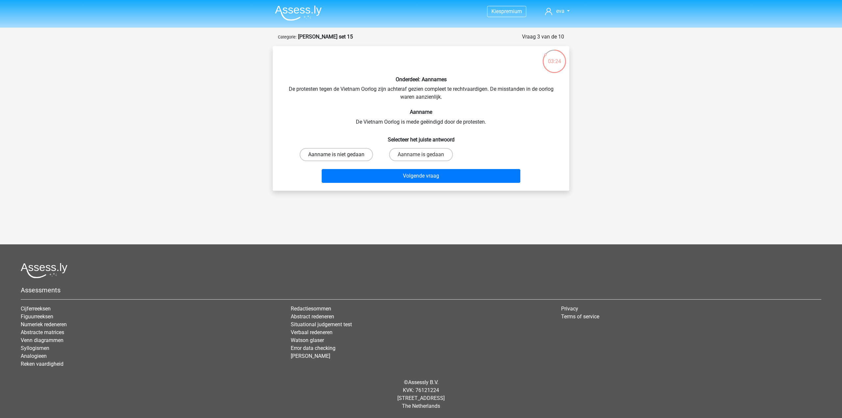
click at [354, 158] on label "Aanname is niet gedaan" at bounding box center [336, 154] width 73 height 13
click at [341, 158] on input "Aanname is niet gedaan" at bounding box center [338, 157] width 4 height 4
radio input "true"
click at [361, 182] on button "Volgende vraag" at bounding box center [421, 176] width 199 height 14
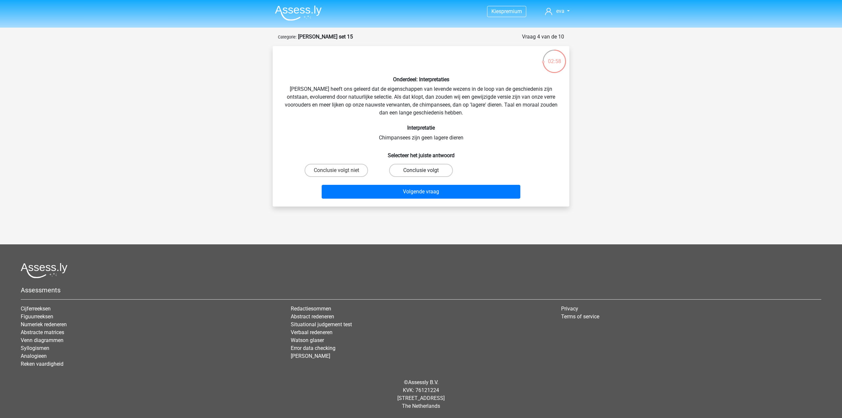
click at [404, 172] on label "Conclusie volgt" at bounding box center [420, 170] width 63 height 13
click at [421, 172] on input "Conclusie volgt" at bounding box center [423, 172] width 4 height 4
radio input "true"
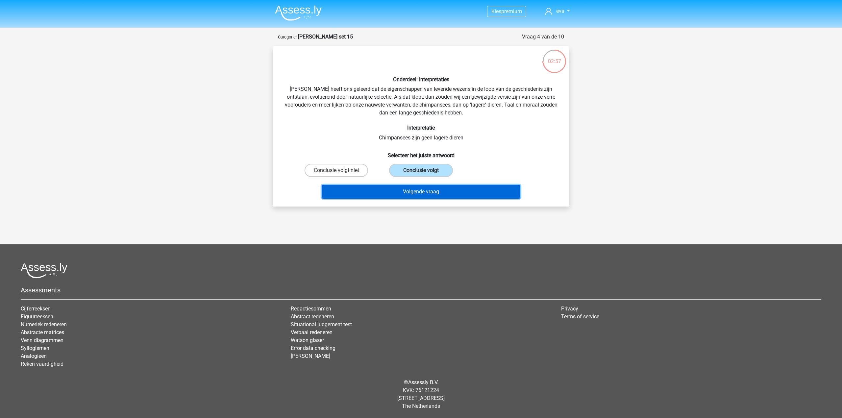
click at [396, 189] on button "Volgende vraag" at bounding box center [421, 192] width 199 height 14
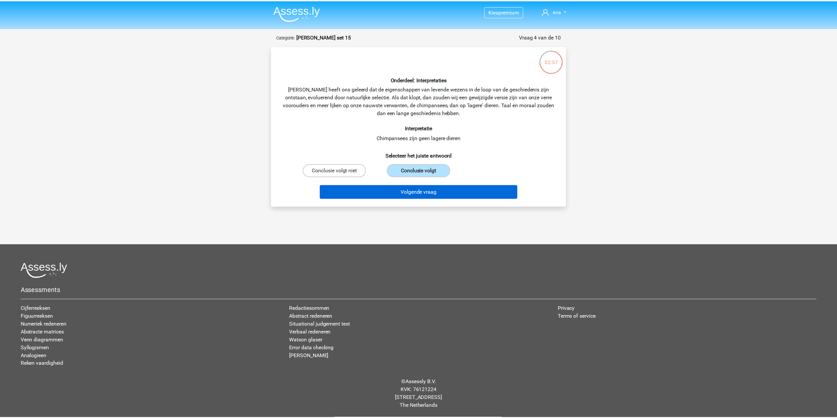
scroll to position [10, 0]
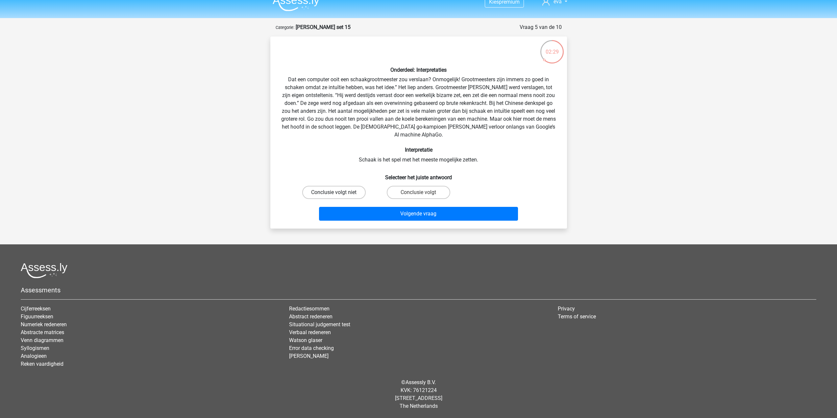
click at [350, 193] on label "Conclusie volgt niet" at bounding box center [333, 192] width 63 height 13
click at [338, 193] on input "Conclusie volgt niet" at bounding box center [336, 194] width 4 height 4
radio input "true"
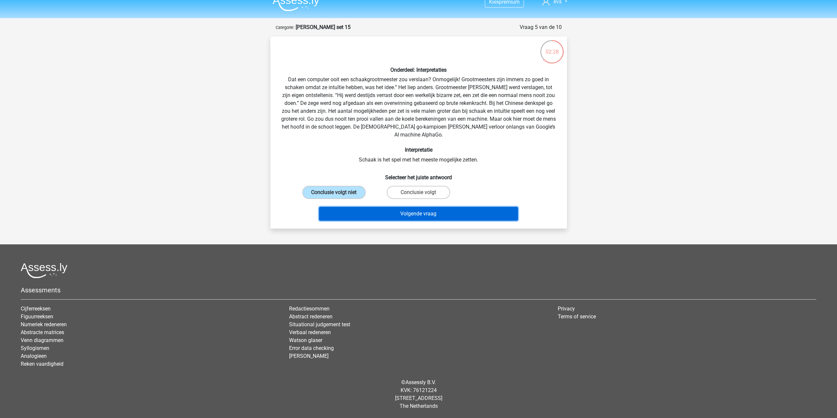
click at [377, 212] on button "Volgende vraag" at bounding box center [418, 214] width 199 height 14
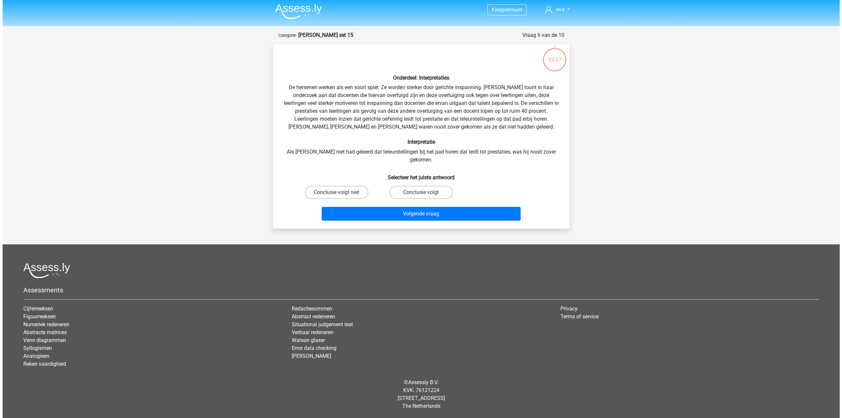
scroll to position [0, 0]
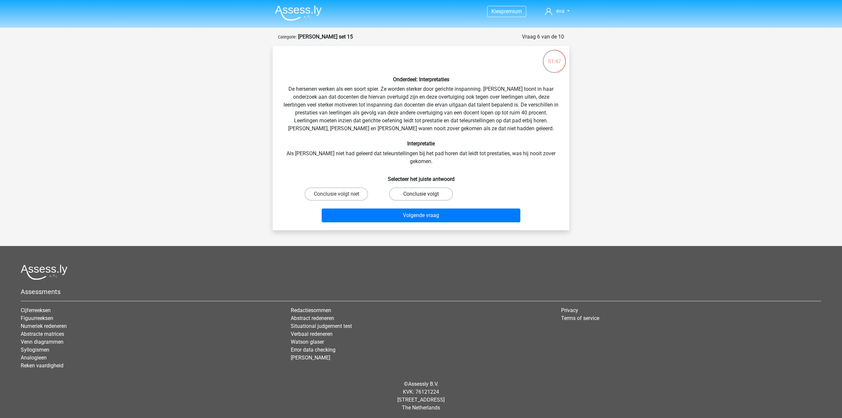
click at [406, 187] on label "Conclusie volgt" at bounding box center [420, 193] width 63 height 13
click at [421, 194] on input "Conclusie volgt" at bounding box center [423, 196] width 4 height 4
radio input "true"
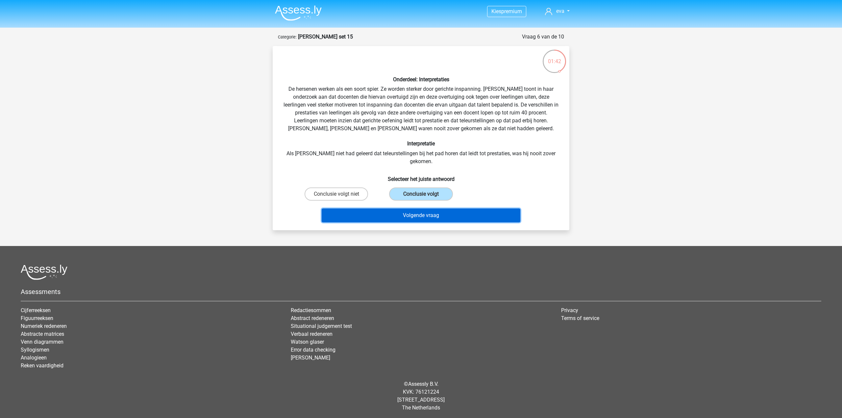
click at [403, 208] on button "Volgende vraag" at bounding box center [421, 215] width 199 height 14
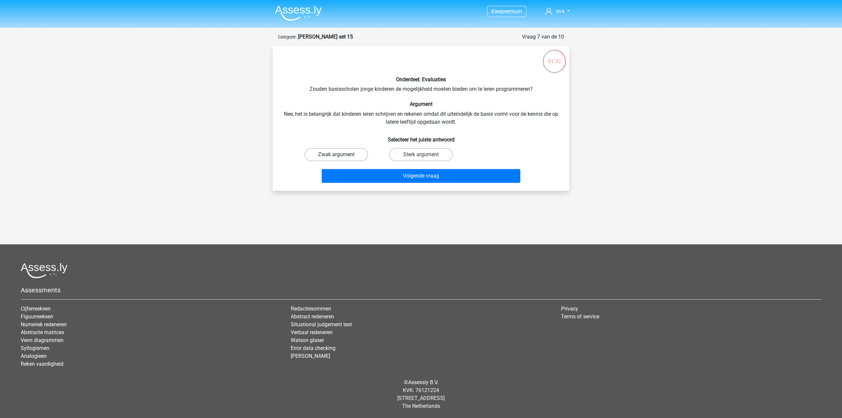
click at [353, 154] on label "Zwak argument" at bounding box center [336, 154] width 63 height 13
click at [341, 155] on input "Zwak argument" at bounding box center [338, 157] width 4 height 4
radio input "true"
click at [370, 176] on button "Volgende vraag" at bounding box center [421, 176] width 199 height 14
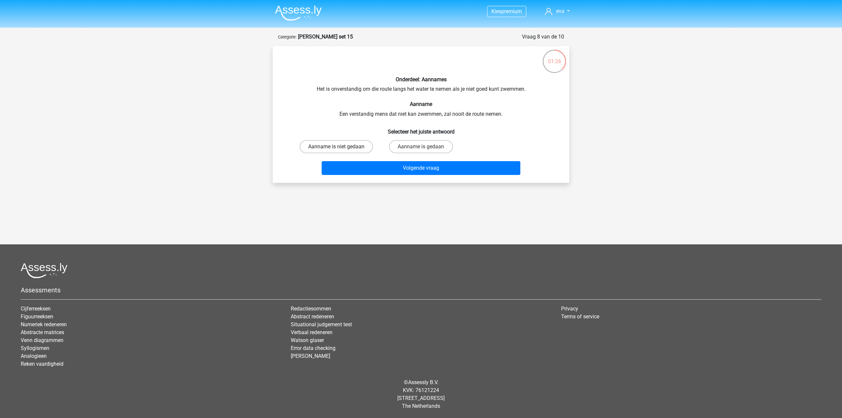
click at [359, 149] on label "Aanname is niet gedaan" at bounding box center [336, 146] width 73 height 13
click at [341, 149] on input "Aanname is niet gedaan" at bounding box center [338, 149] width 4 height 4
radio input "true"
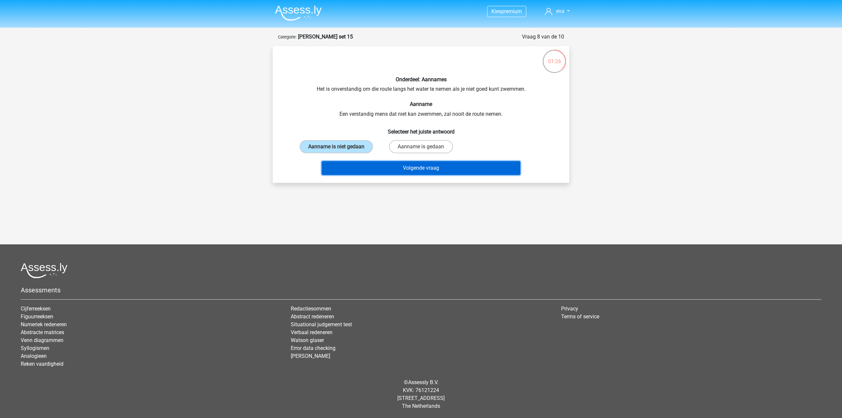
click at [369, 171] on button "Volgende vraag" at bounding box center [421, 168] width 199 height 14
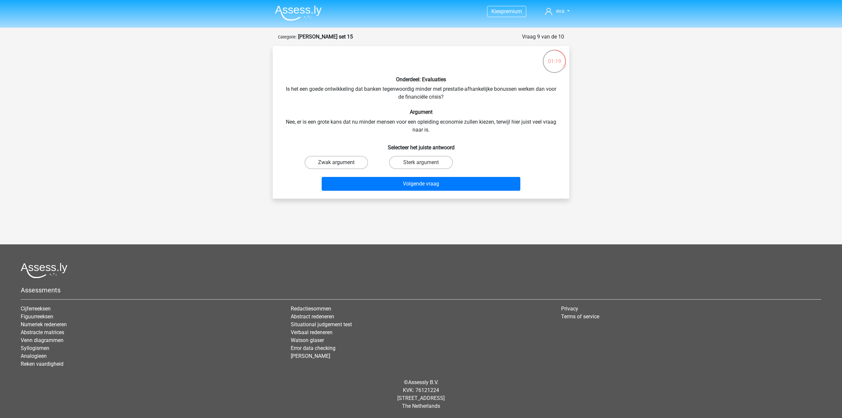
click at [354, 162] on label "Zwak argument" at bounding box center [336, 162] width 63 height 13
click at [341, 162] on input "Zwak argument" at bounding box center [338, 164] width 4 height 4
radio input "true"
click at [371, 188] on button "Volgende vraag" at bounding box center [421, 184] width 199 height 14
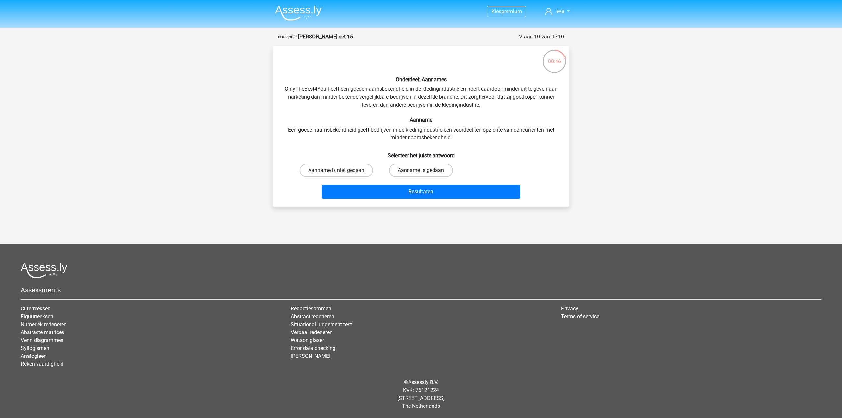
click at [401, 171] on label "Aanname is gedaan" at bounding box center [420, 170] width 63 height 13
click at [421, 171] on input "Aanname is gedaan" at bounding box center [423, 172] width 4 height 4
radio input "true"
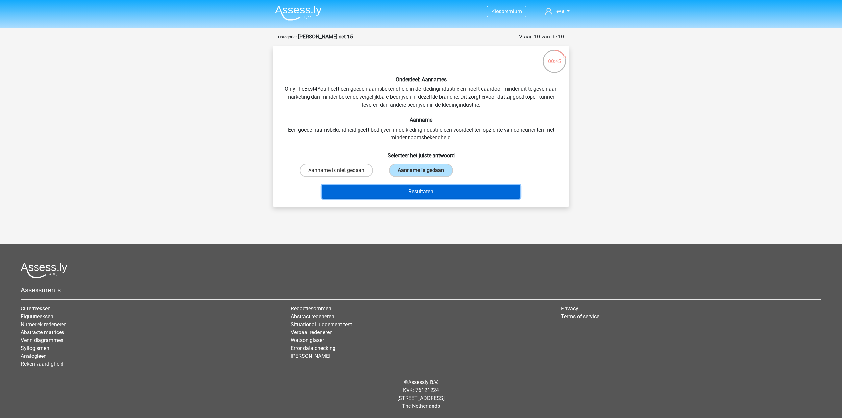
click at [396, 190] on button "Resultaten" at bounding box center [421, 192] width 199 height 14
